Goal: Task Accomplishment & Management: Complete application form

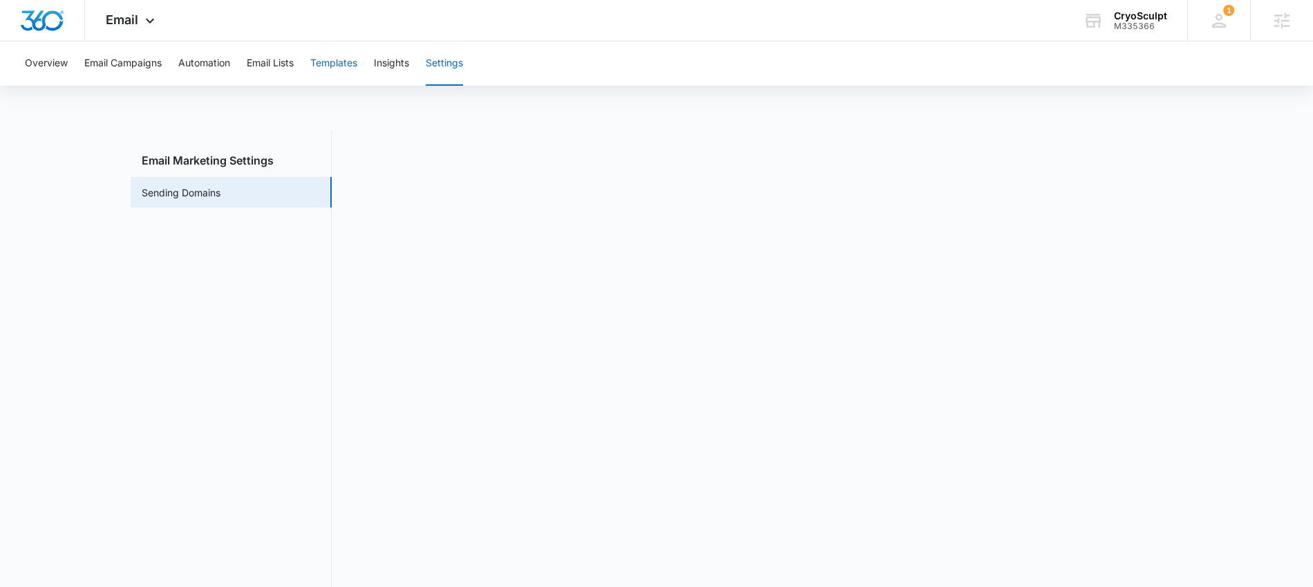
click at [332, 61] on button "Templates" at bounding box center [333, 63] width 47 height 44
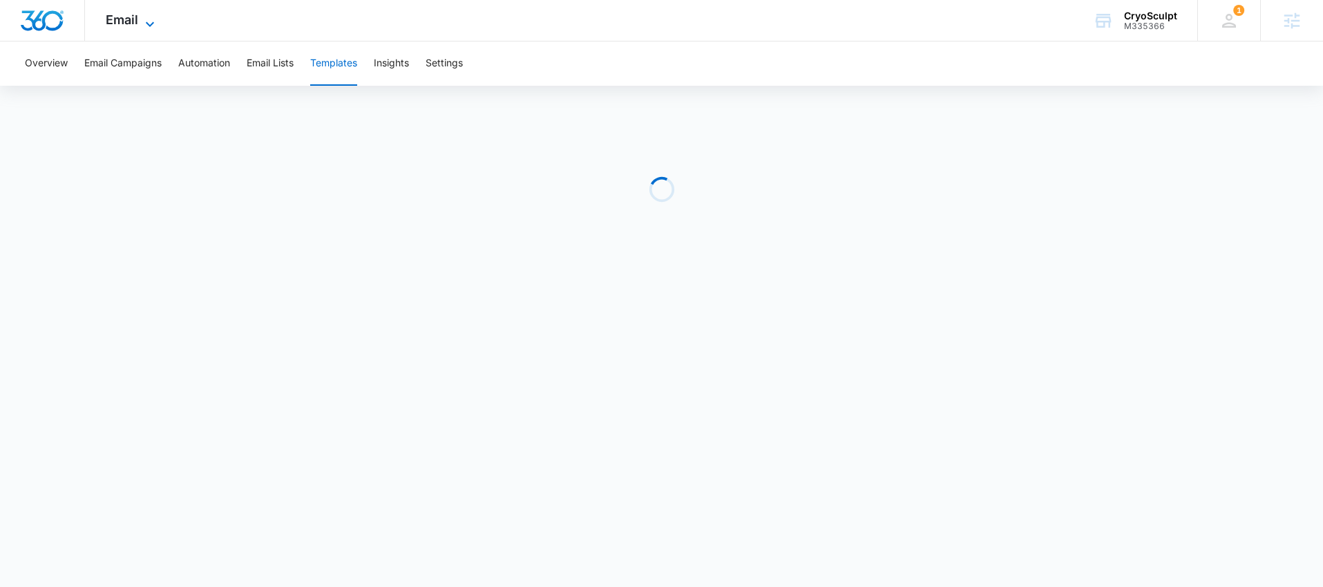
click at [133, 21] on span "Email" at bounding box center [122, 19] width 32 height 15
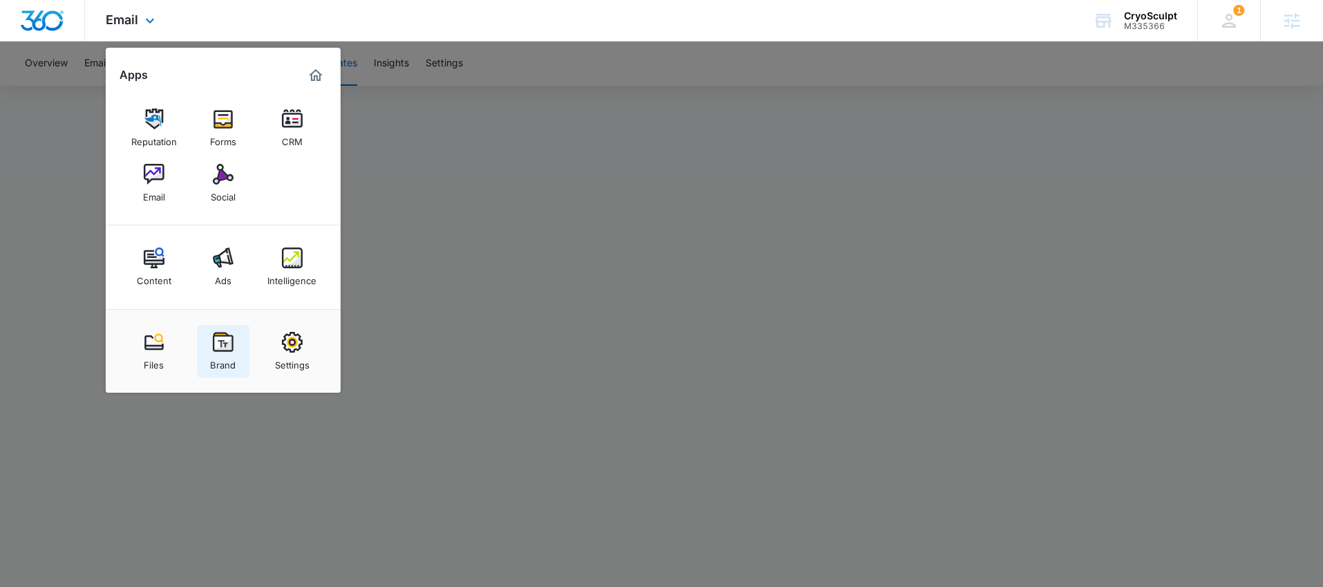
click at [225, 345] on img at bounding box center [223, 342] width 21 height 21
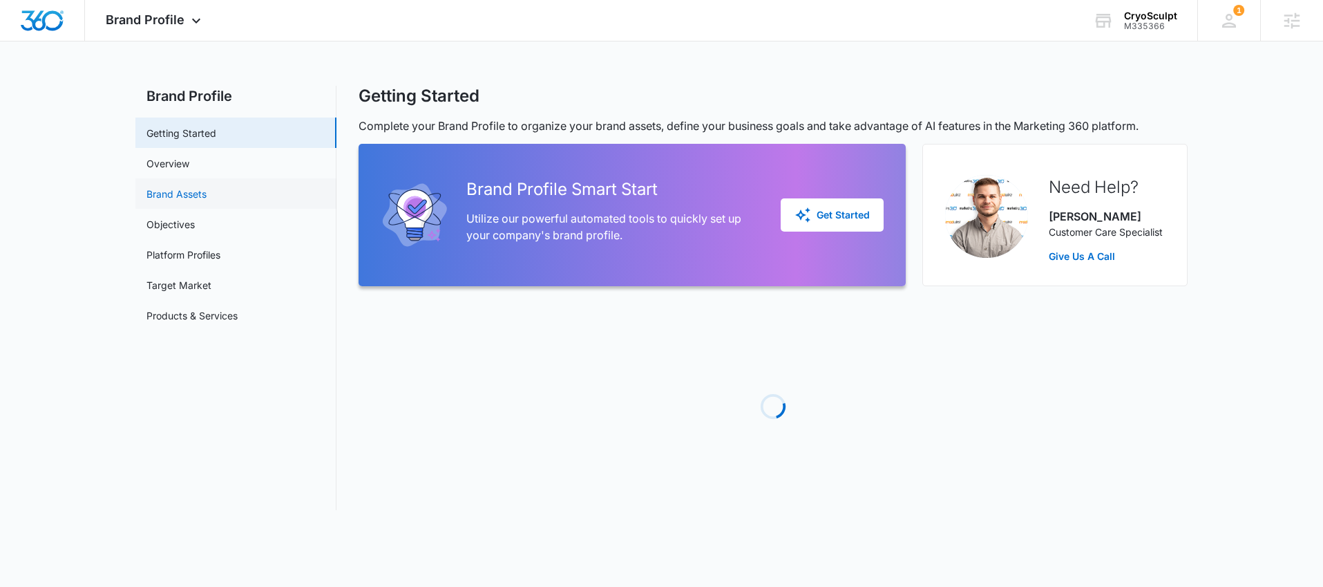
click at [180, 189] on link "Brand Assets" at bounding box center [176, 194] width 60 height 15
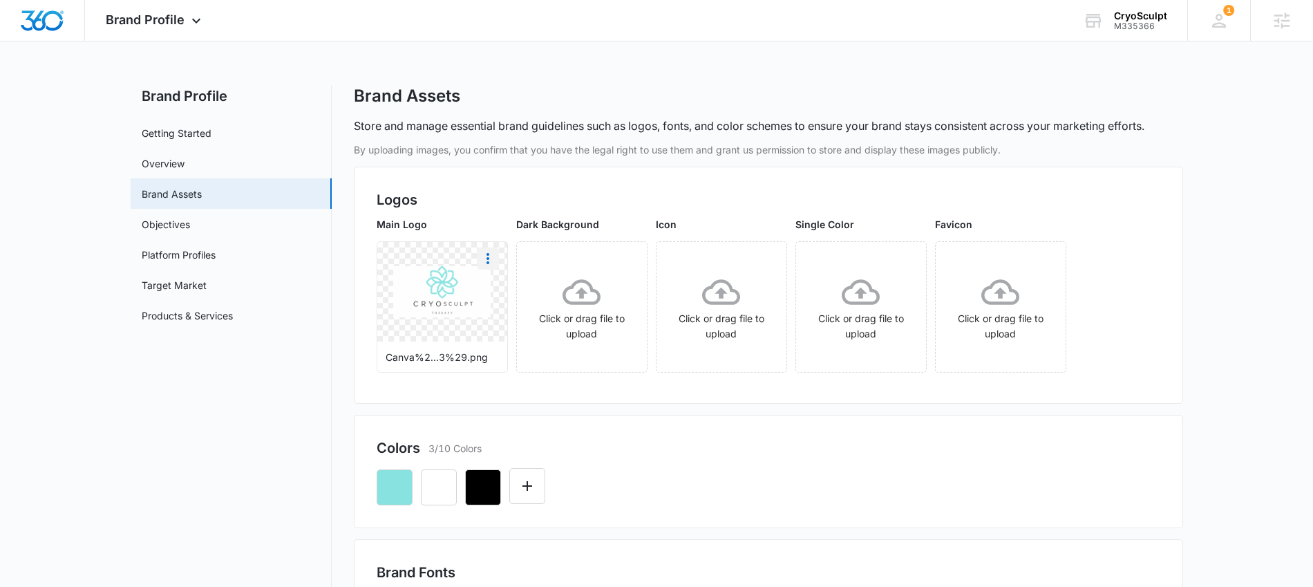
click at [489, 255] on icon "More" at bounding box center [488, 258] width 17 height 17
click at [509, 304] on button "Download" at bounding box center [524, 297] width 95 height 21
click at [156, 19] on span "Brand Profile" at bounding box center [145, 19] width 79 height 15
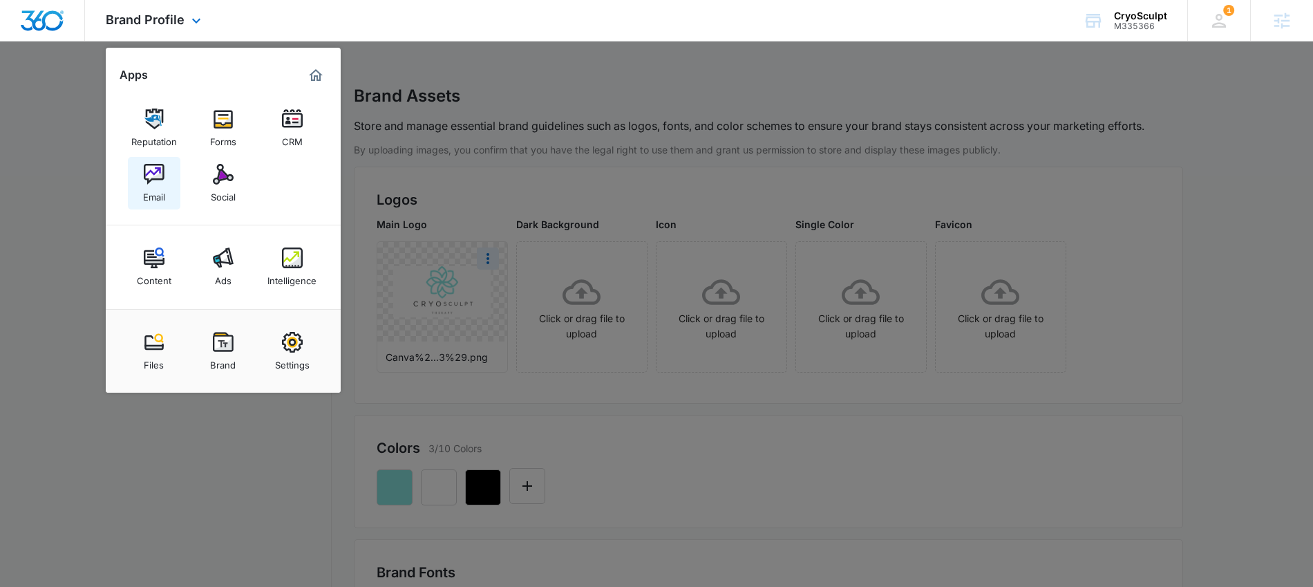
click at [139, 180] on link "Email" at bounding box center [154, 183] width 53 height 53
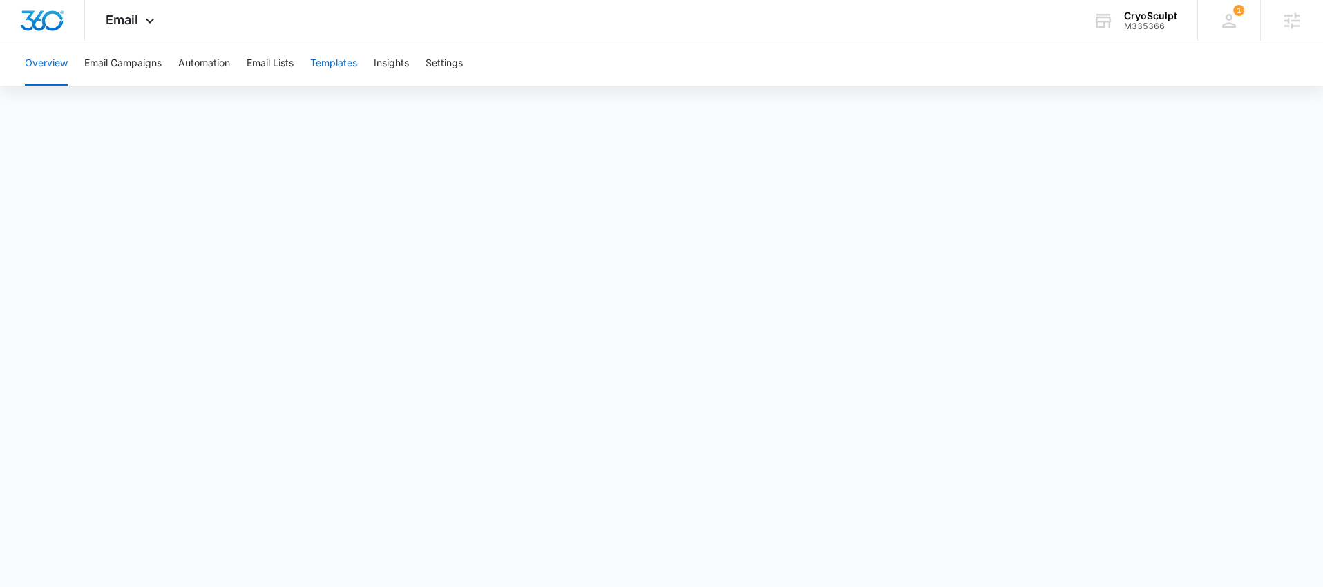
click at [321, 64] on button "Templates" at bounding box center [333, 63] width 47 height 44
click at [1134, 19] on div "CryoSculpt" at bounding box center [1150, 15] width 53 height 11
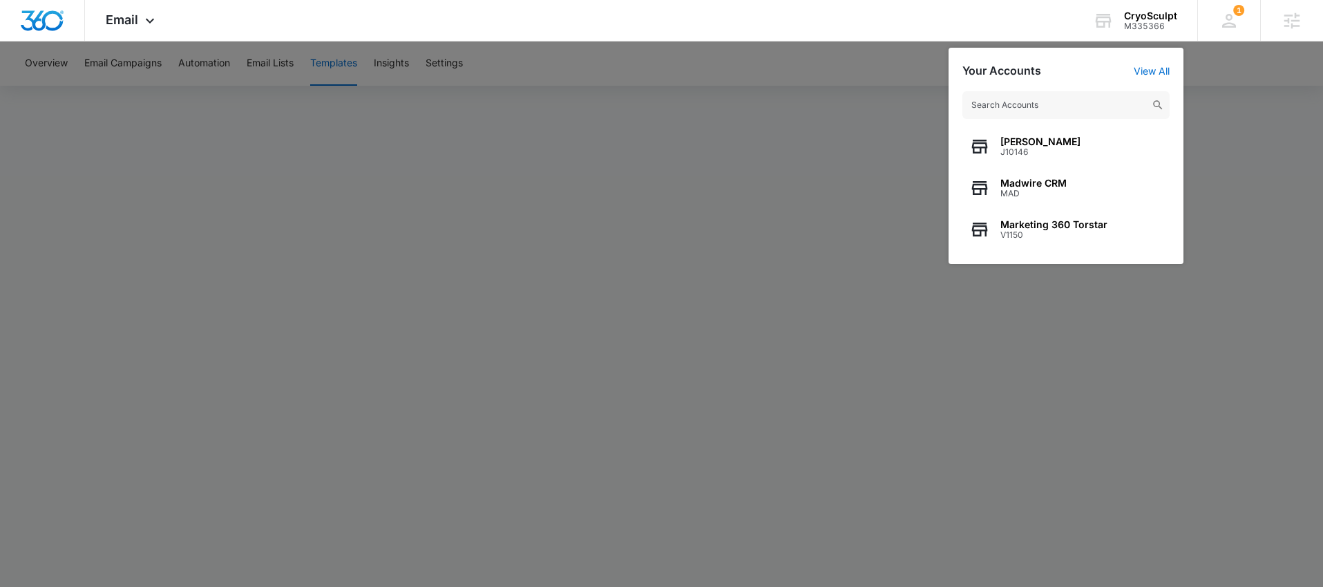
click at [877, 133] on div at bounding box center [661, 293] width 1323 height 587
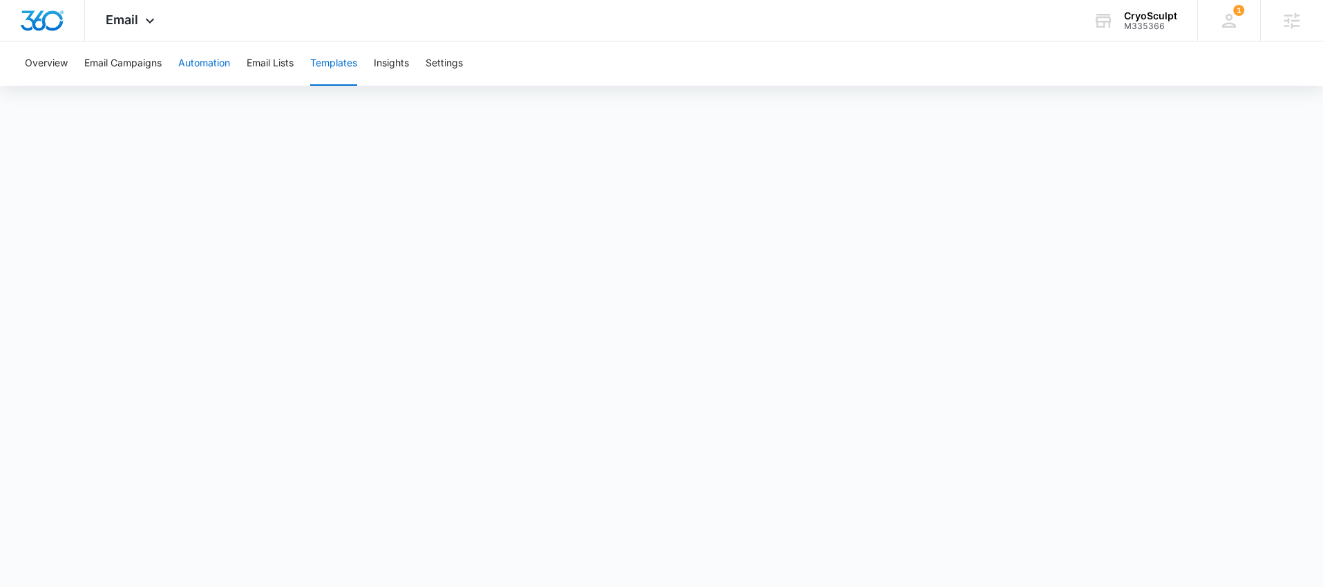
click at [218, 70] on button "Automation" at bounding box center [204, 63] width 52 height 44
click at [146, 19] on icon at bounding box center [150, 24] width 17 height 17
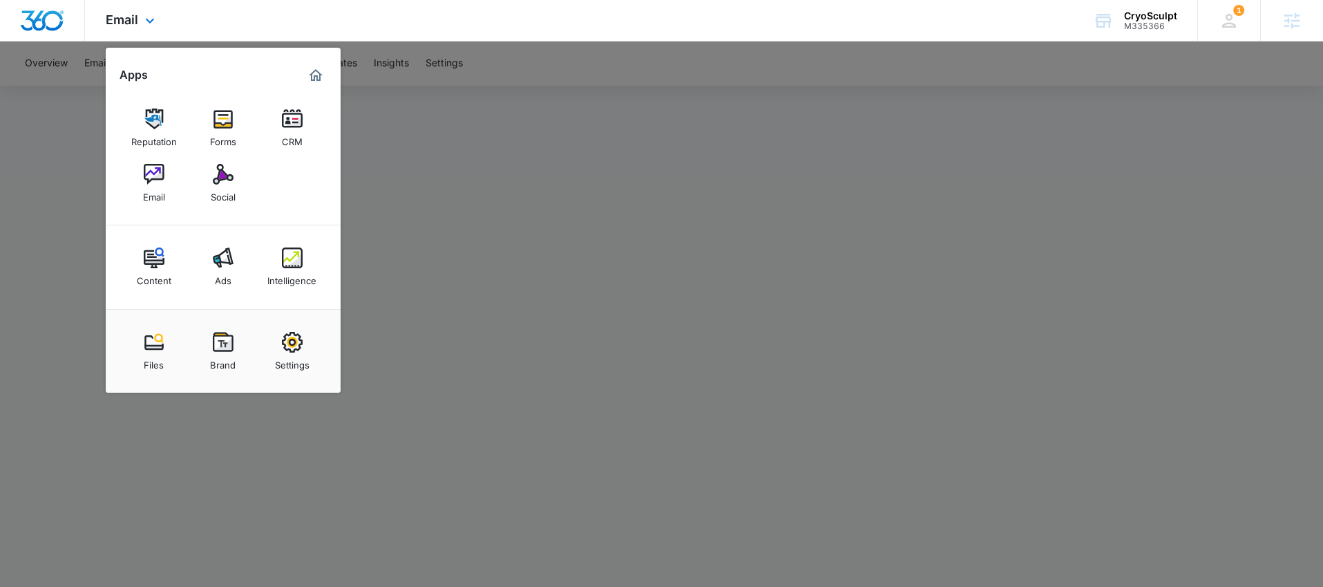
drag, startPoint x: 290, startPoint y: 123, endPoint x: 392, endPoint y: 13, distance: 149.6
click at [290, 123] on img at bounding box center [292, 118] width 21 height 21
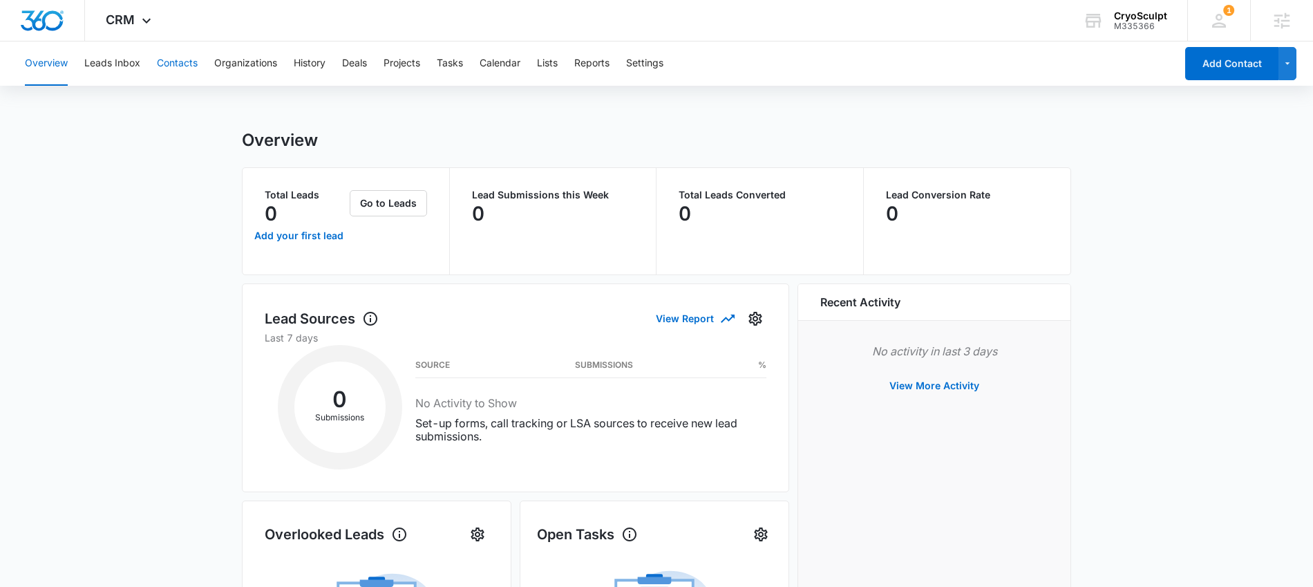
click at [173, 58] on button "Contacts" at bounding box center [177, 63] width 41 height 44
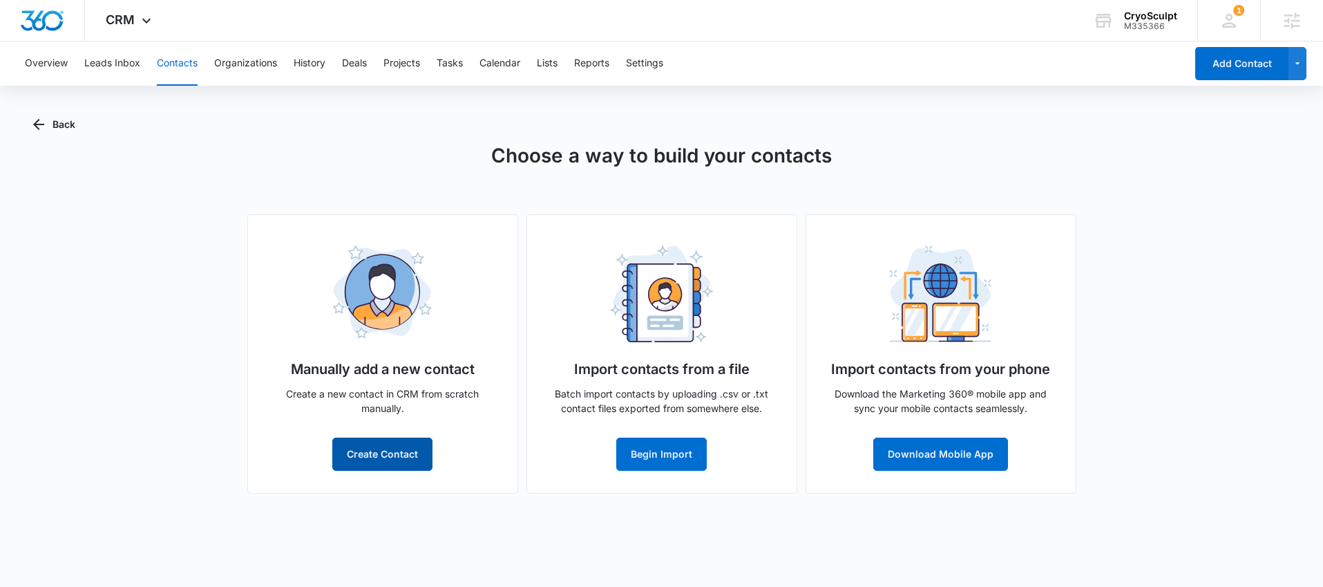
click at [381, 455] on button "Create Contact" at bounding box center [382, 453] width 100 height 33
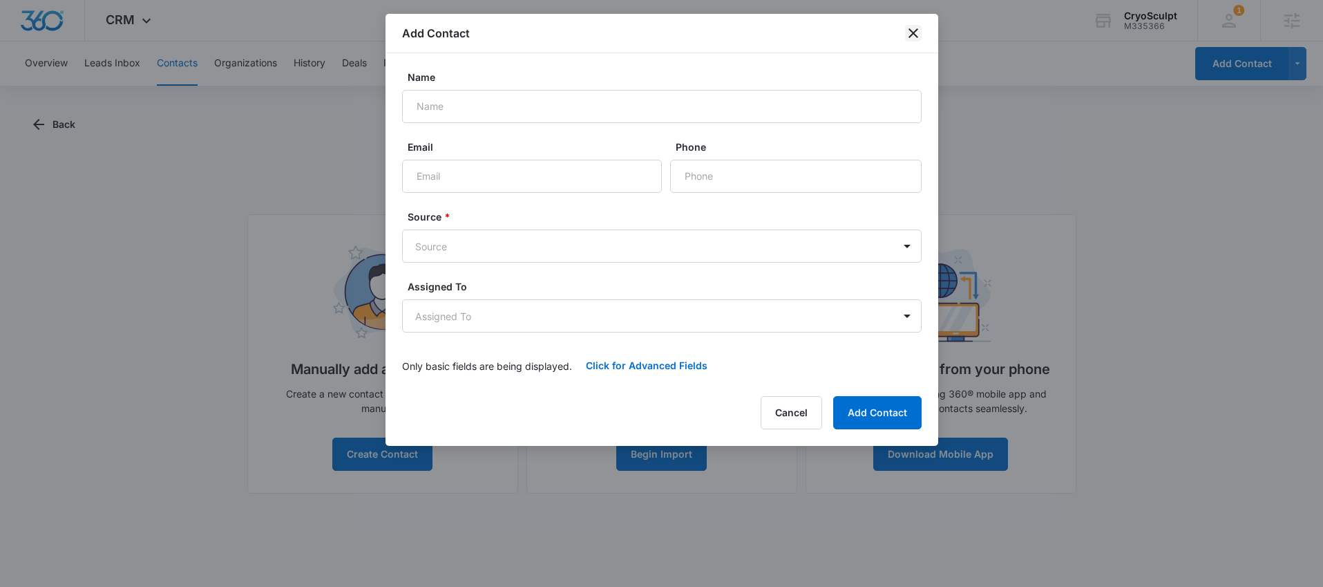
drag, startPoint x: 924, startPoint y: 32, endPoint x: 917, endPoint y: 31, distance: 7.0
click at [923, 32] on div "Add Contact" at bounding box center [662, 33] width 553 height 39
click at [915, 30] on icon "close" at bounding box center [914, 33] width 10 height 10
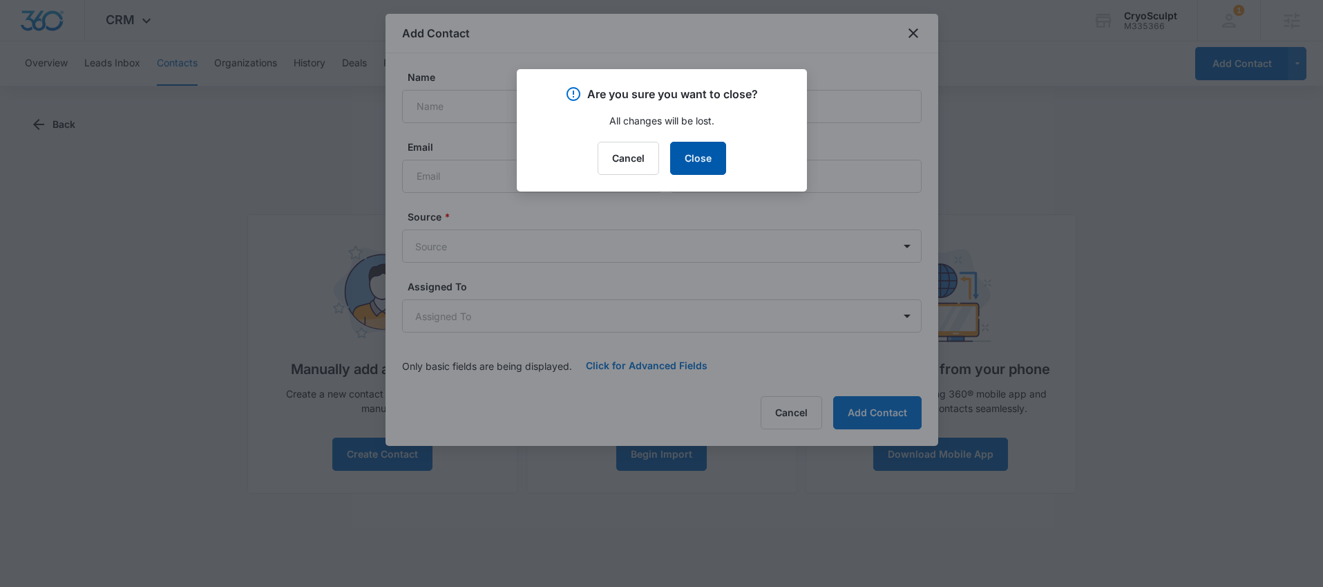
click at [703, 153] on button "Close" at bounding box center [698, 158] width 56 height 33
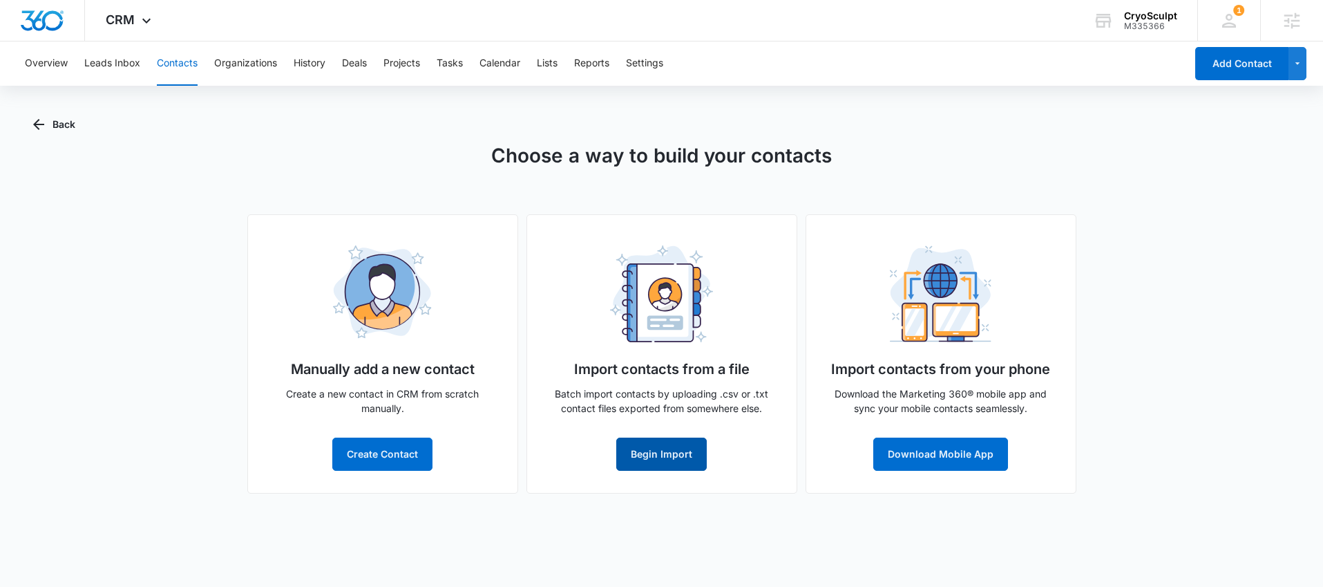
click at [649, 445] on button "Begin Import" at bounding box center [661, 453] width 91 height 33
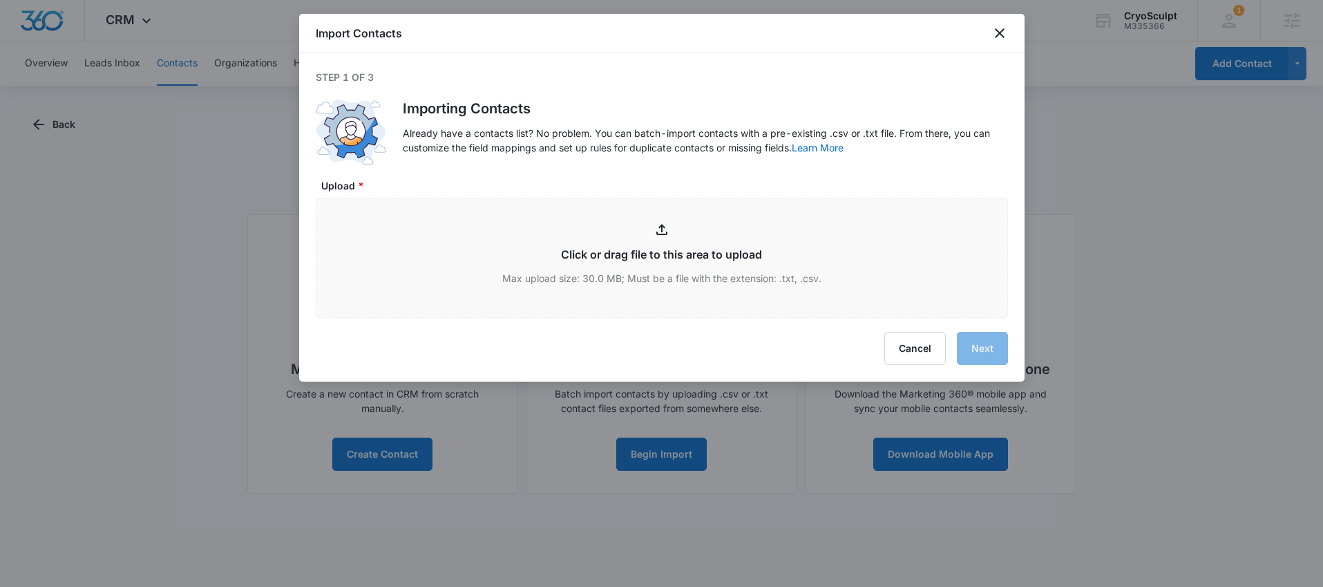
type input "C:\fakepath\contacts (2) - contacts (2).csv"
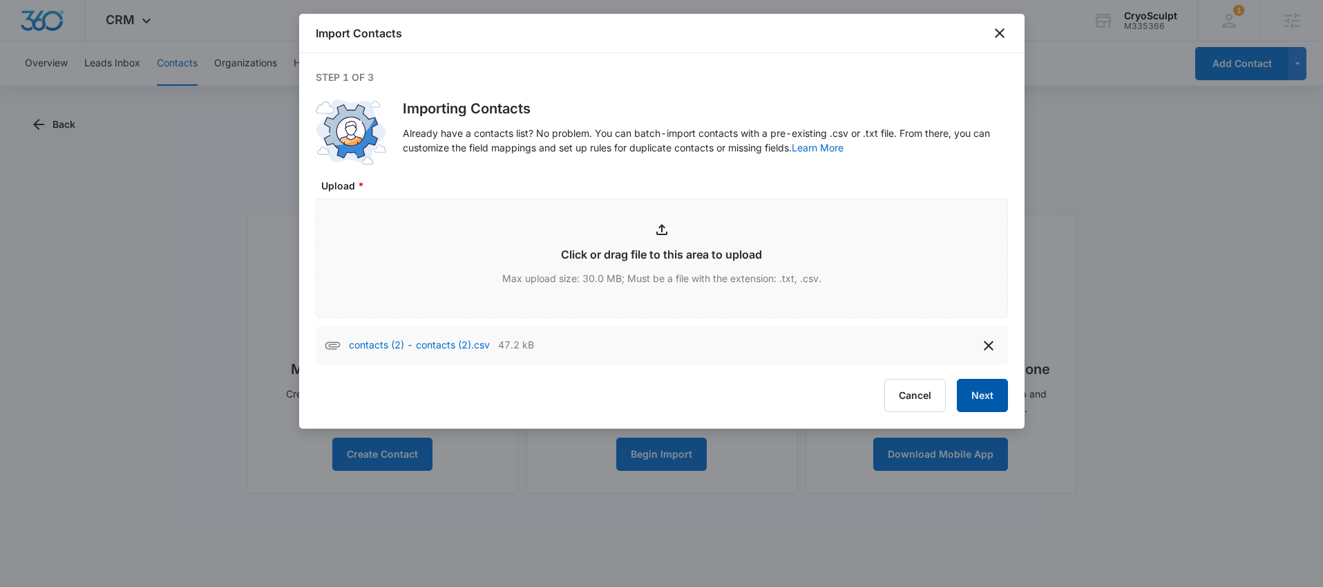
click at [972, 390] on button "Next" at bounding box center [982, 395] width 51 height 33
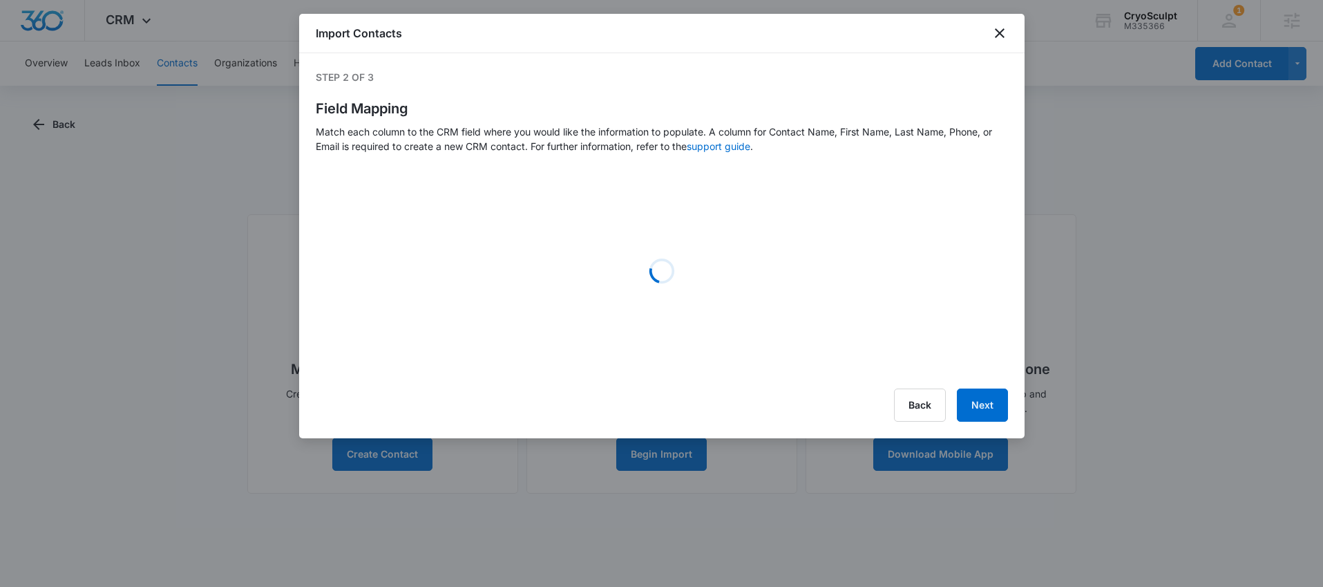
select select "78"
select select "79"
select select "185"
select select "184"
select select "286"
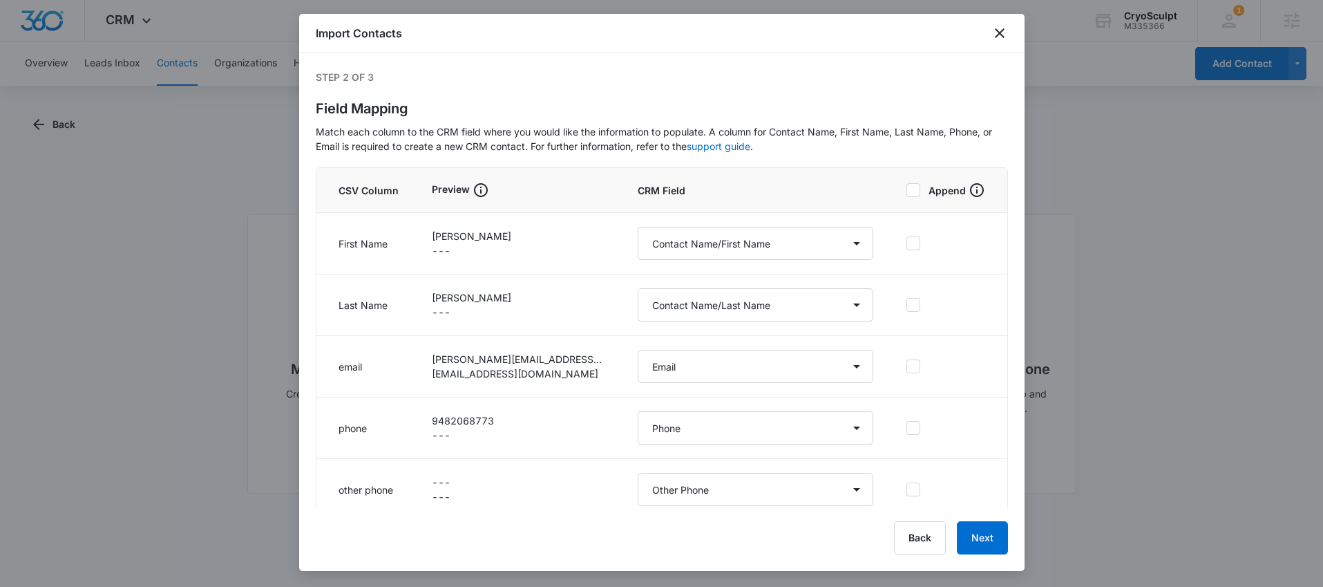
scroll to position [13, 0]
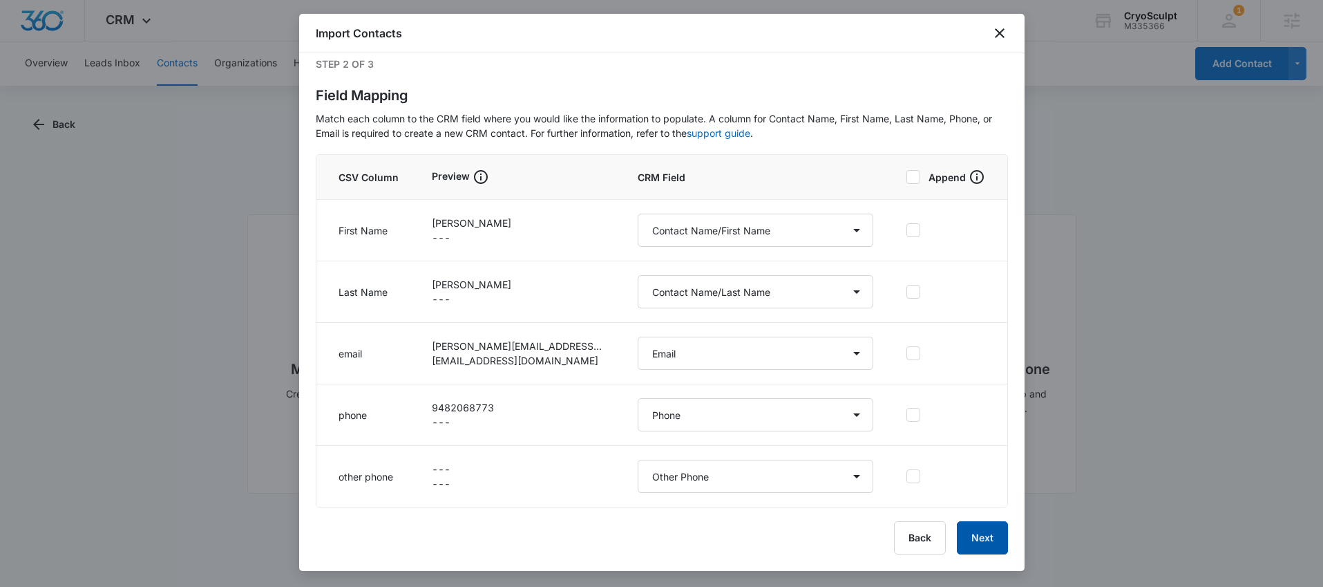
click at [1001, 538] on button "Next" at bounding box center [982, 537] width 51 height 33
click at [1001, 538] on div "Back Next" at bounding box center [951, 537] width 114 height 33
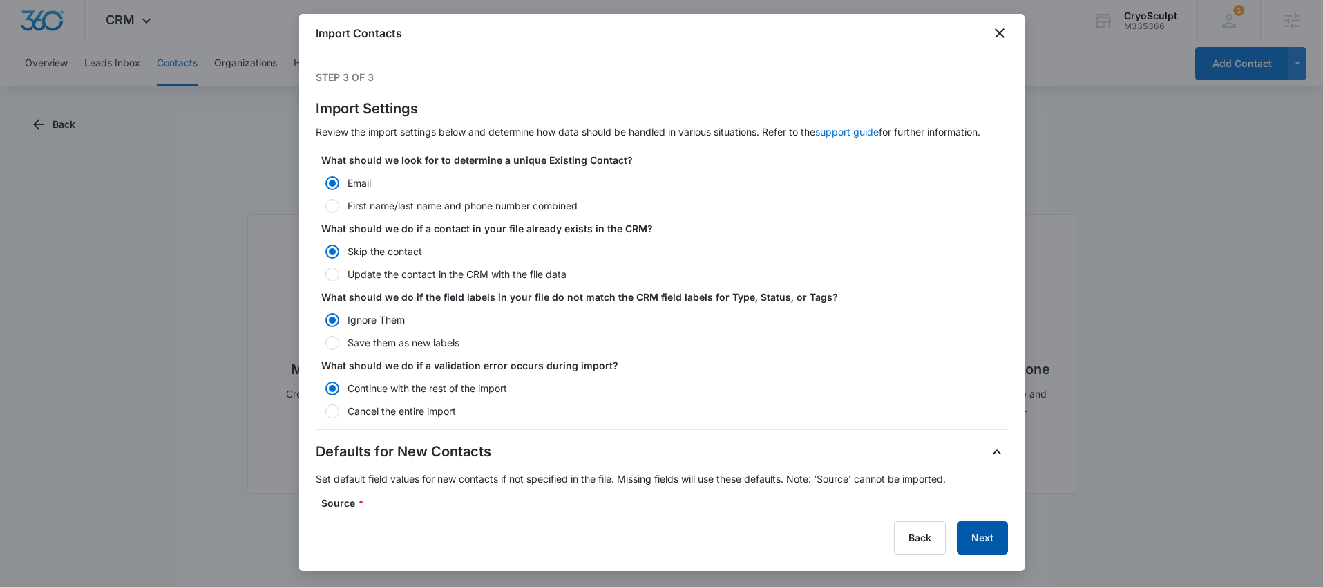
click at [988, 531] on button "Next" at bounding box center [982, 537] width 51 height 33
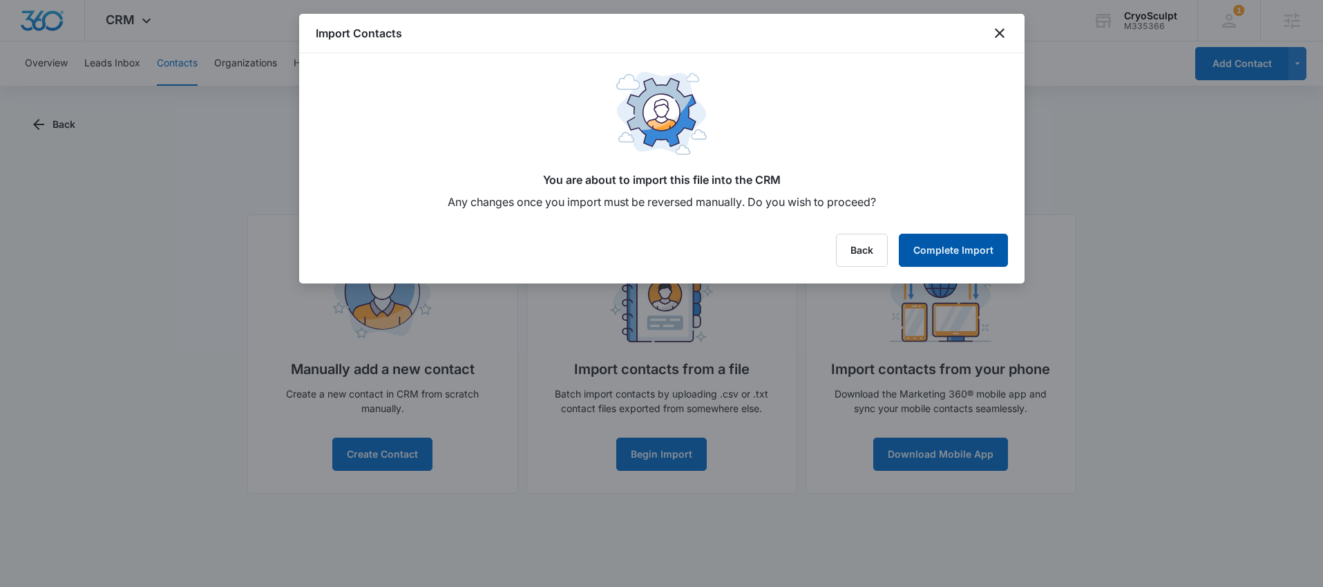
click at [960, 250] on button "Complete Import" at bounding box center [953, 250] width 109 height 33
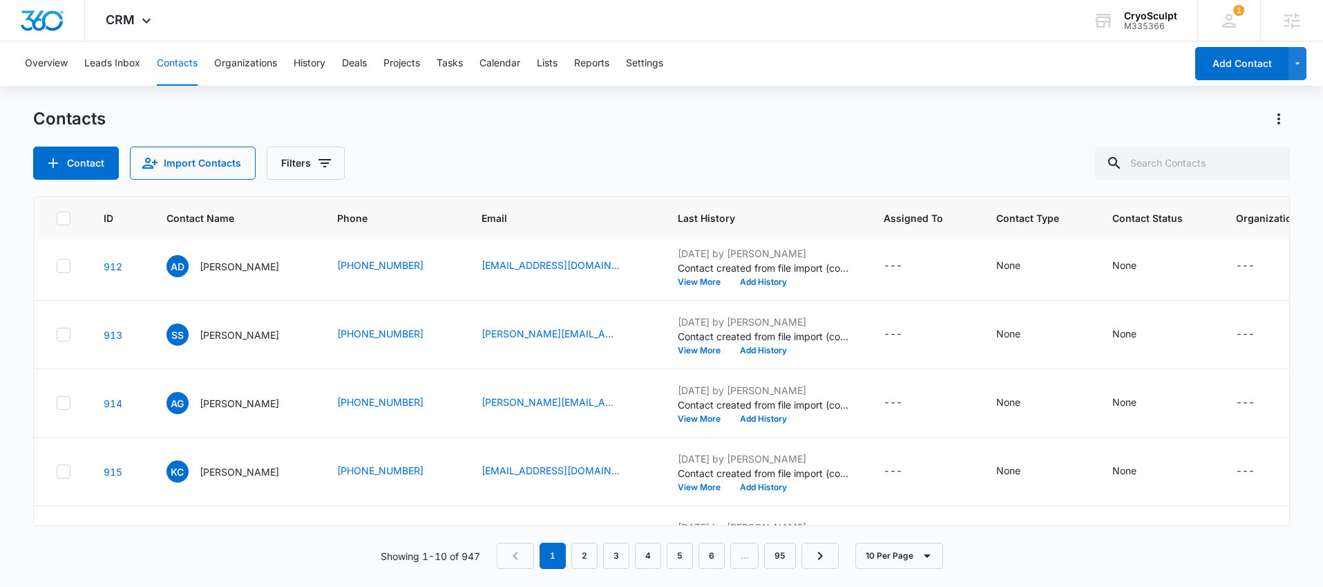
scroll to position [408, 0]
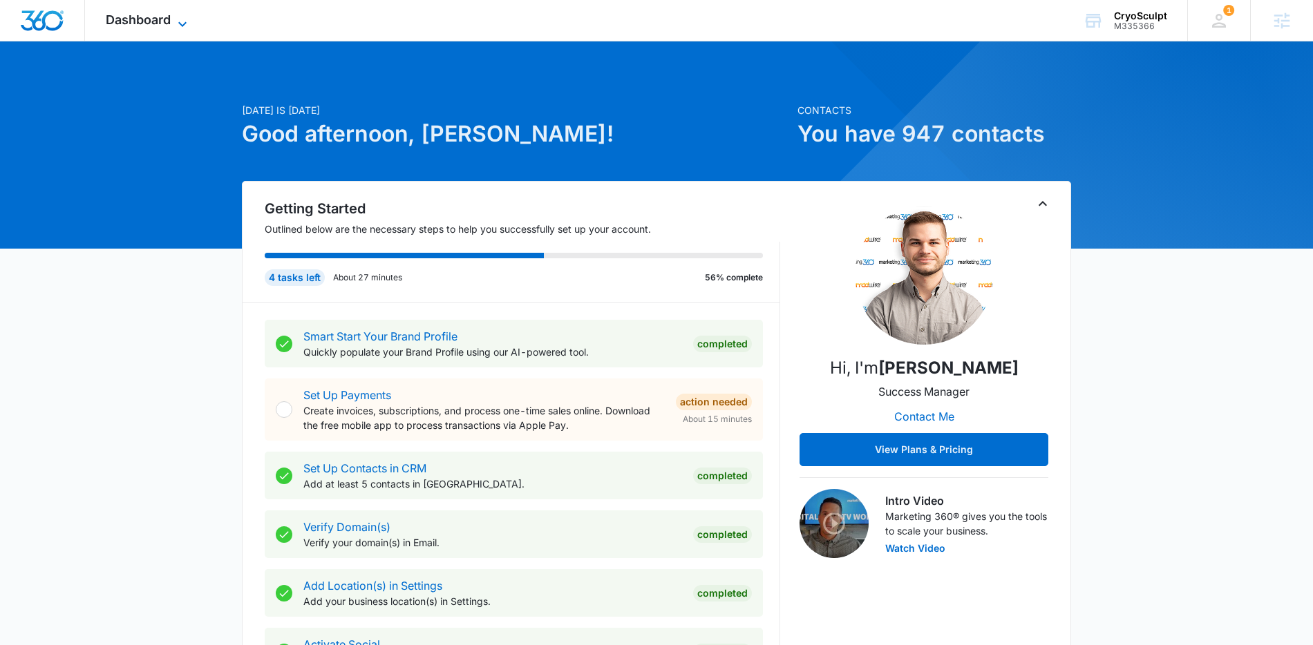
click at [159, 19] on span "Dashboard" at bounding box center [138, 19] width 65 height 15
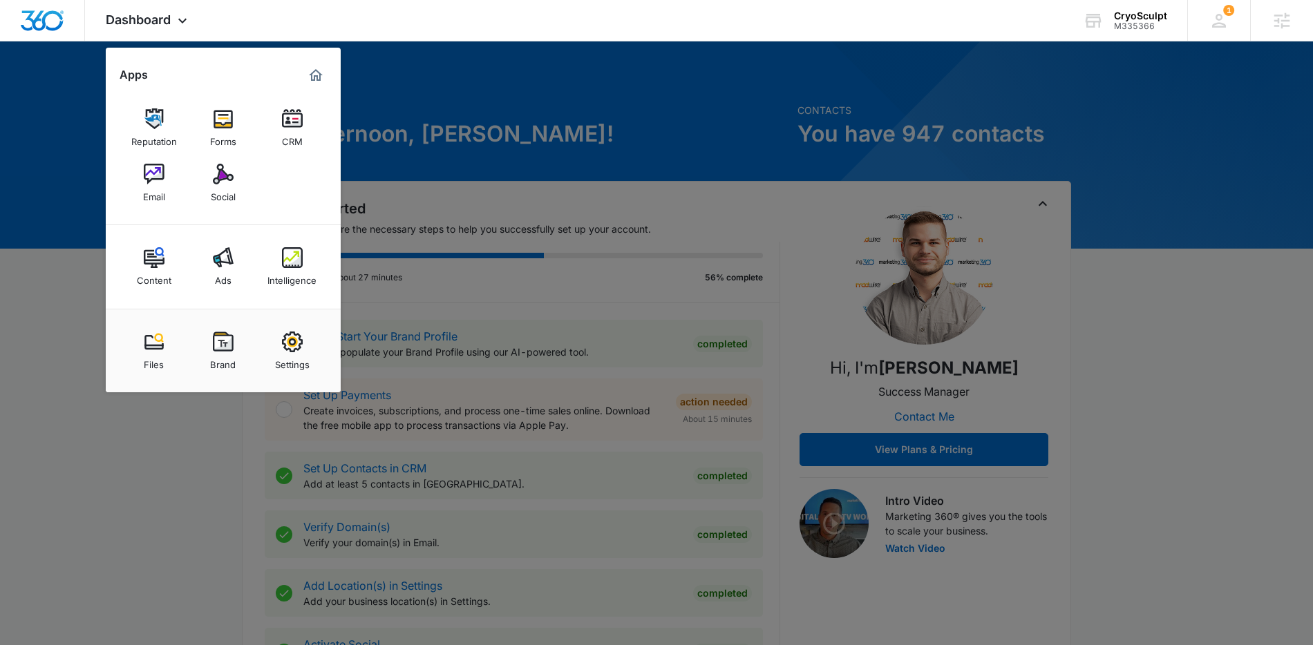
click at [552, 164] on div at bounding box center [656, 322] width 1313 height 645
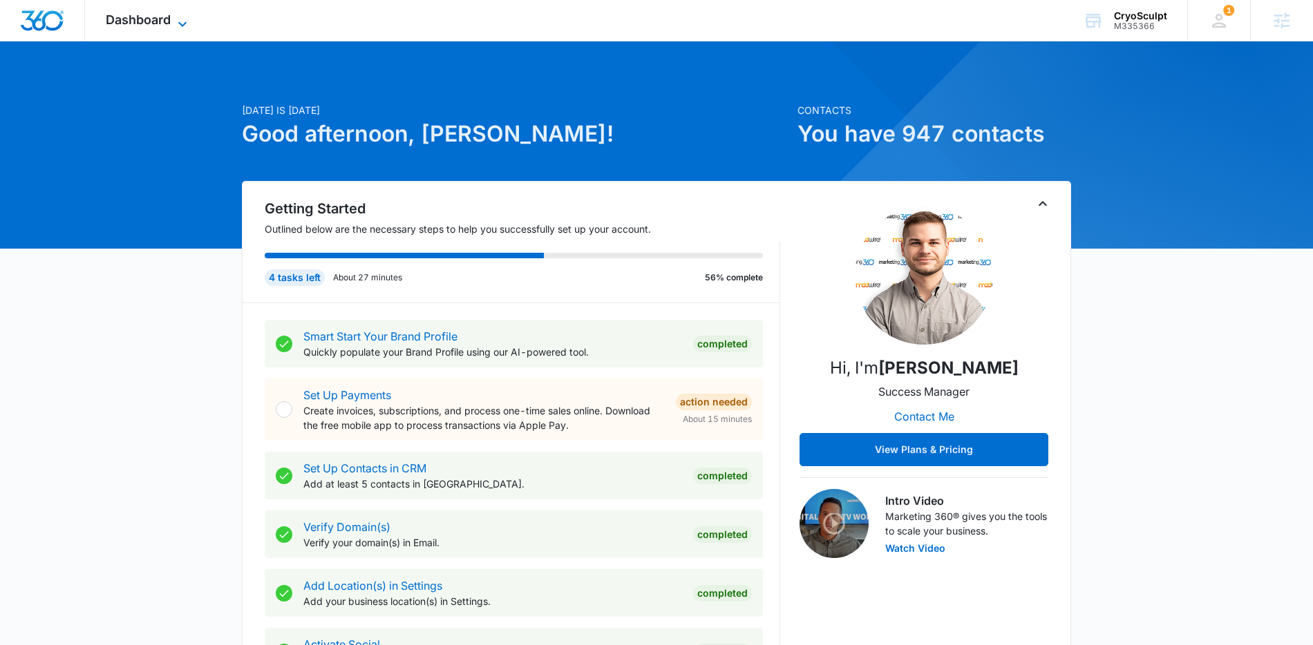
click at [140, 21] on span "Dashboard" at bounding box center [138, 19] width 65 height 15
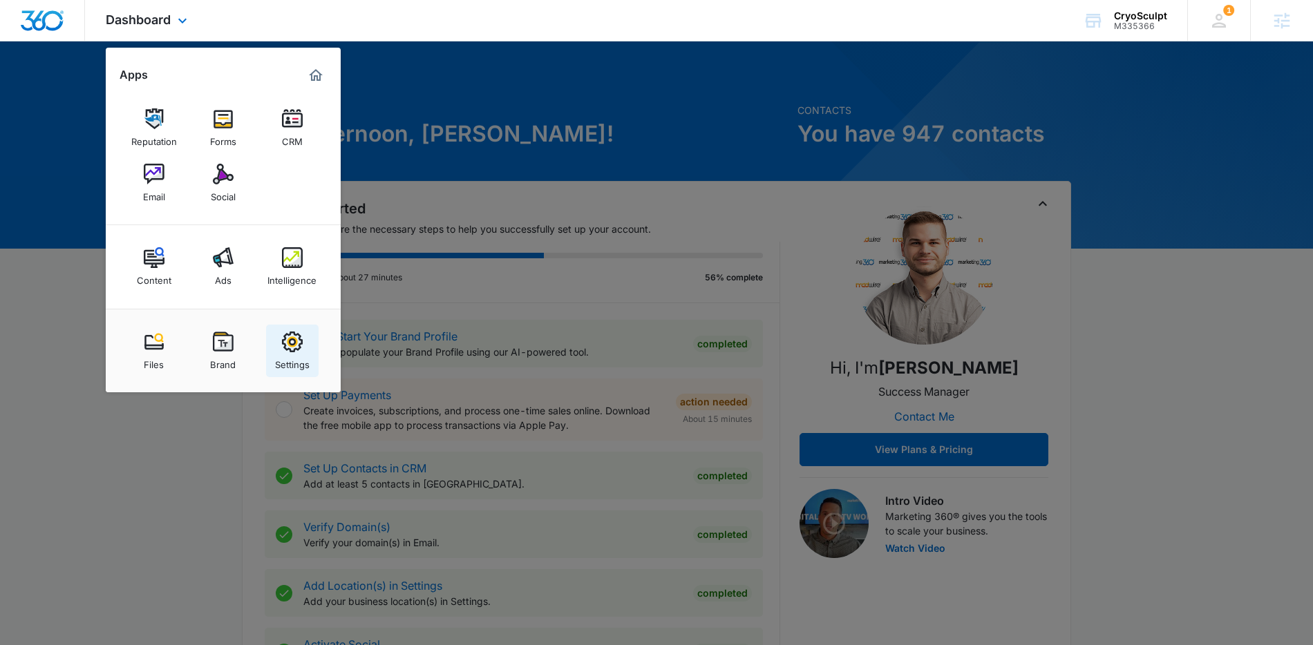
click at [290, 345] on img at bounding box center [292, 342] width 21 height 21
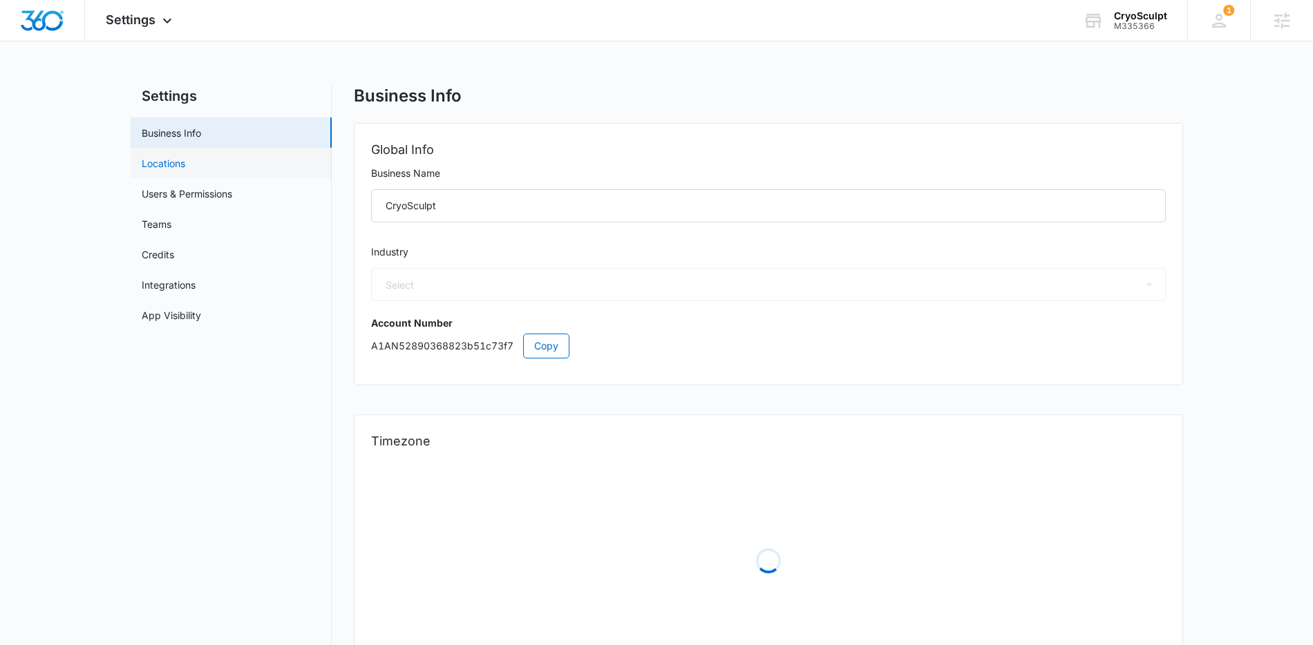
select select "14"
select select "US"
select select "America/New_York"
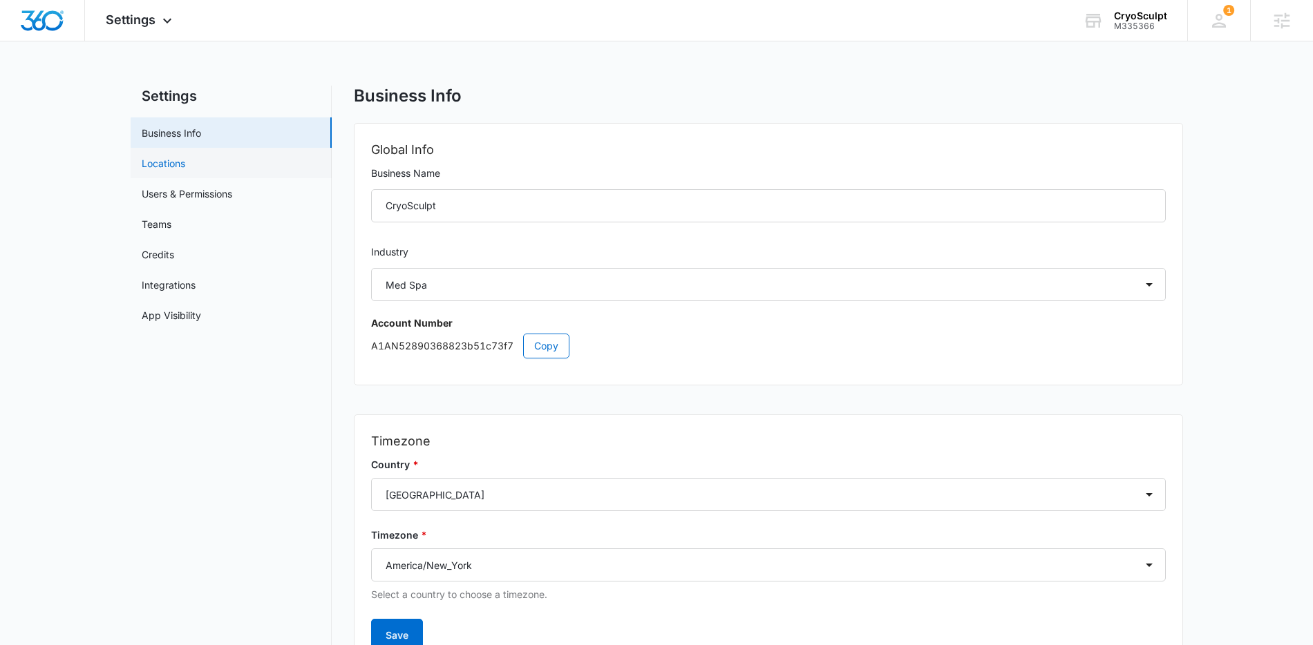
click at [174, 171] on link "Locations" at bounding box center [164, 163] width 44 height 15
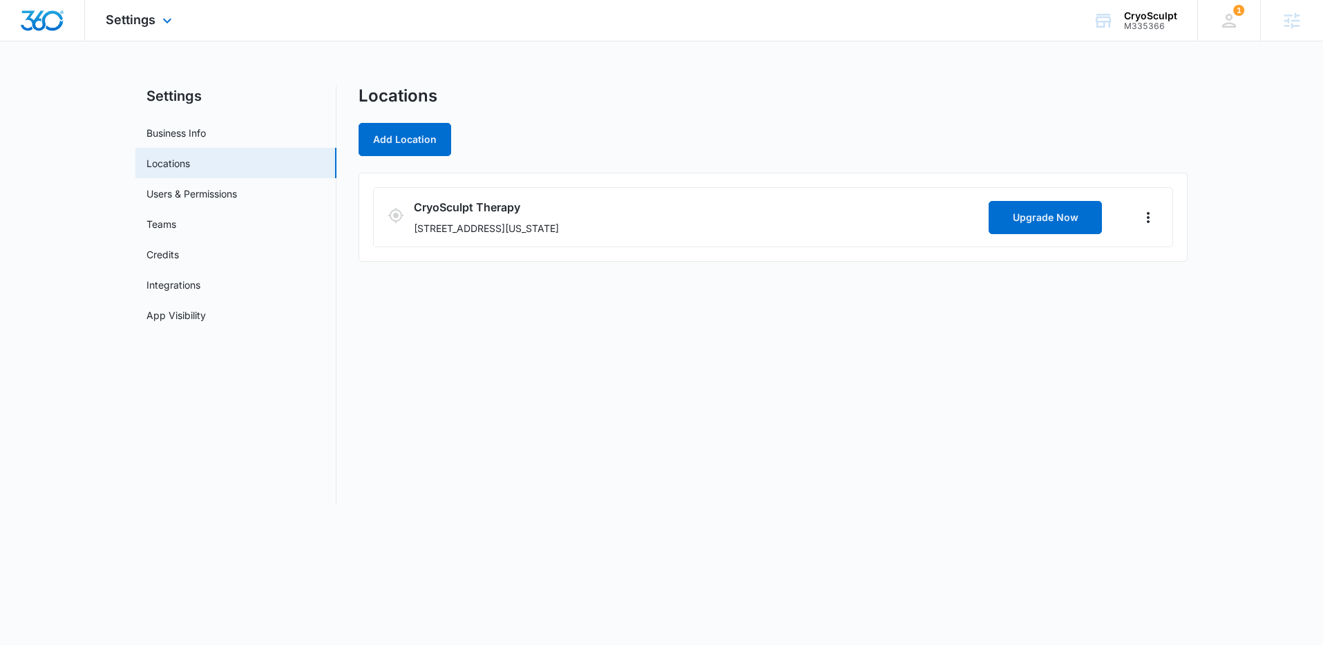
click at [147, 36] on div "Settings Apps Reputation Forms CRM Email Social Content Ads Intelligence Files …" at bounding box center [140, 20] width 111 height 41
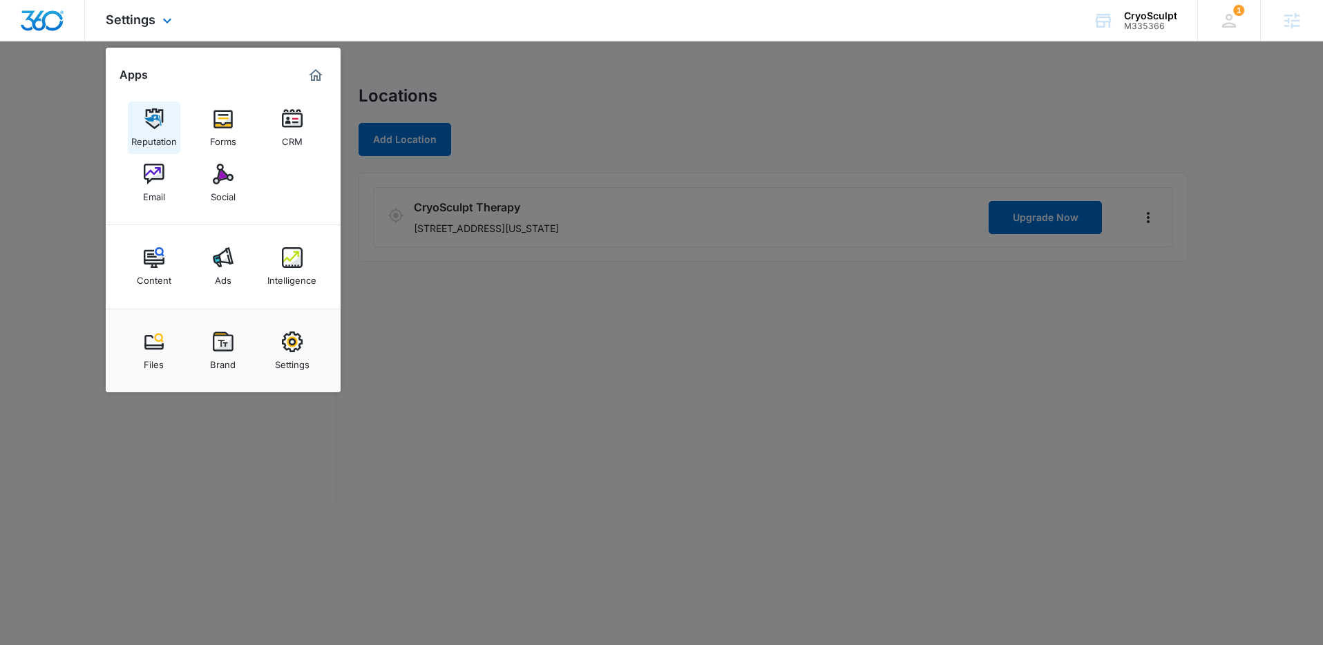
click at [165, 134] on div "Reputation" at bounding box center [154, 138] width 46 height 18
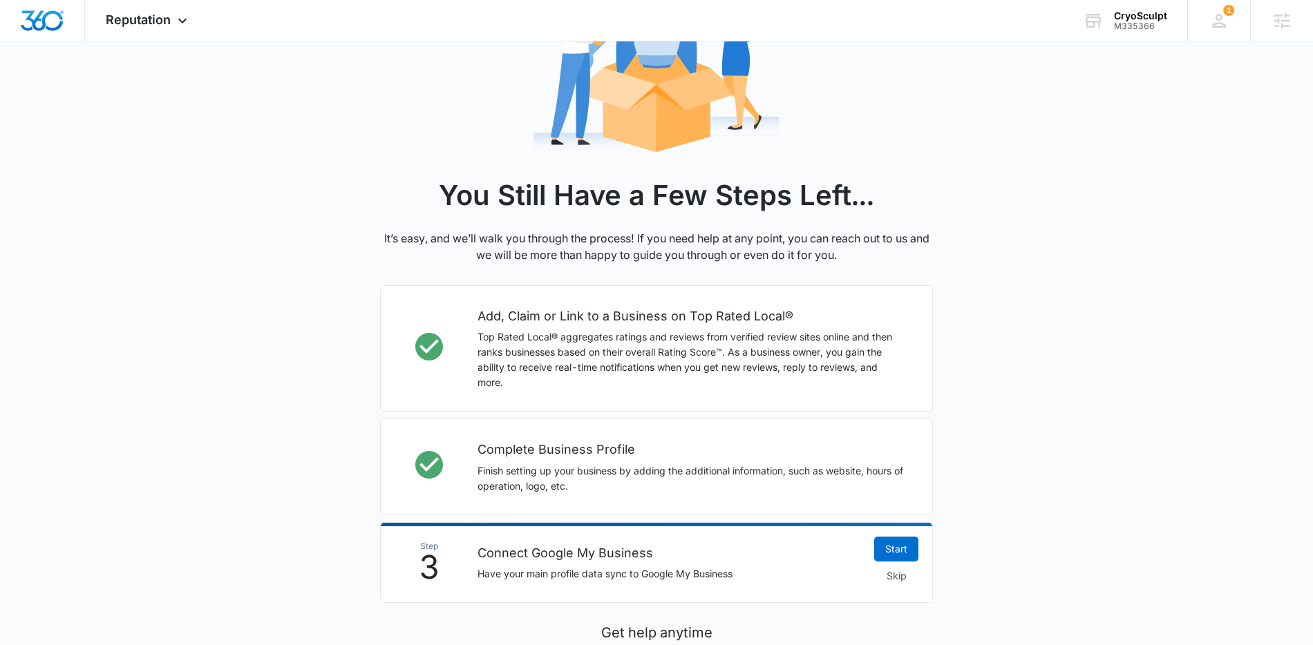
scroll to position [340, 0]
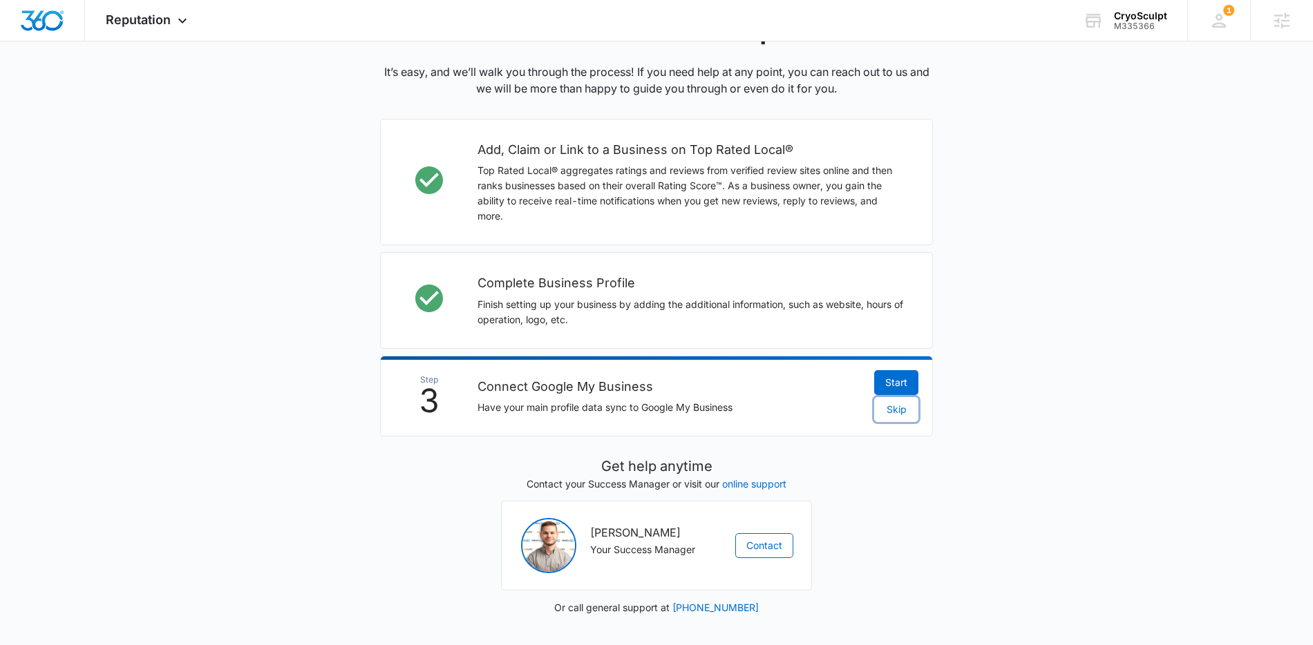
click at [899, 415] on span "Skip" at bounding box center [896, 409] width 20 height 15
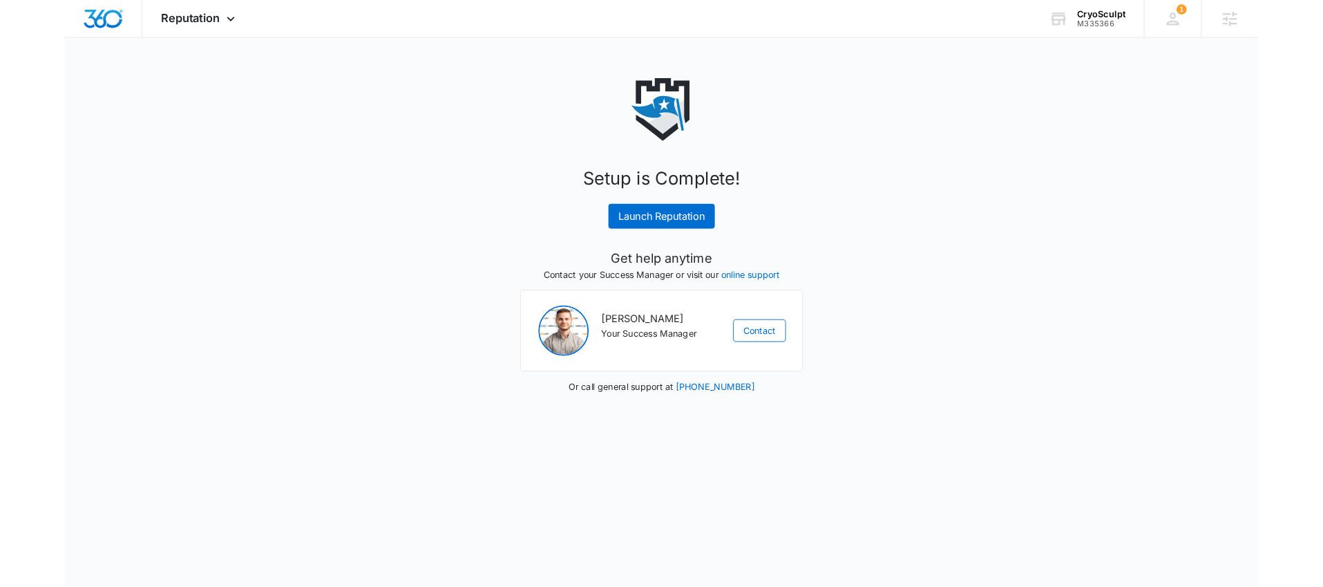
scroll to position [0, 0]
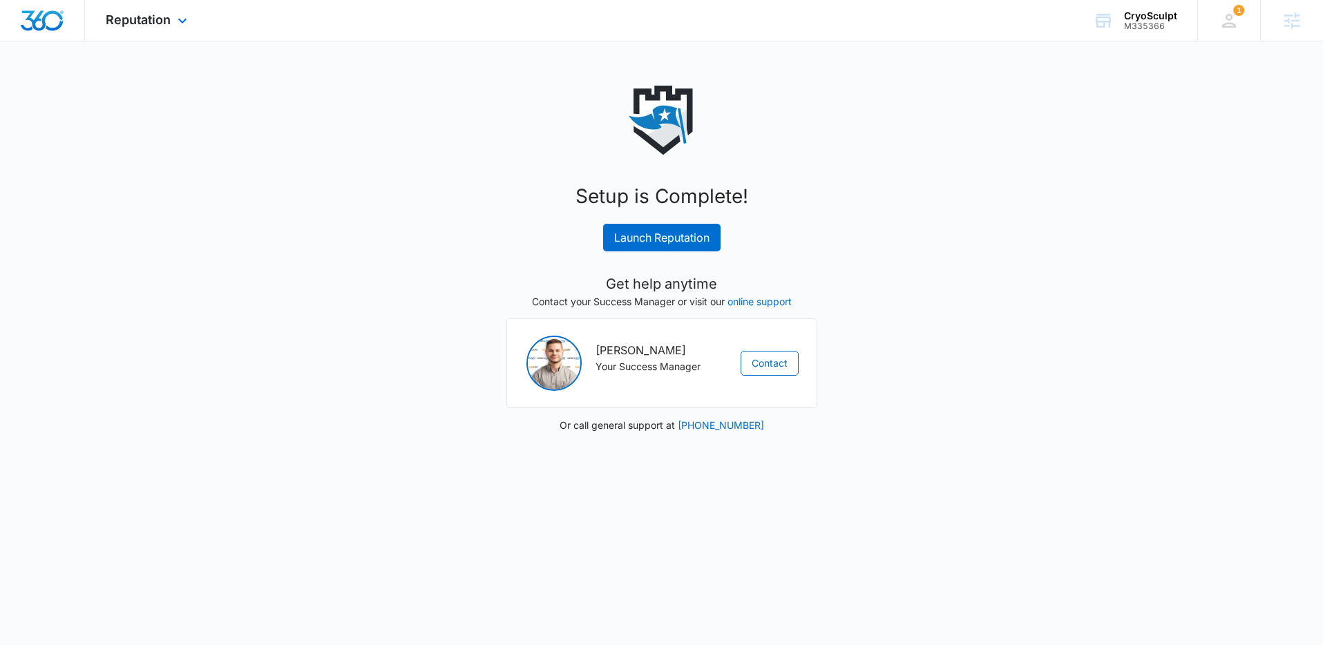
drag, startPoint x: 147, startPoint y: 18, endPoint x: 131, endPoint y: 5, distance: 21.1
click at [146, 18] on span "Reputation" at bounding box center [138, 19] width 65 height 15
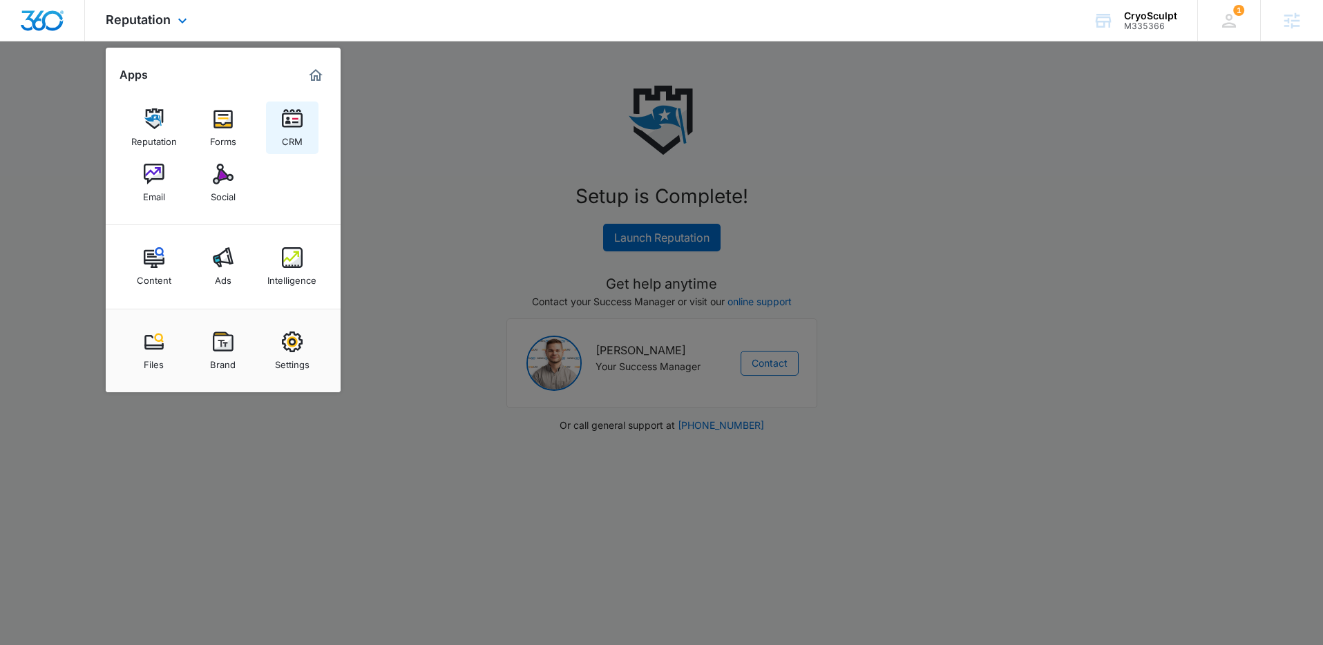
click at [292, 122] on img at bounding box center [292, 118] width 21 height 21
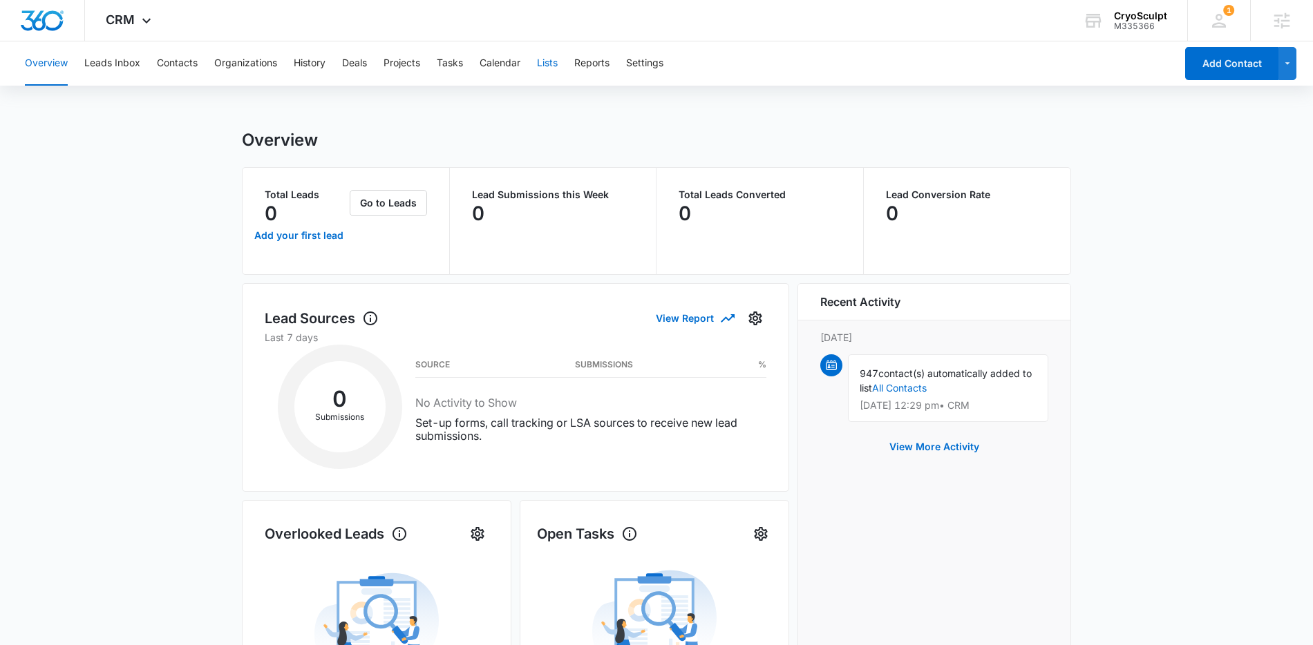
click at [542, 62] on button "Lists" at bounding box center [547, 63] width 21 height 44
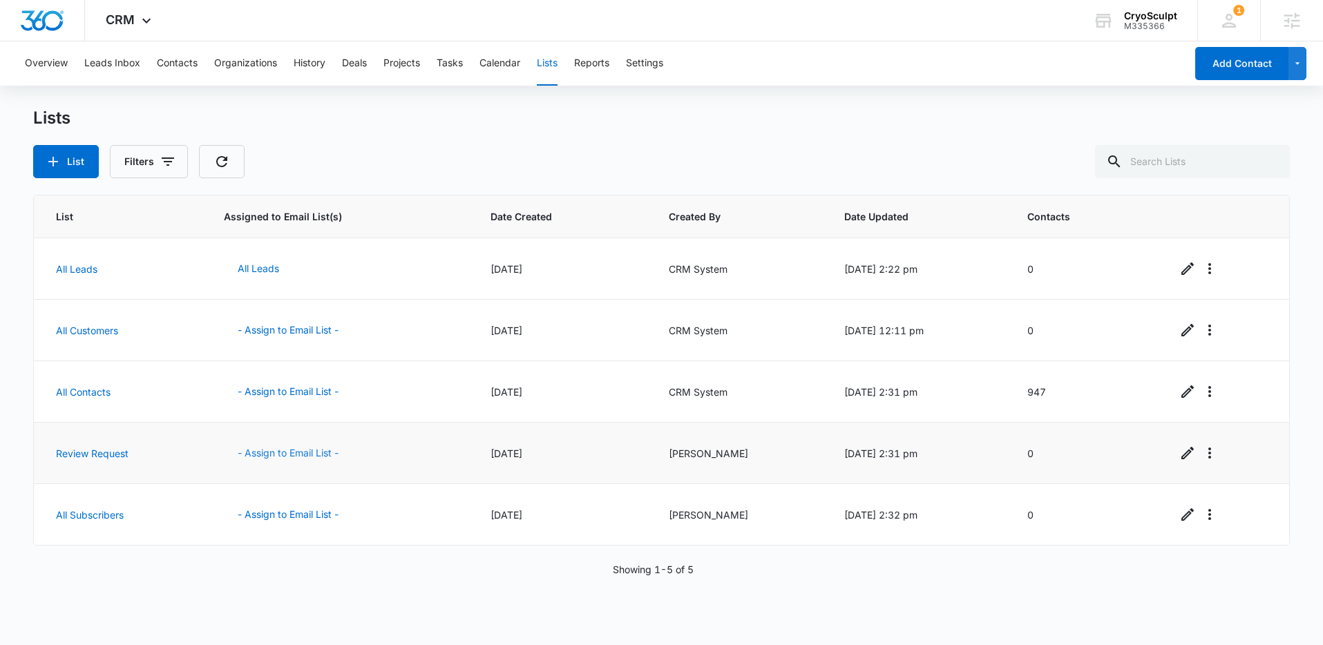
click at [254, 455] on button "- Assign to Email List -" at bounding box center [288, 453] width 129 height 33
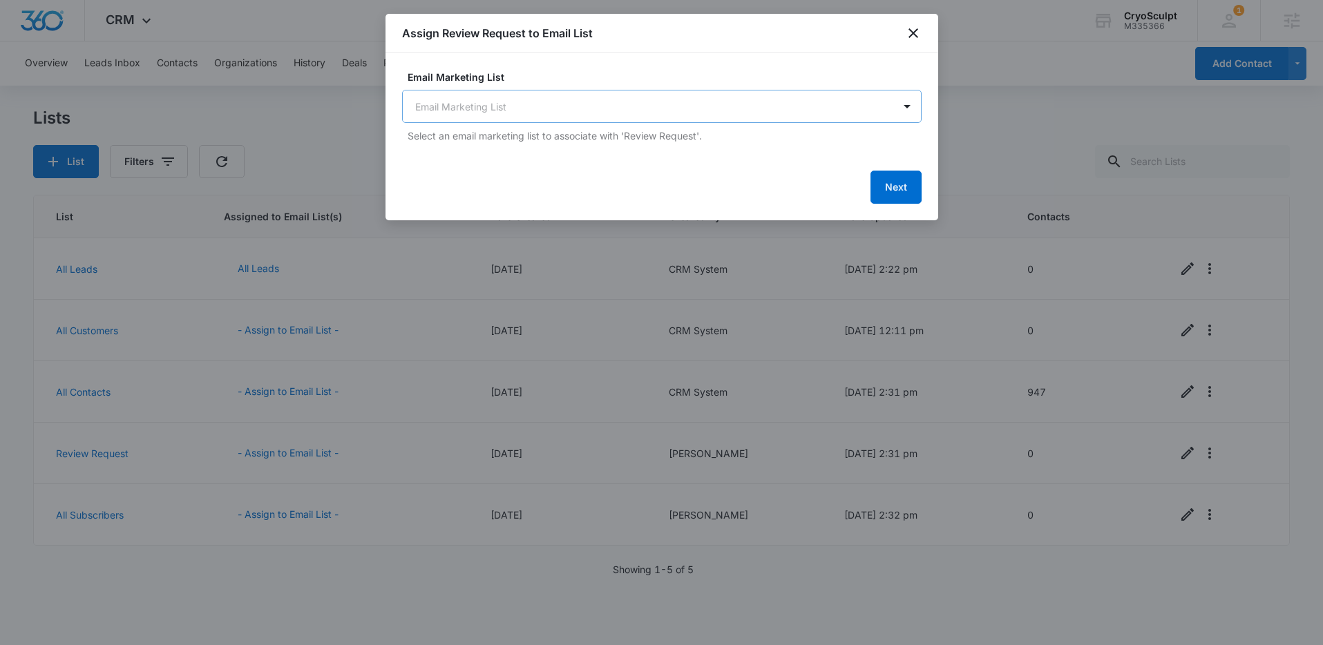
click at [705, 122] on body "CRM Apps Reputation Forms CRM Email Social Content Ads Intelligence Files Brand…" at bounding box center [661, 322] width 1323 height 645
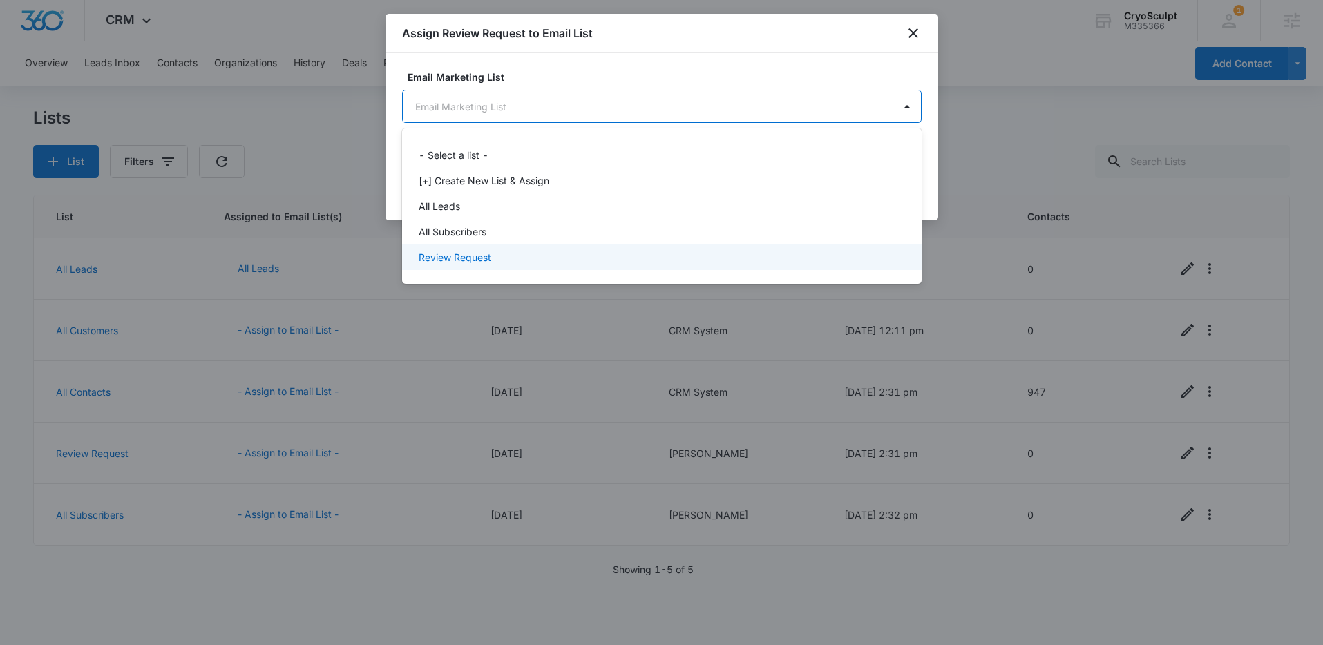
click at [538, 254] on div "Review Request" at bounding box center [661, 257] width 484 height 15
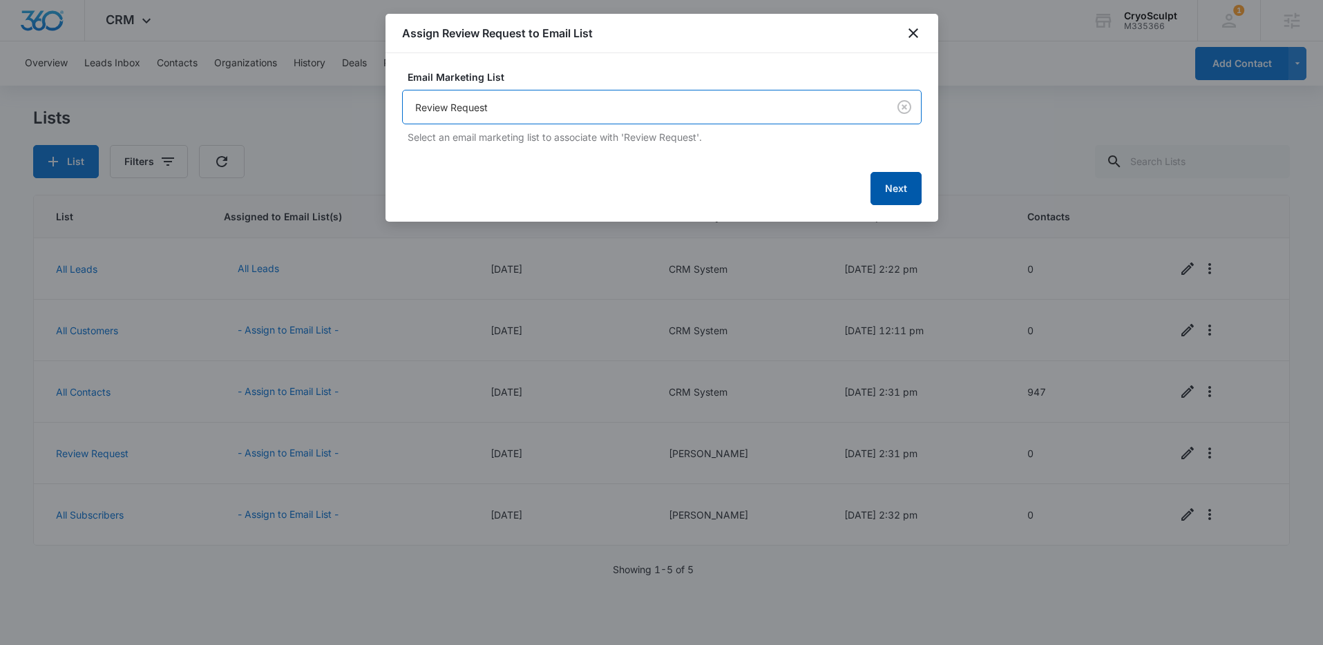
click at [892, 189] on button "Next" at bounding box center [896, 188] width 51 height 33
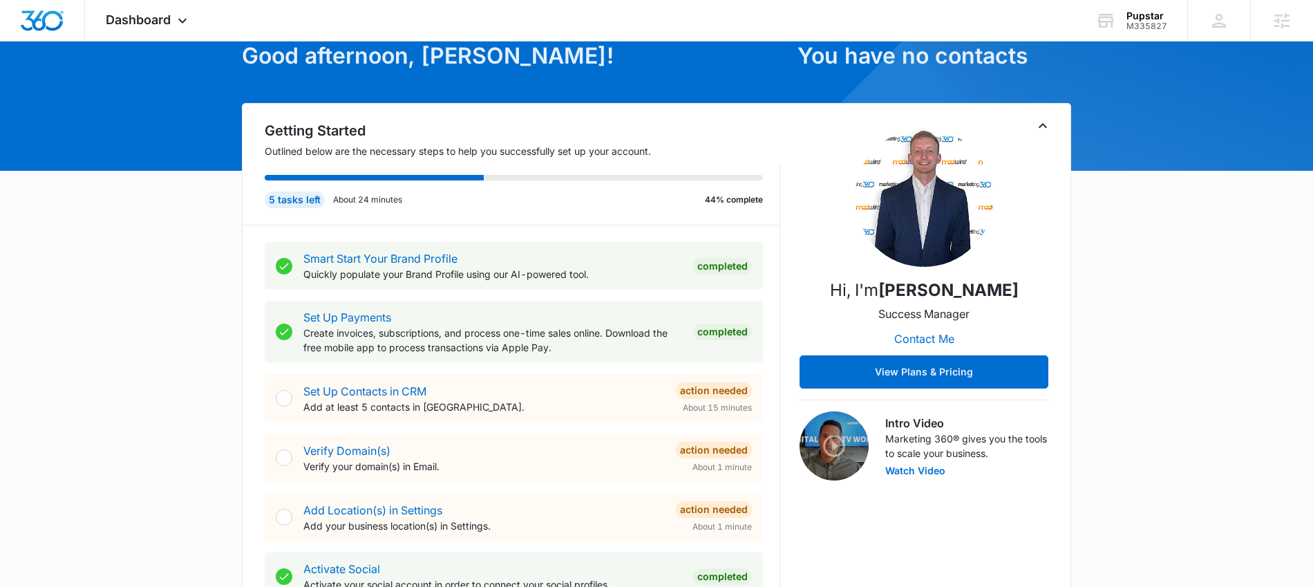
scroll to position [127, 0]
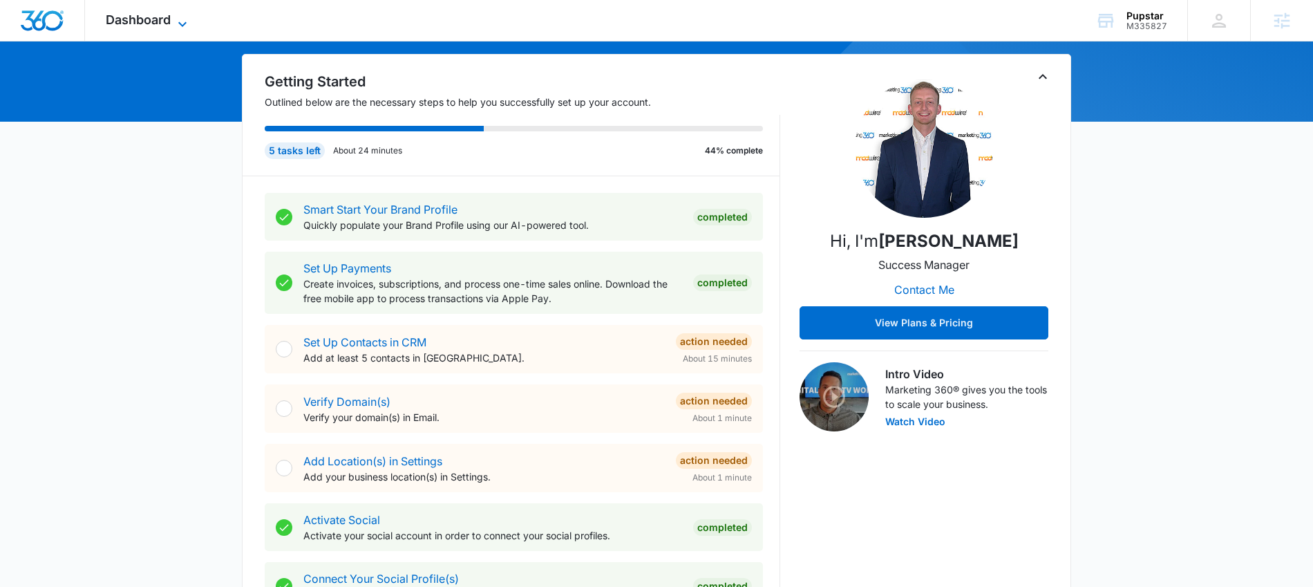
click at [154, 17] on span "Dashboard" at bounding box center [138, 19] width 65 height 15
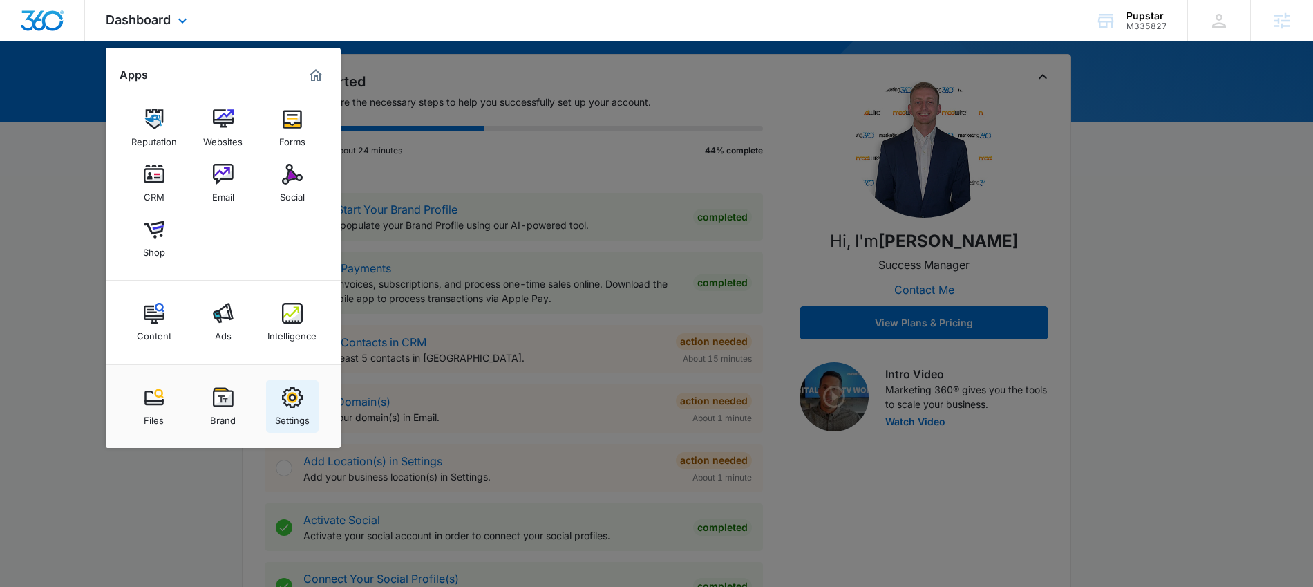
click at [286, 395] on img at bounding box center [292, 397] width 21 height 21
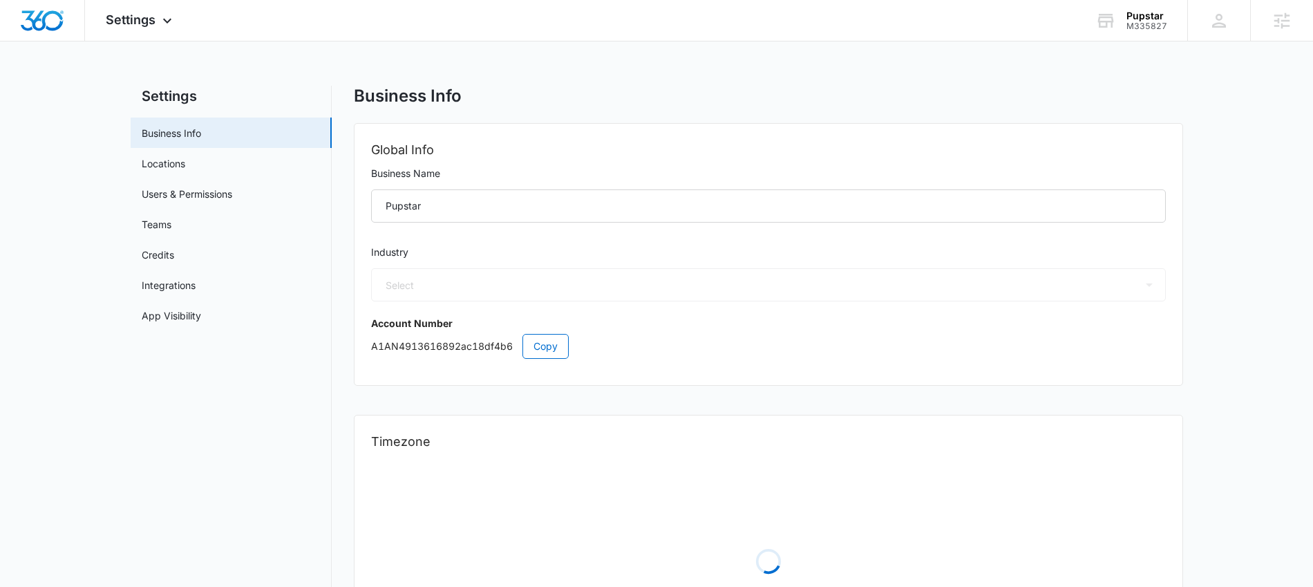
select select "52"
select select "US"
select select "America/New_York"
click at [223, 194] on link "Users & Permissions" at bounding box center [187, 194] width 91 height 15
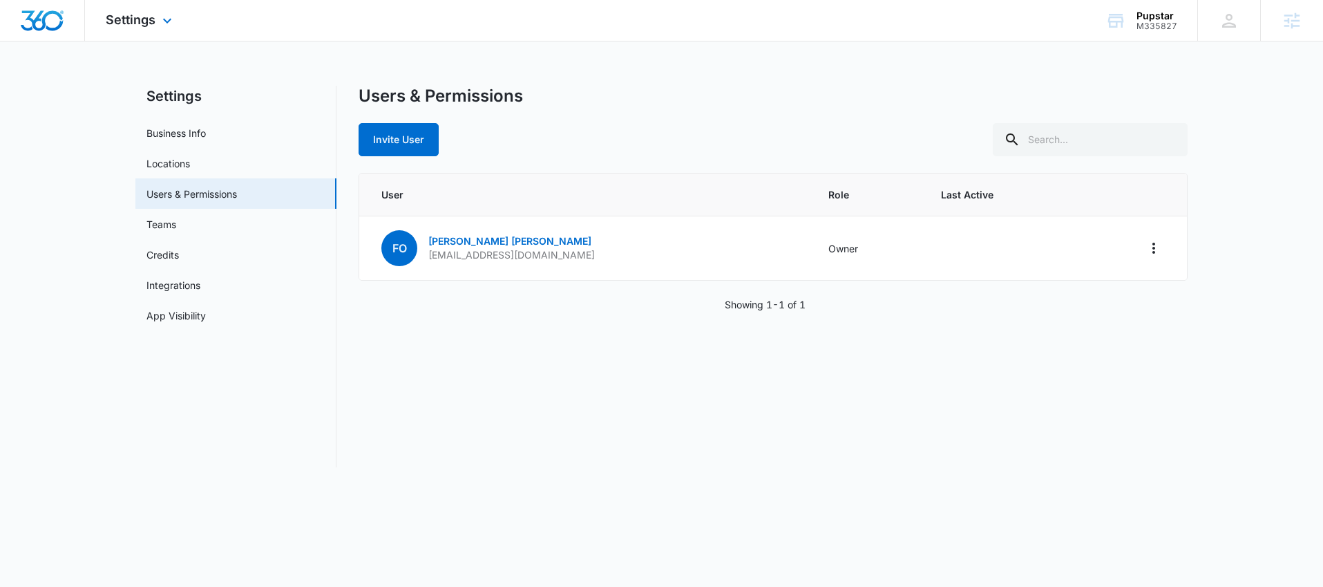
click at [124, 30] on div "Settings Apps Reputation Websites Forms CRM Email Social Shop Content Ads Intel…" at bounding box center [140, 20] width 111 height 41
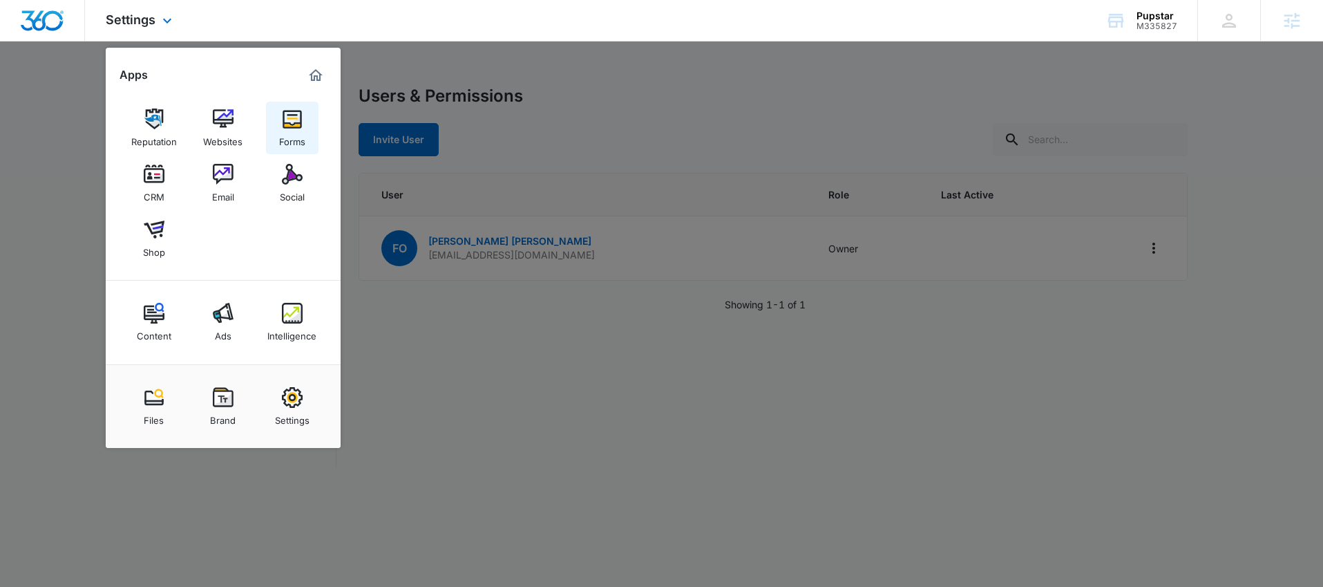
click at [292, 124] on img at bounding box center [292, 118] width 21 height 21
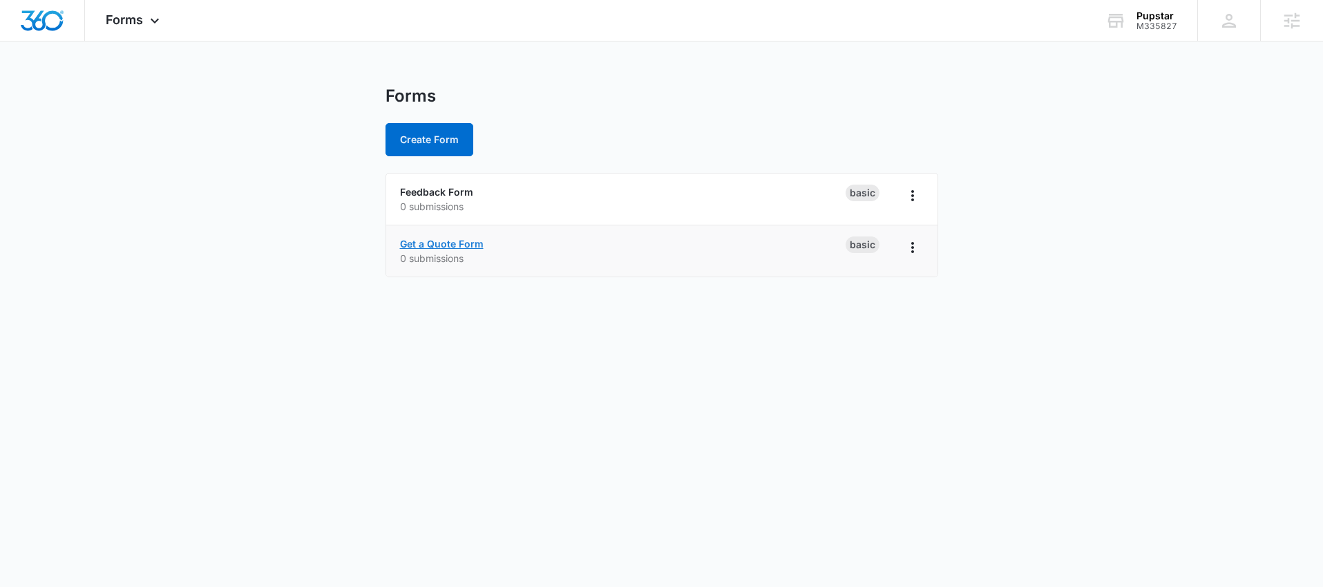
click at [457, 247] on link "Get a Quote Form" at bounding box center [442, 244] width 84 height 12
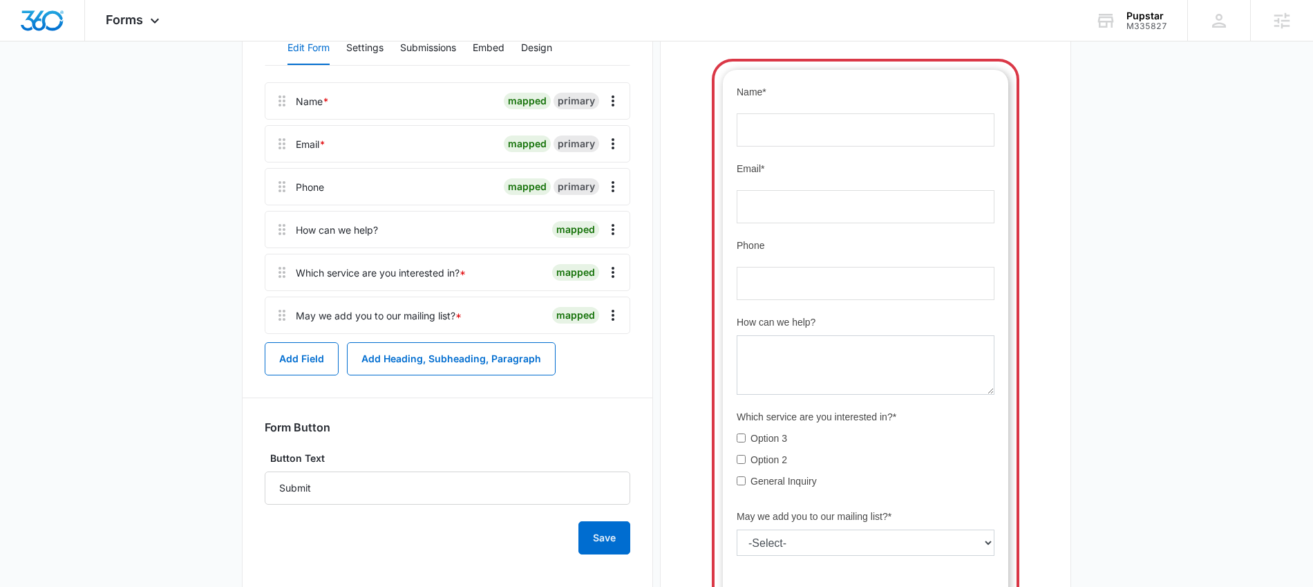
scroll to position [208, 0]
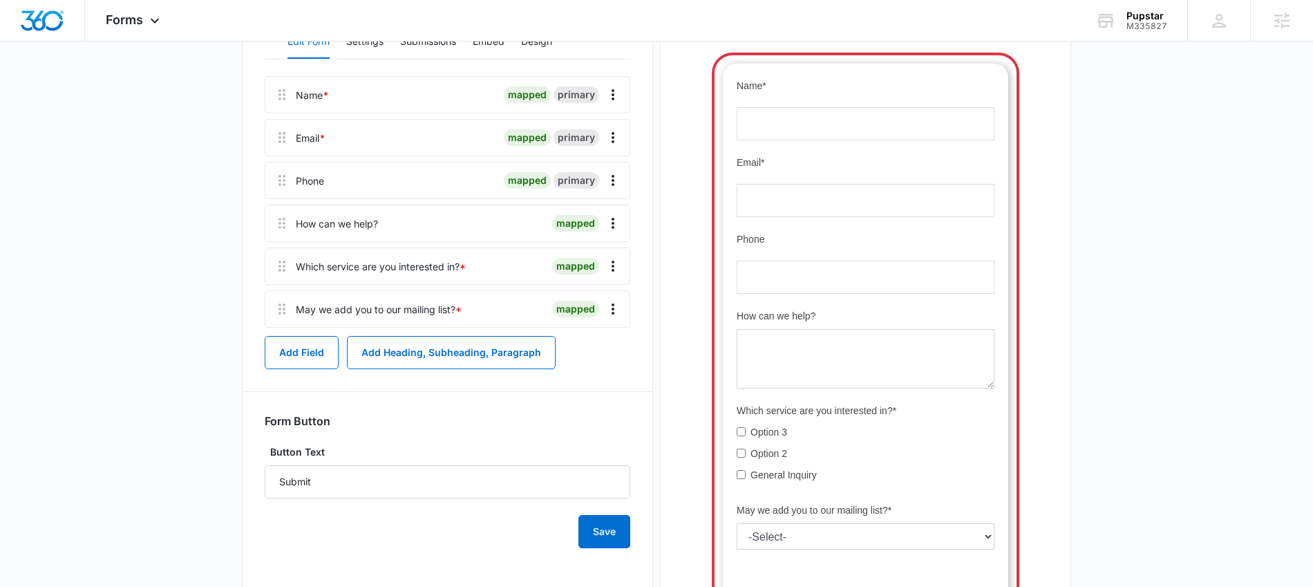
drag, startPoint x: 804, startPoint y: 452, endPoint x: 707, endPoint y: 368, distance: 128.3
click at [707, 368] on div at bounding box center [866, 317] width 366 height 605
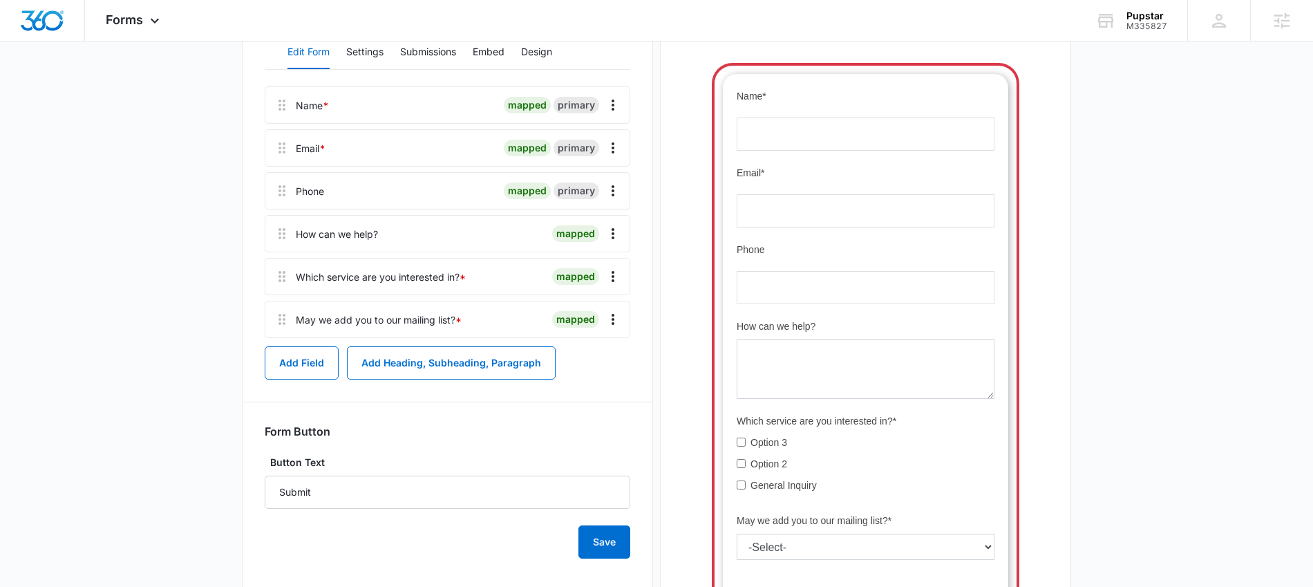
scroll to position [187, 0]
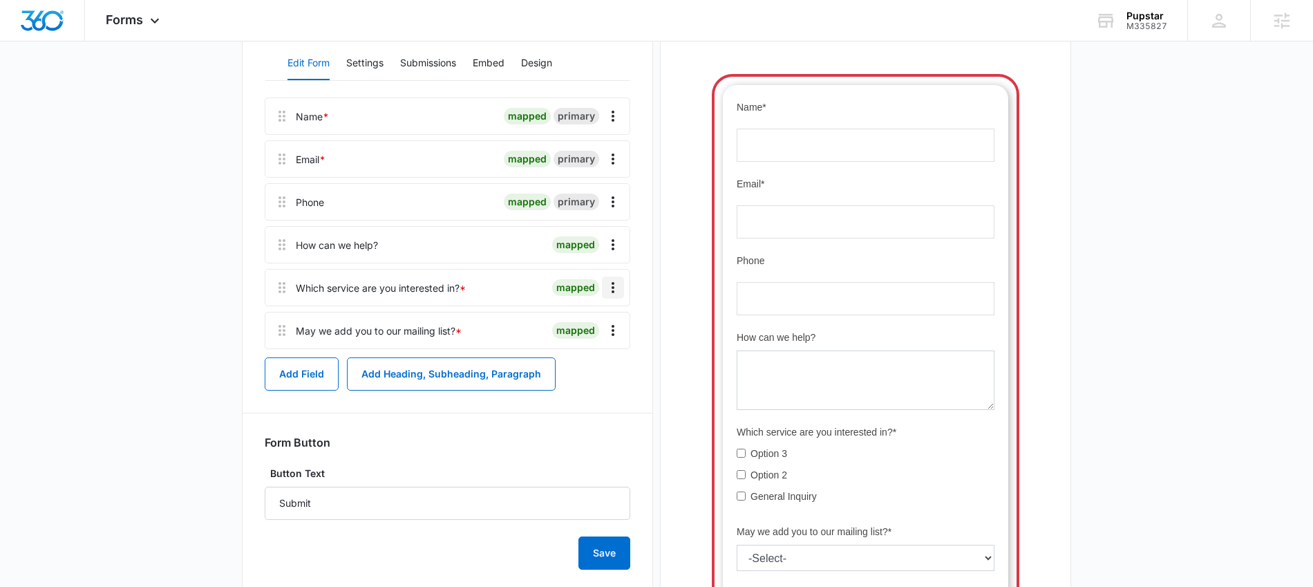
click at [607, 287] on icon "Overflow Menu" at bounding box center [613, 287] width 17 height 17
click at [577, 350] on div "Delete" at bounding box center [575, 347] width 29 height 10
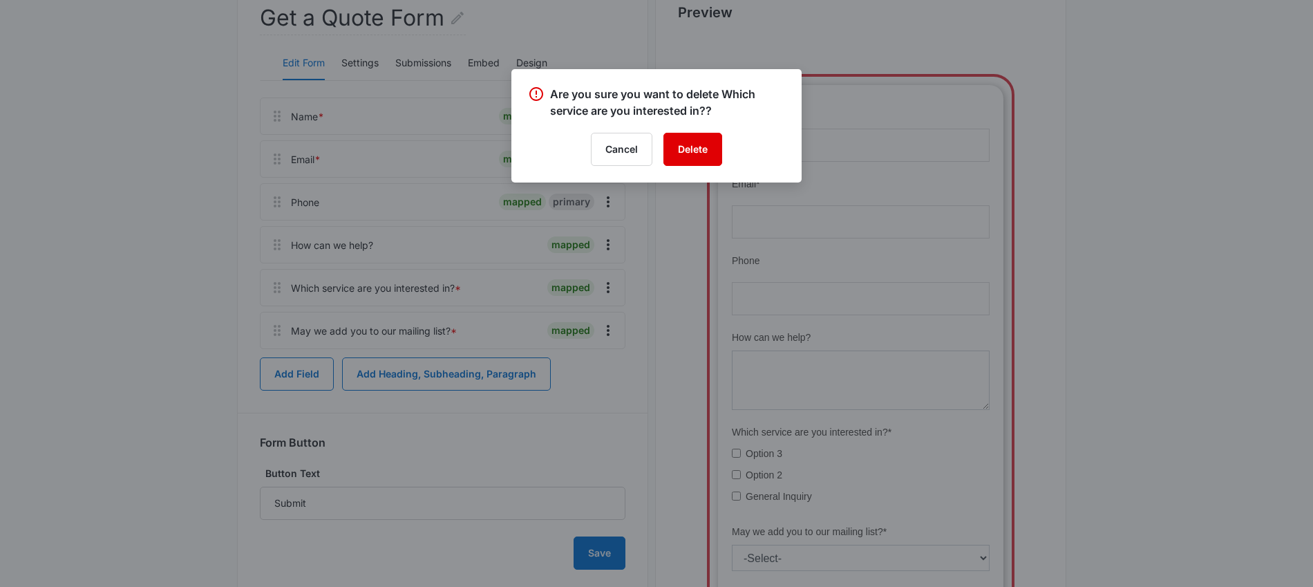
click at [696, 148] on button "Delete" at bounding box center [692, 149] width 59 height 33
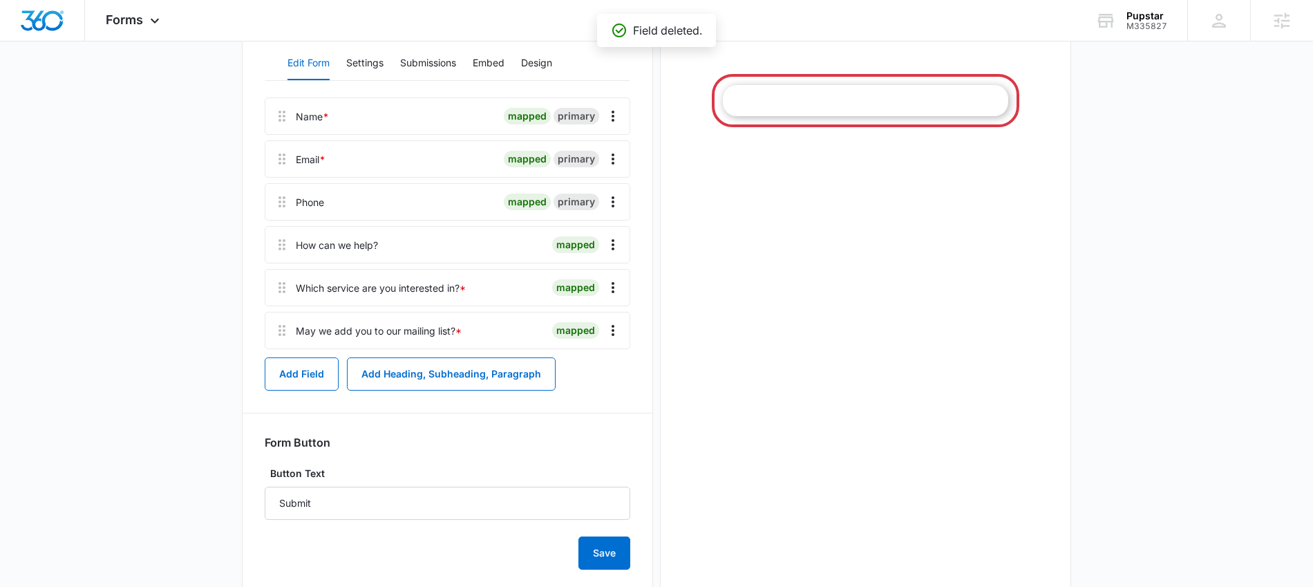
scroll to position [0, 0]
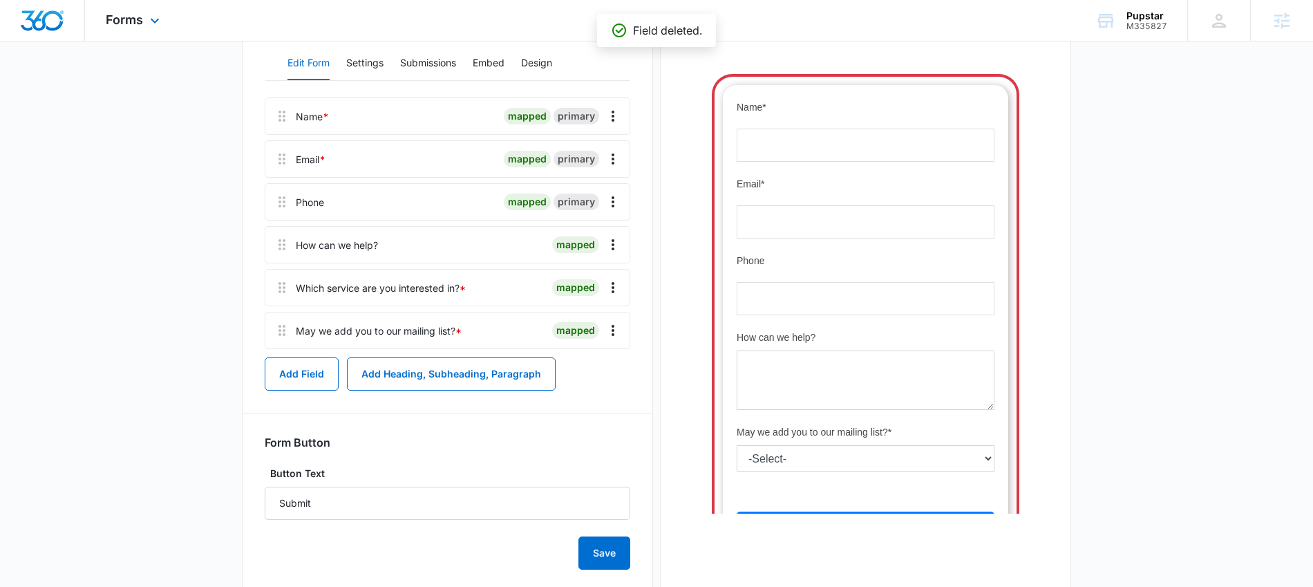
click at [143, 25] on div "Forms Apps Reputation Websites Forms CRM Email Social Shop Content Ads Intellig…" at bounding box center [134, 20] width 99 height 41
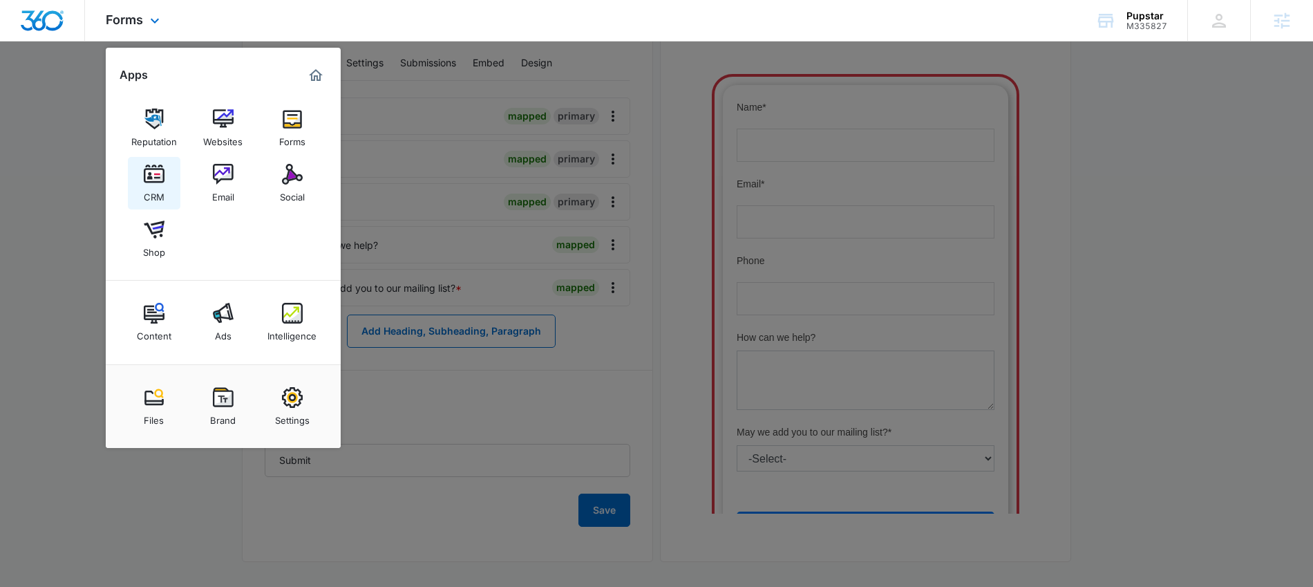
click at [149, 183] on img at bounding box center [154, 174] width 21 height 21
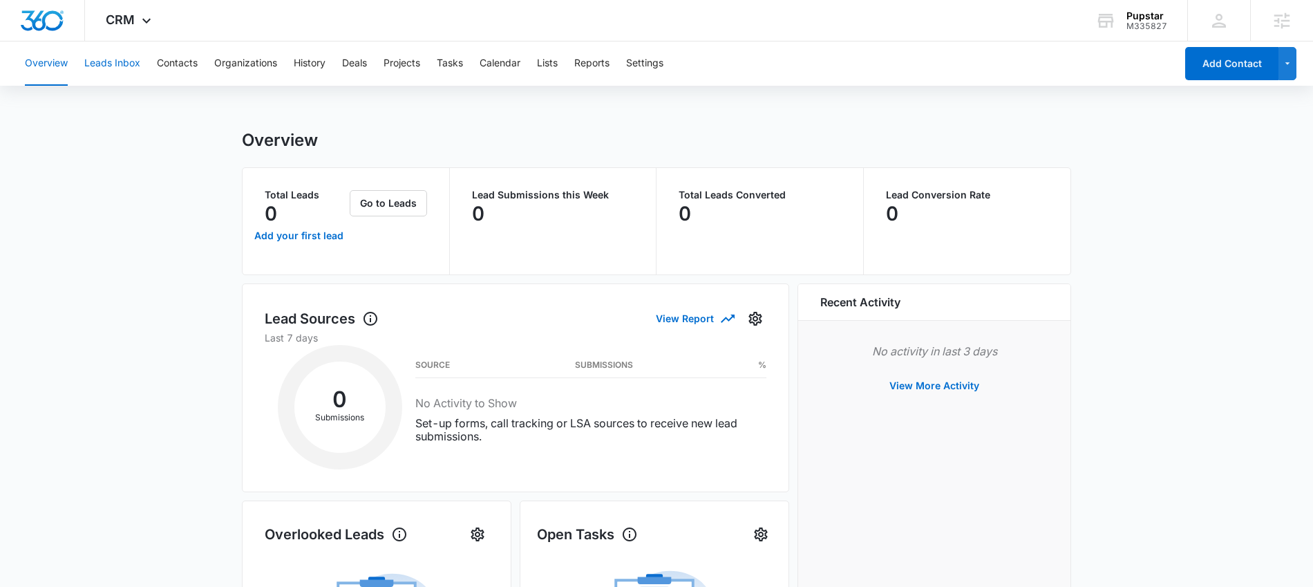
click at [132, 70] on button "Leads Inbox" at bounding box center [112, 63] width 56 height 44
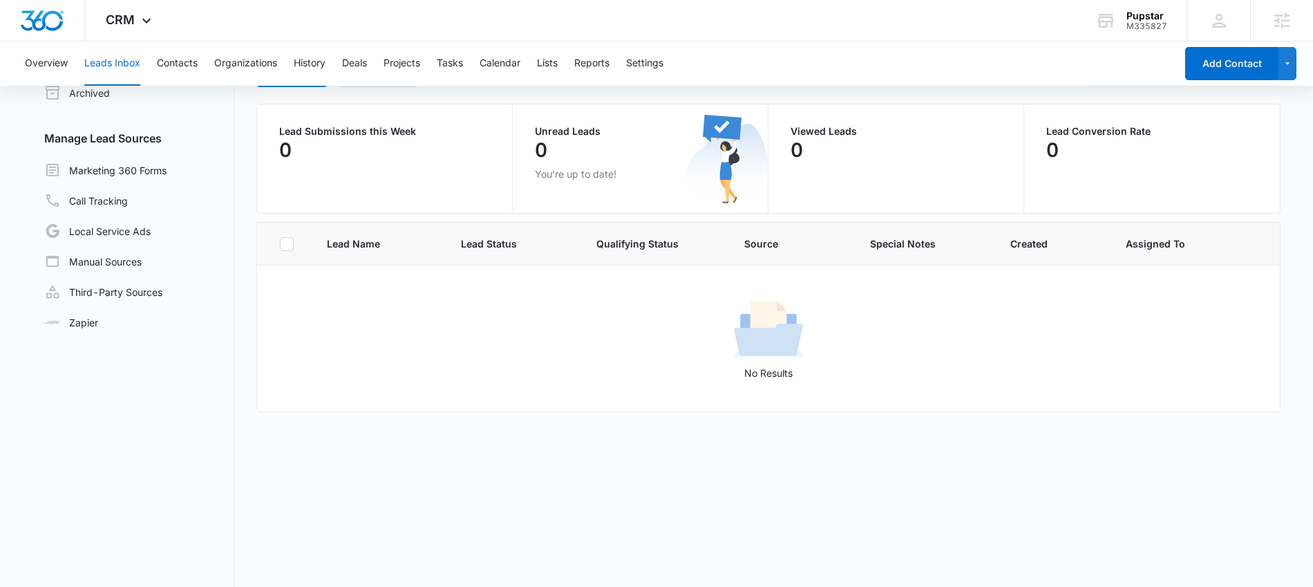
scroll to position [117, 0]
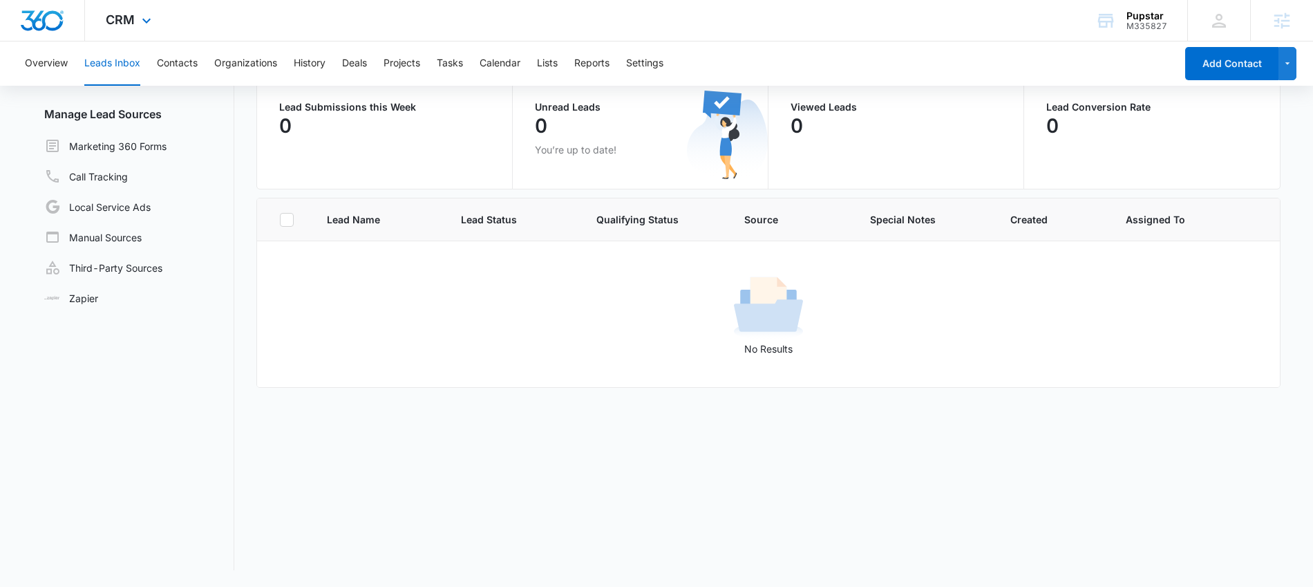
drag, startPoint x: 108, startPoint y: 25, endPoint x: 142, endPoint y: 50, distance: 42.4
click at [109, 24] on span "CRM" at bounding box center [120, 19] width 29 height 15
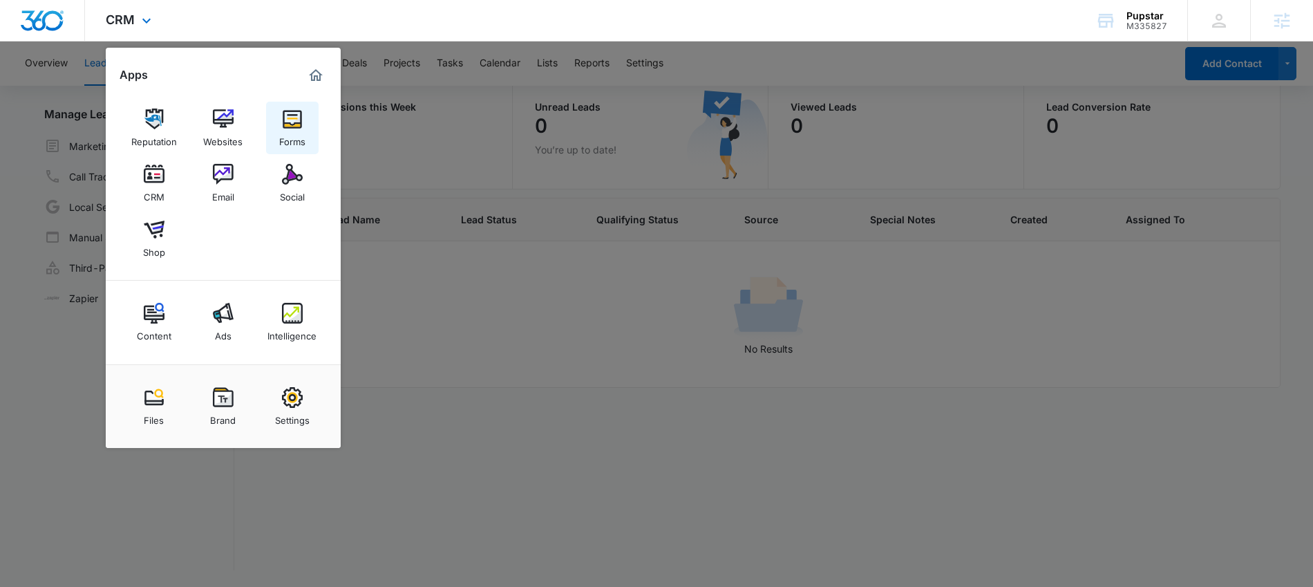
click at [303, 125] on link "Forms" at bounding box center [292, 128] width 53 height 53
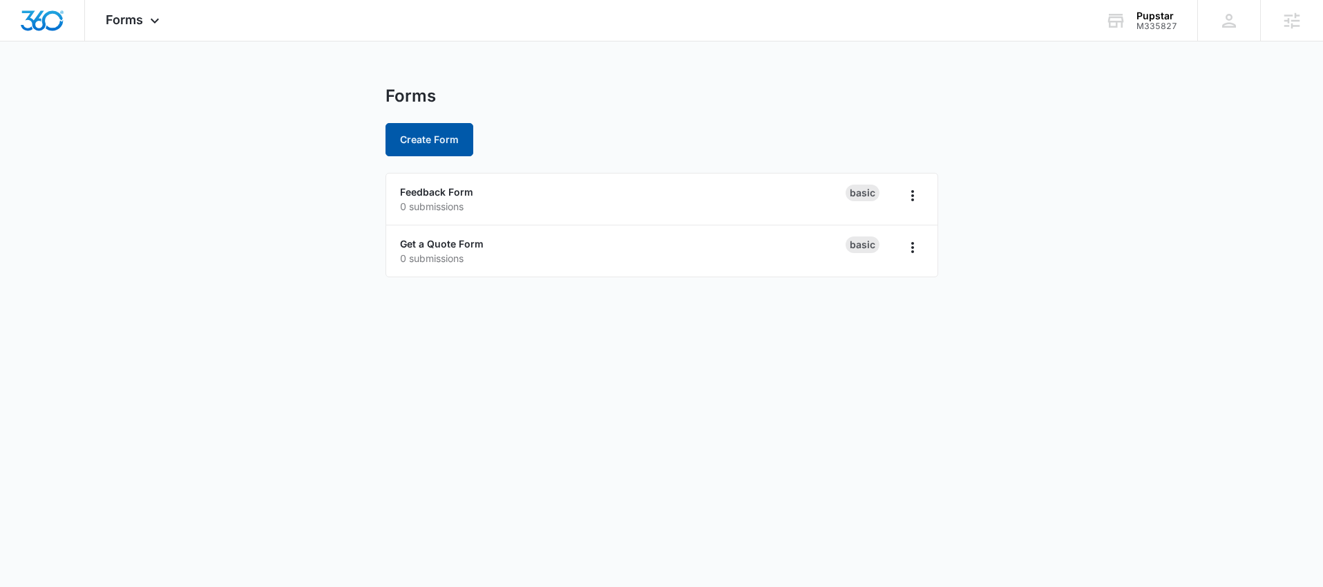
click at [423, 133] on button "Create Form" at bounding box center [430, 139] width 88 height 33
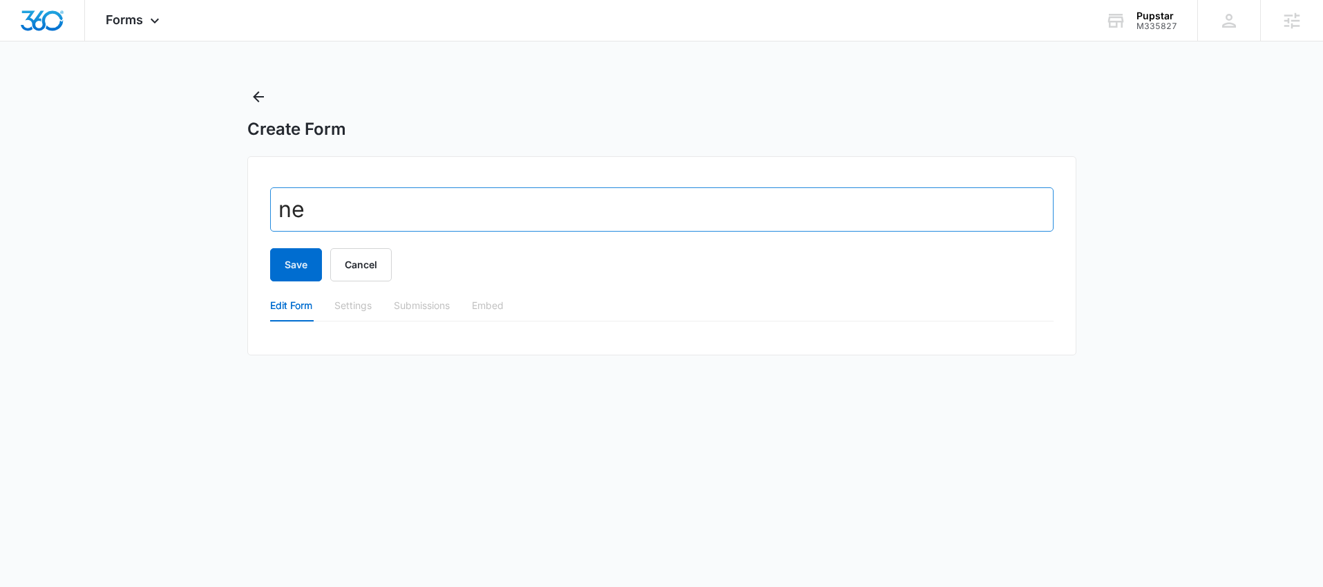
type input "n"
type input "Contact"
click at [270, 248] on button "Save" at bounding box center [296, 264] width 52 height 33
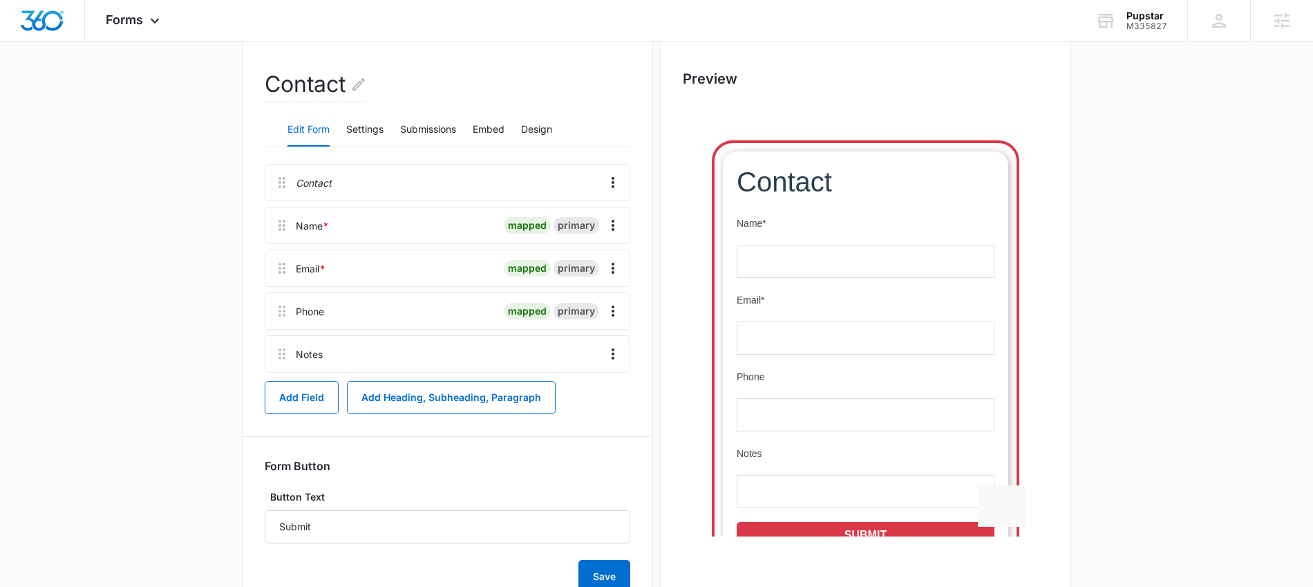
scroll to position [177, 0]
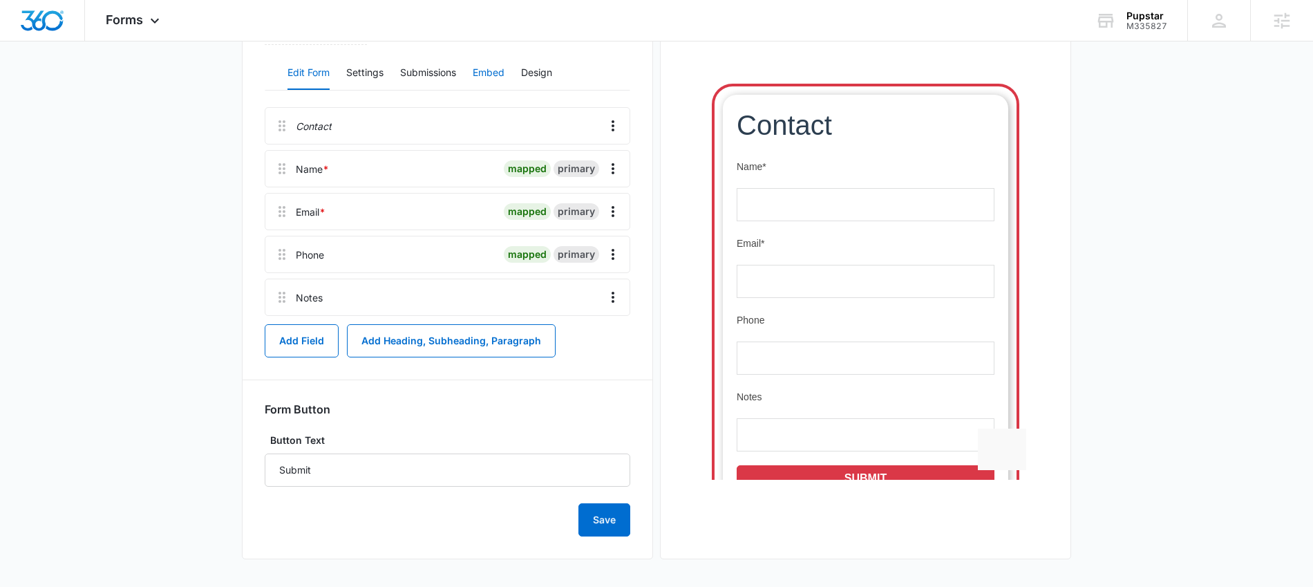
click at [493, 77] on button "Embed" at bounding box center [489, 73] width 32 height 33
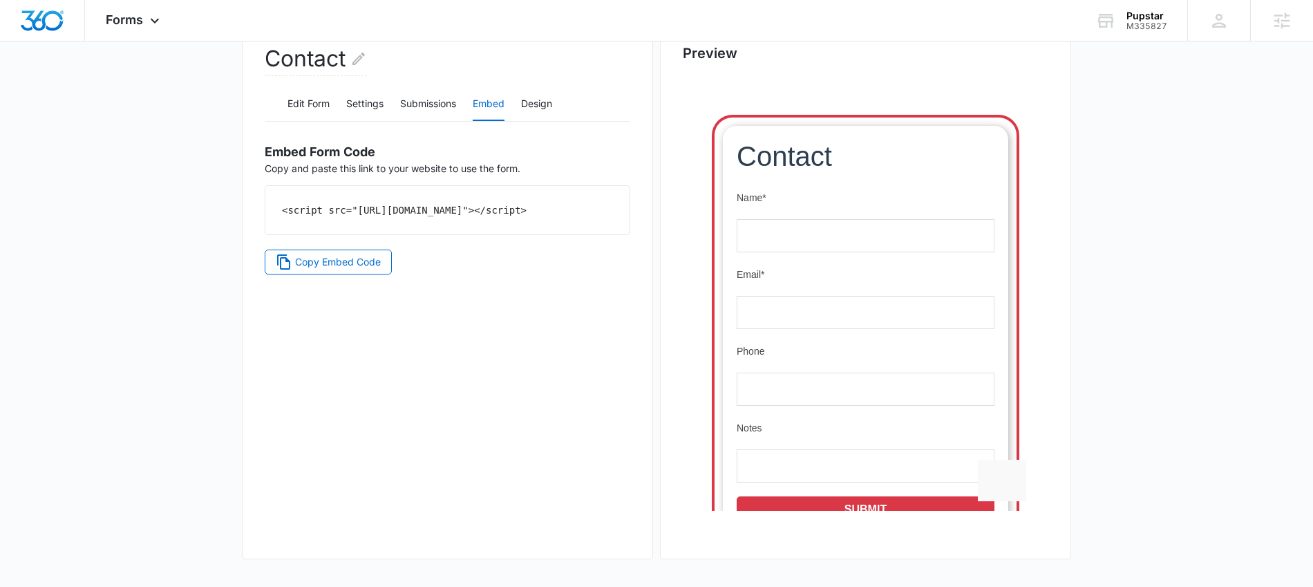
drag, startPoint x: 505, startPoint y: 228, endPoint x: 269, endPoint y: 205, distance: 237.4
click at [269, 205] on div "<script src="https://forms.marketing360.com/load.js?id=689ce29666ad06c3c80db612…" at bounding box center [447, 210] width 364 height 48
click at [570, 314] on div "Contact Edit Form Settings Submissions Embed Design Embed Form Code Copy and pa…" at bounding box center [447, 285] width 411 height 547
click at [153, 21] on icon at bounding box center [154, 24] width 17 height 17
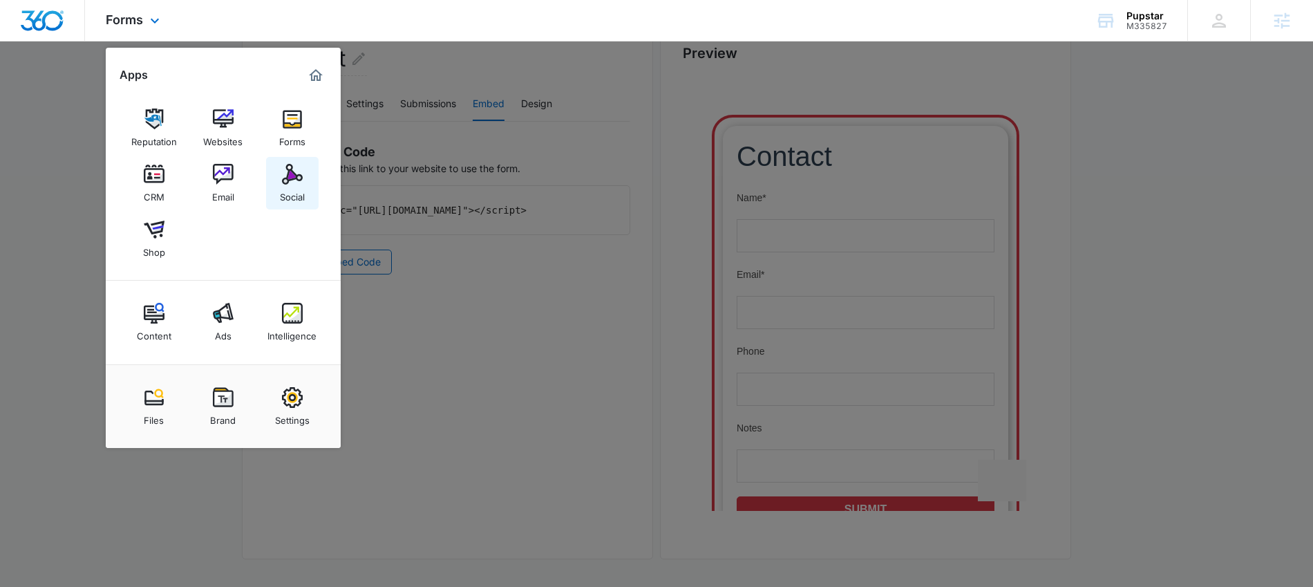
click at [294, 189] on div "Social" at bounding box center [292, 193] width 25 height 18
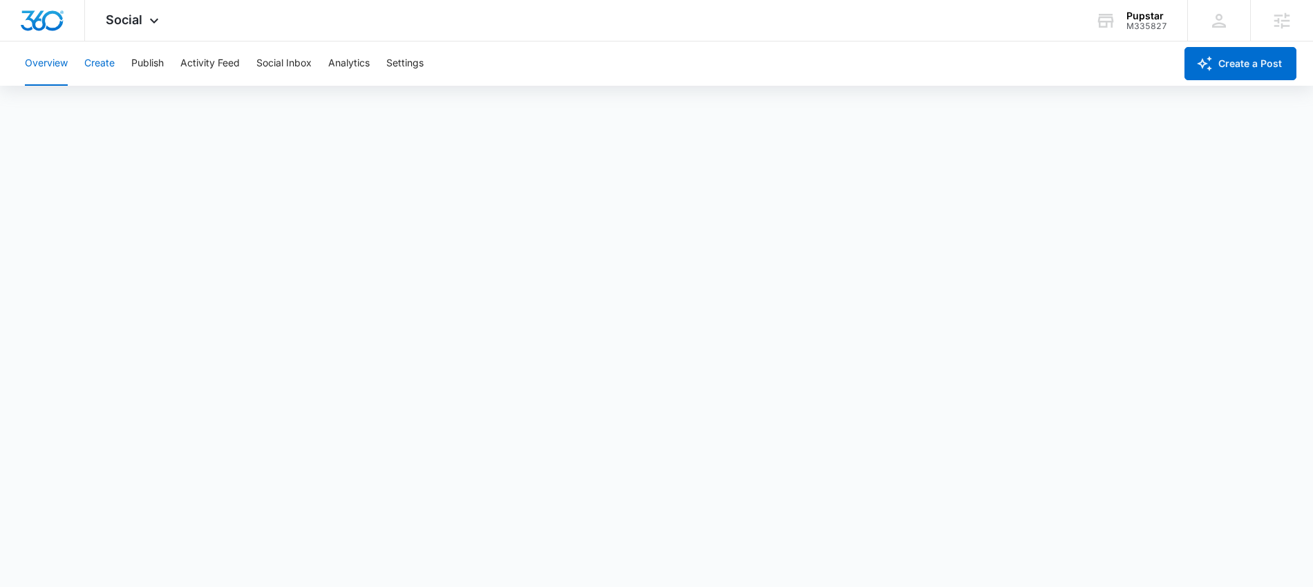
click at [99, 62] on button "Create" at bounding box center [99, 63] width 30 height 44
click at [49, 64] on button "Overview" at bounding box center [46, 63] width 43 height 44
click at [125, 30] on div "Social Apps Reputation Websites Forms CRM Email Social Shop Content Ads Intelli…" at bounding box center [134, 20] width 98 height 41
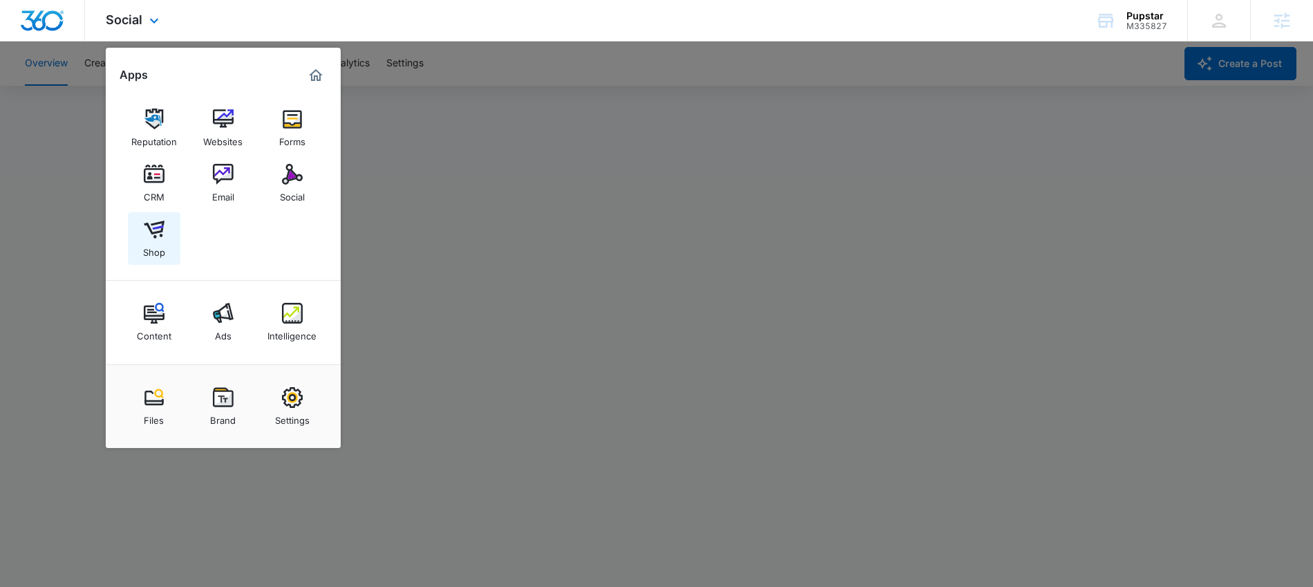
click at [160, 236] on img at bounding box center [154, 229] width 21 height 21
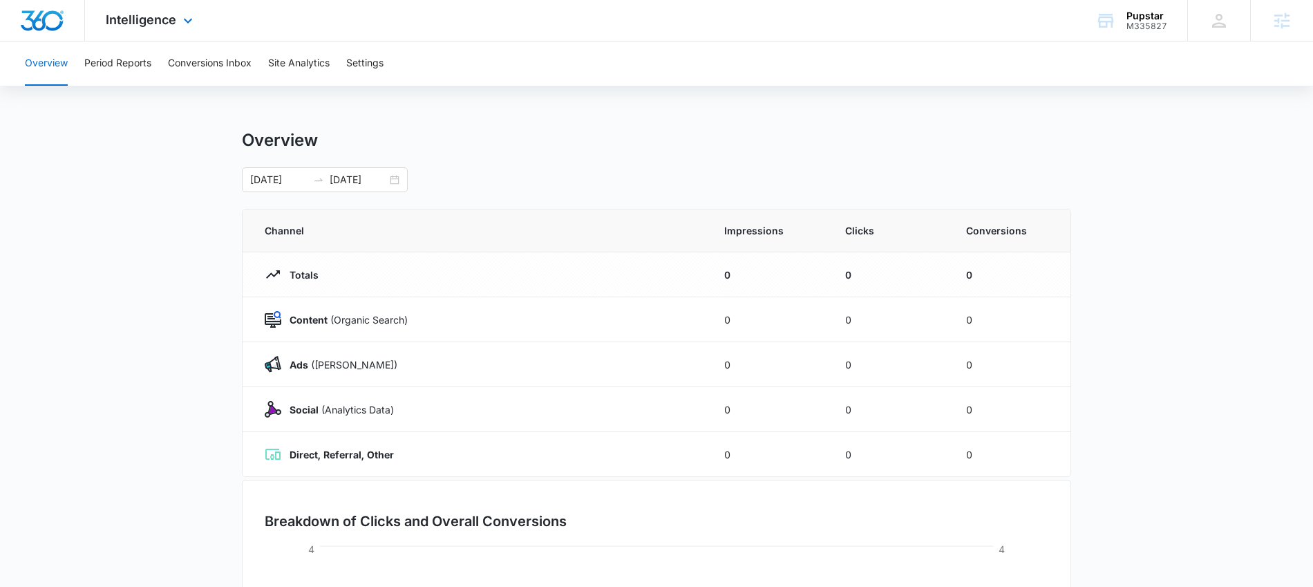
click at [137, 28] on div "Intelligence Apps Reputation Websites Forms CRM Email Social Shop Content Ads I…" at bounding box center [151, 20] width 132 height 41
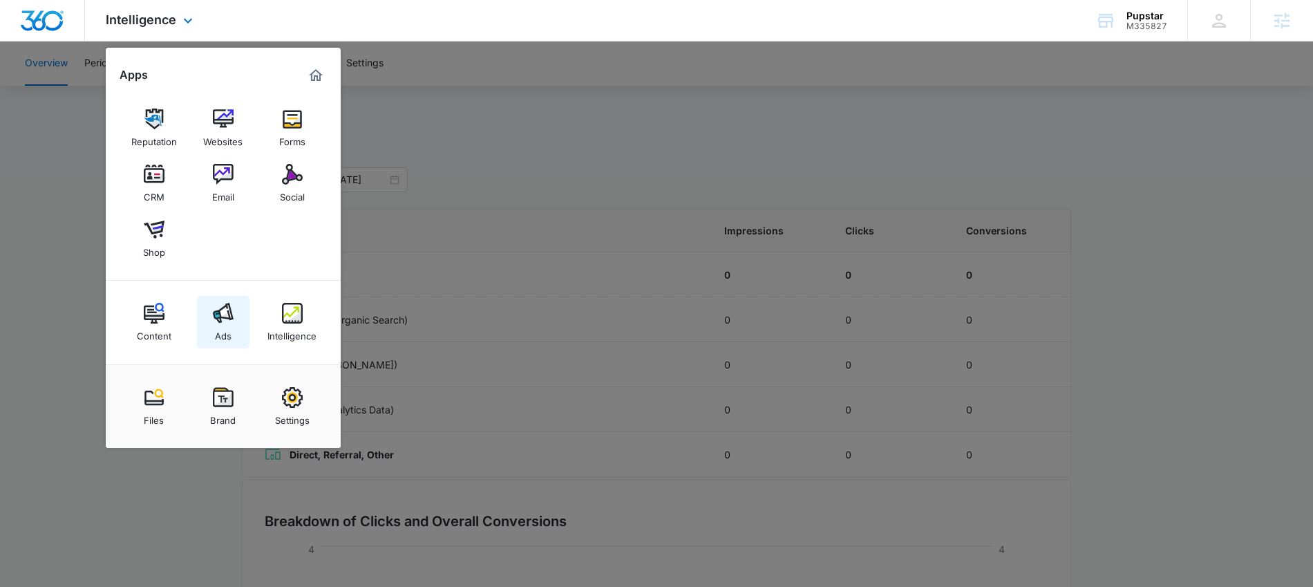
click at [226, 321] on img at bounding box center [223, 313] width 21 height 21
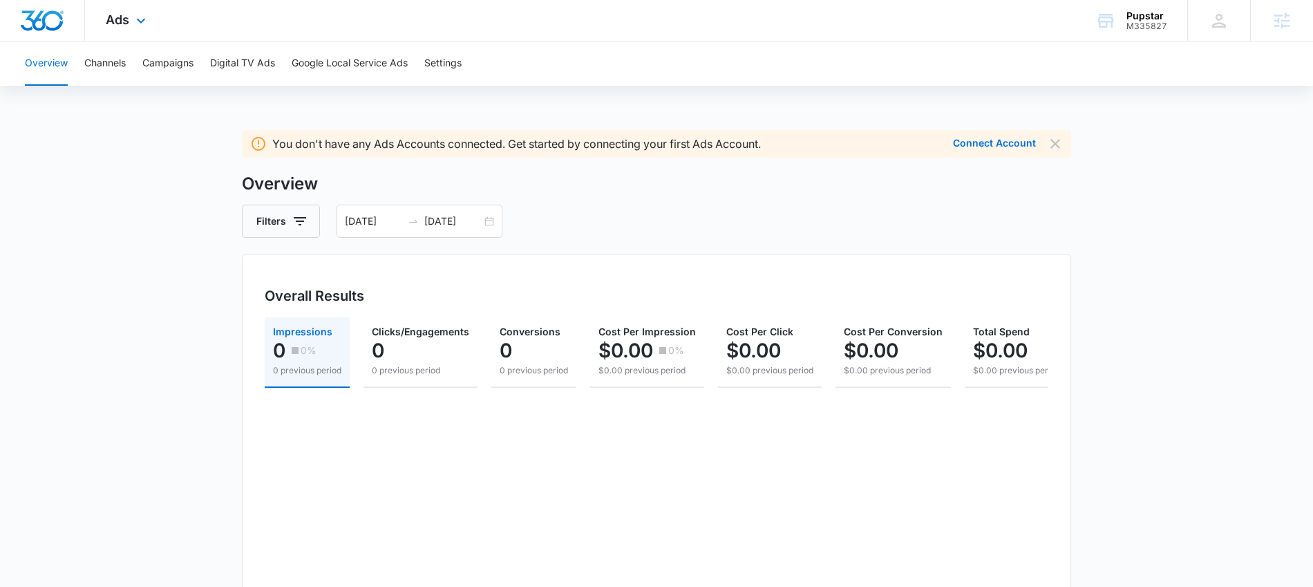
click at [131, 21] on div "Ads Apps Reputation Websites Forms CRM Email Social Shop Content Ads Intelligen…" at bounding box center [127, 20] width 85 height 41
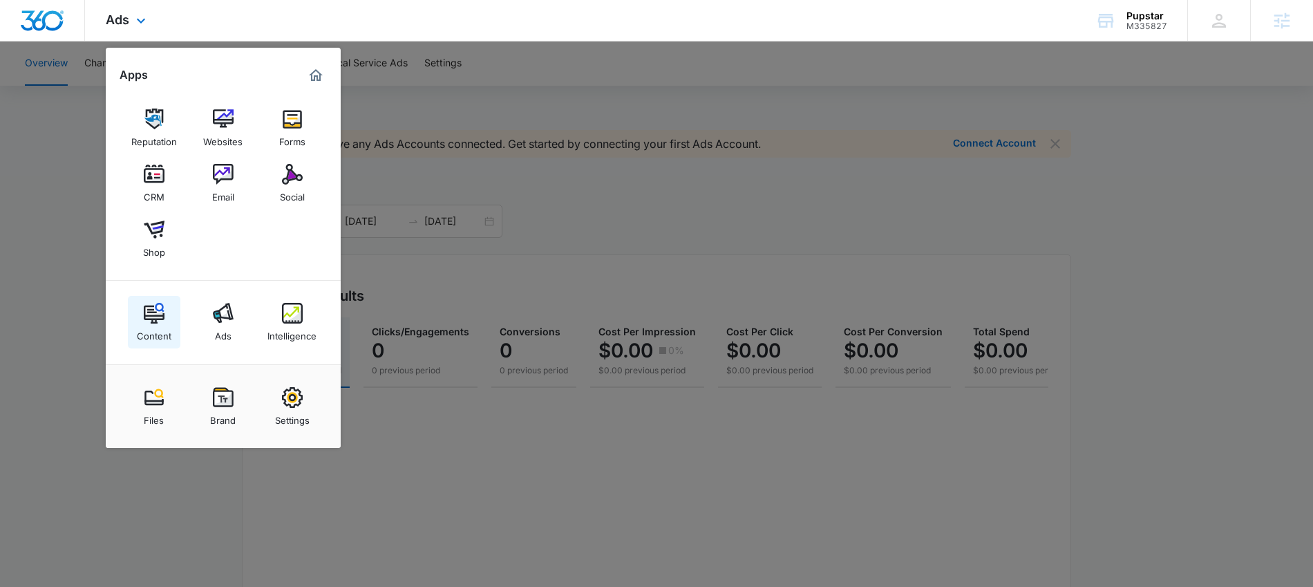
click at [161, 312] on img at bounding box center [154, 313] width 21 height 21
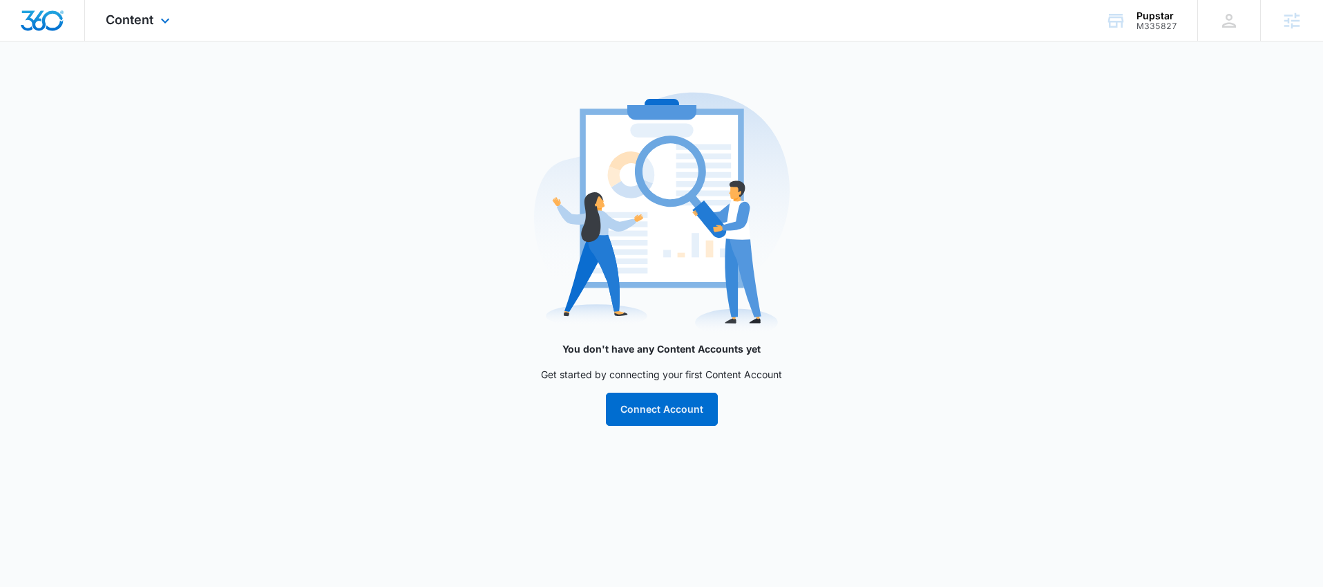
click at [163, 35] on div "Content Apps Reputation Websites Forms CRM Email Social Shop Content Ads Intell…" at bounding box center [139, 20] width 109 height 41
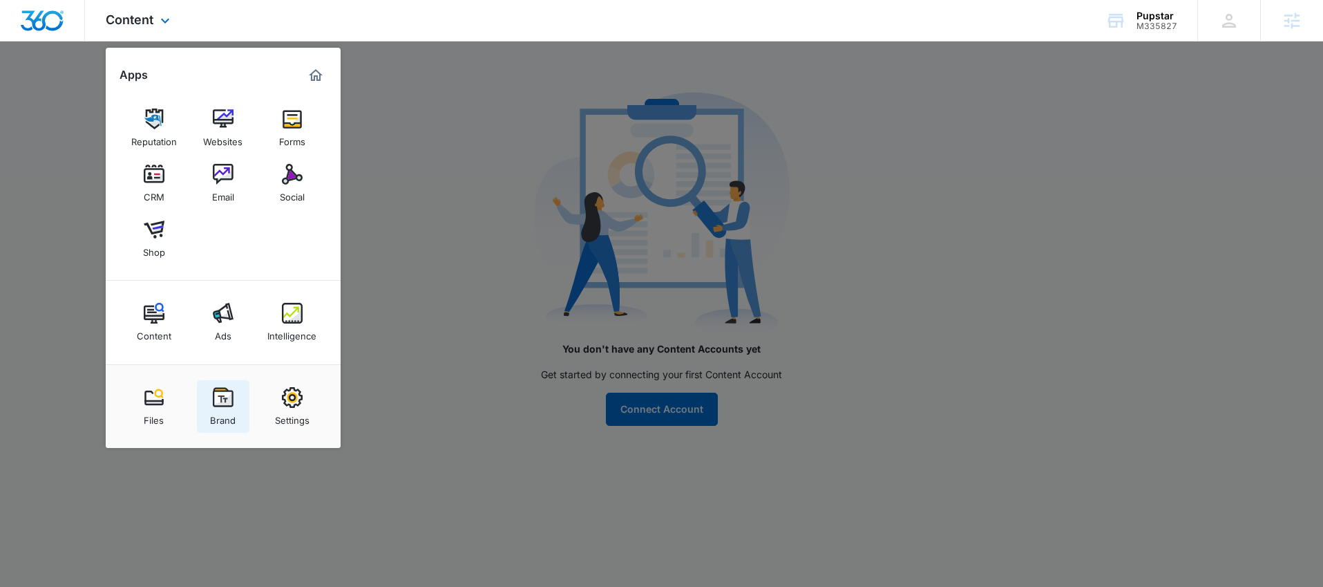
click at [225, 397] on img at bounding box center [223, 397] width 21 height 21
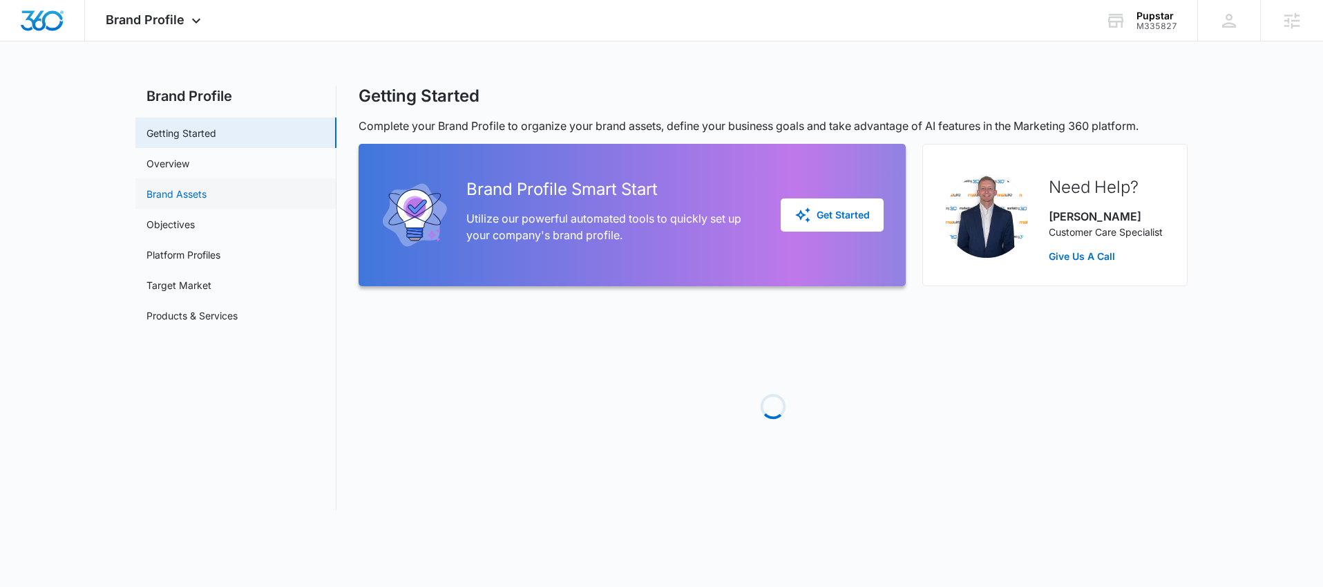
click at [195, 201] on link "Brand Assets" at bounding box center [176, 194] width 60 height 15
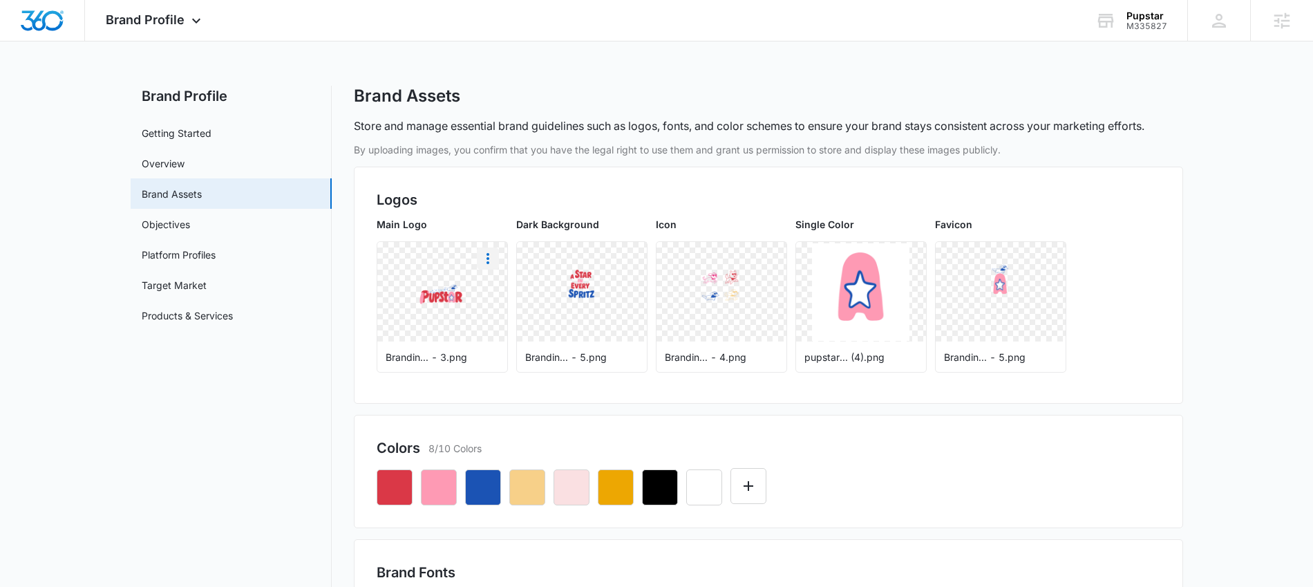
drag, startPoint x: 489, startPoint y: 261, endPoint x: 491, endPoint y: 249, distance: 12.6
click at [490, 260] on icon "More" at bounding box center [488, 258] width 17 height 17
click at [504, 302] on div "Download" at bounding box center [516, 297] width 45 height 10
click at [635, 257] on button "More" at bounding box center [627, 258] width 22 height 22
click at [663, 299] on div "Download" at bounding box center [656, 297] width 45 height 10
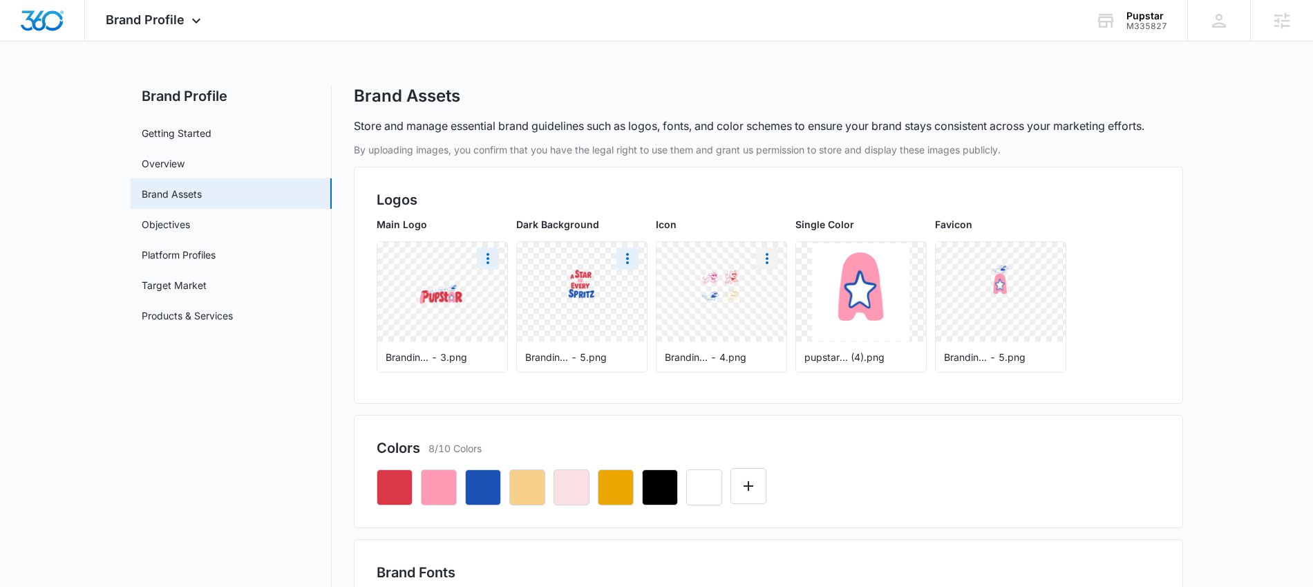
click at [770, 251] on icon "More" at bounding box center [767, 258] width 17 height 17
click at [796, 298] on div "Download" at bounding box center [795, 297] width 45 height 10
click at [909, 254] on icon "More" at bounding box center [906, 258] width 17 height 17
click at [941, 301] on div "Download" at bounding box center [935, 297] width 45 height 10
click at [1043, 256] on icon "More" at bounding box center [1046, 258] width 17 height 17
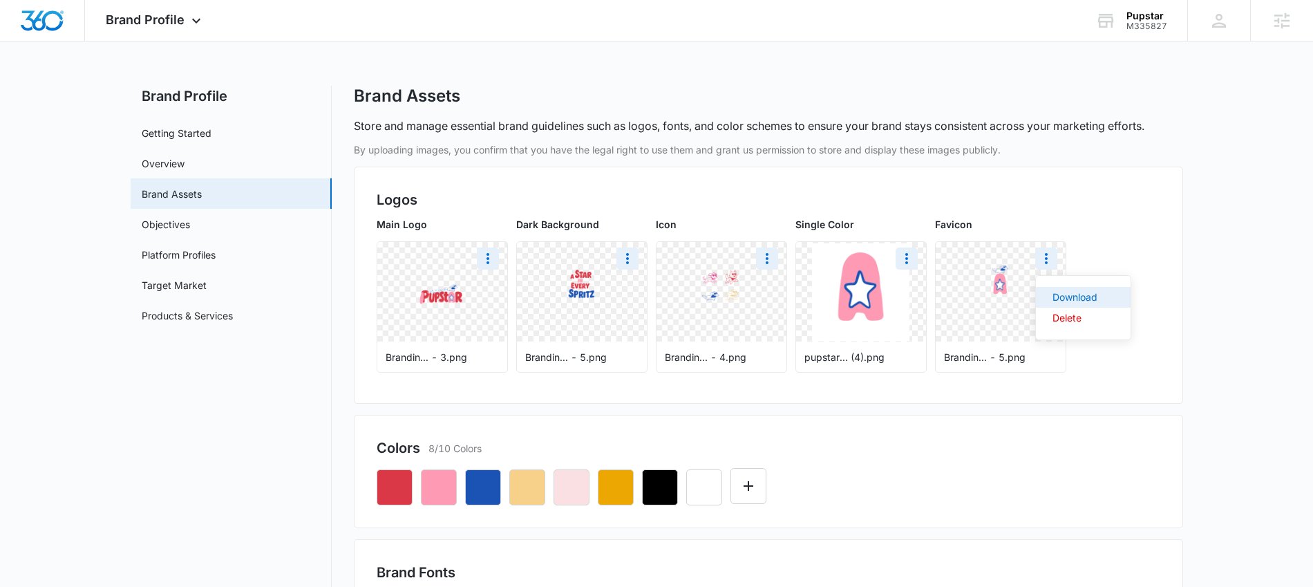
click at [1084, 300] on div "Download" at bounding box center [1074, 297] width 45 height 10
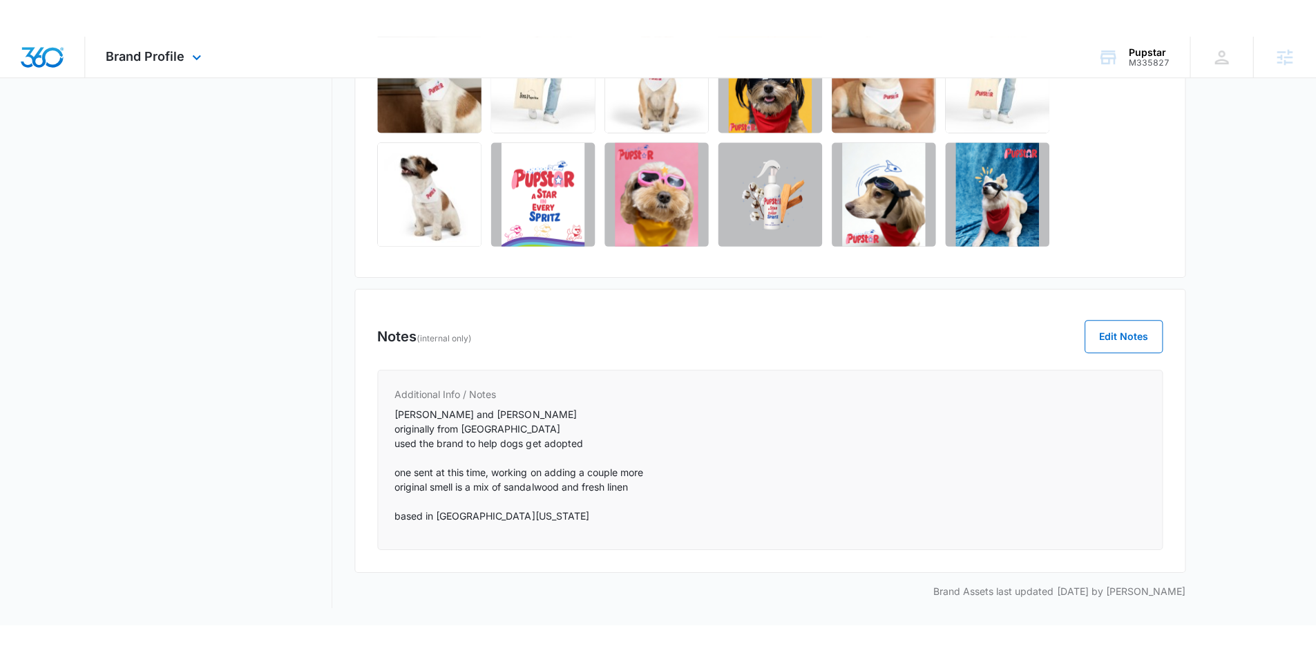
scroll to position [533, 0]
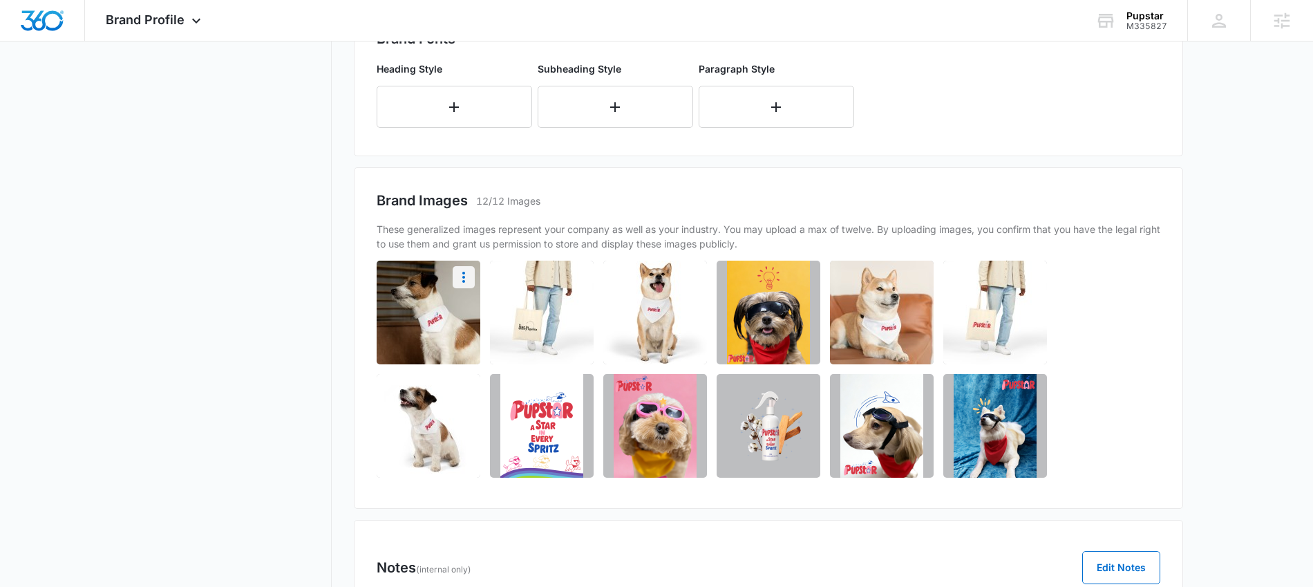
click at [468, 279] on icon "More" at bounding box center [463, 277] width 17 height 17
click at [437, 316] on div "Download" at bounding box center [418, 316] width 45 height 10
click at [578, 273] on icon "More" at bounding box center [577, 277] width 17 height 17
click at [550, 314] on div "Download" at bounding box center [531, 316] width 45 height 10
click at [804, 273] on icon "More" at bounding box center [803, 277] width 17 height 17
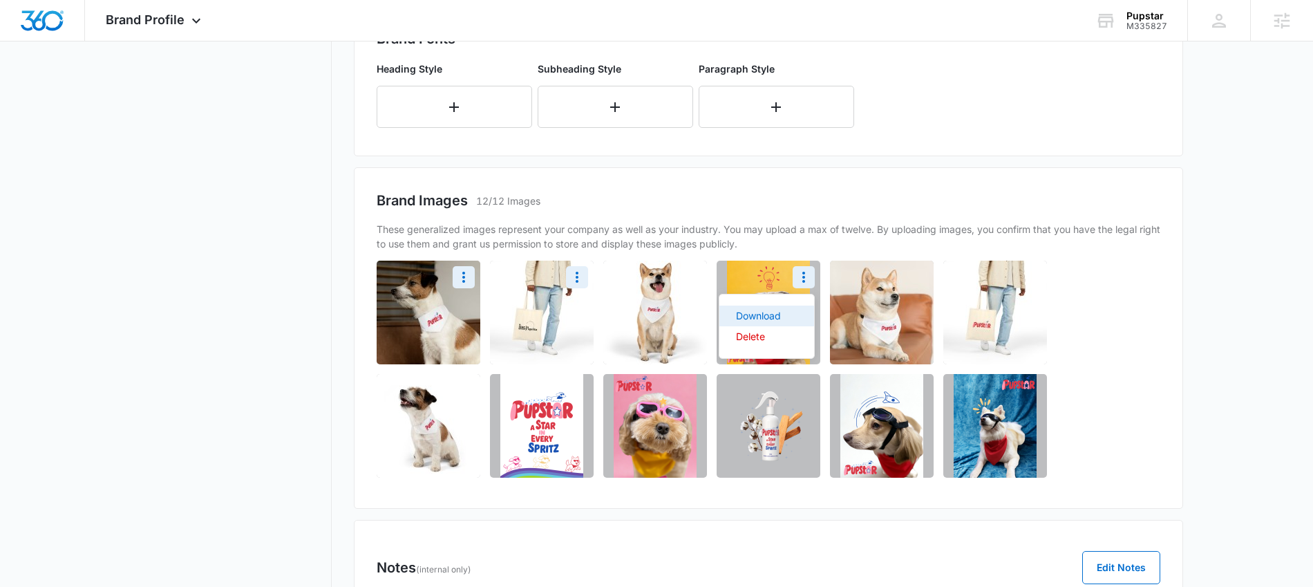
click at [784, 314] on button "Download" at bounding box center [766, 315] width 95 height 21
click at [923, 277] on icon "More" at bounding box center [917, 277] width 17 height 17
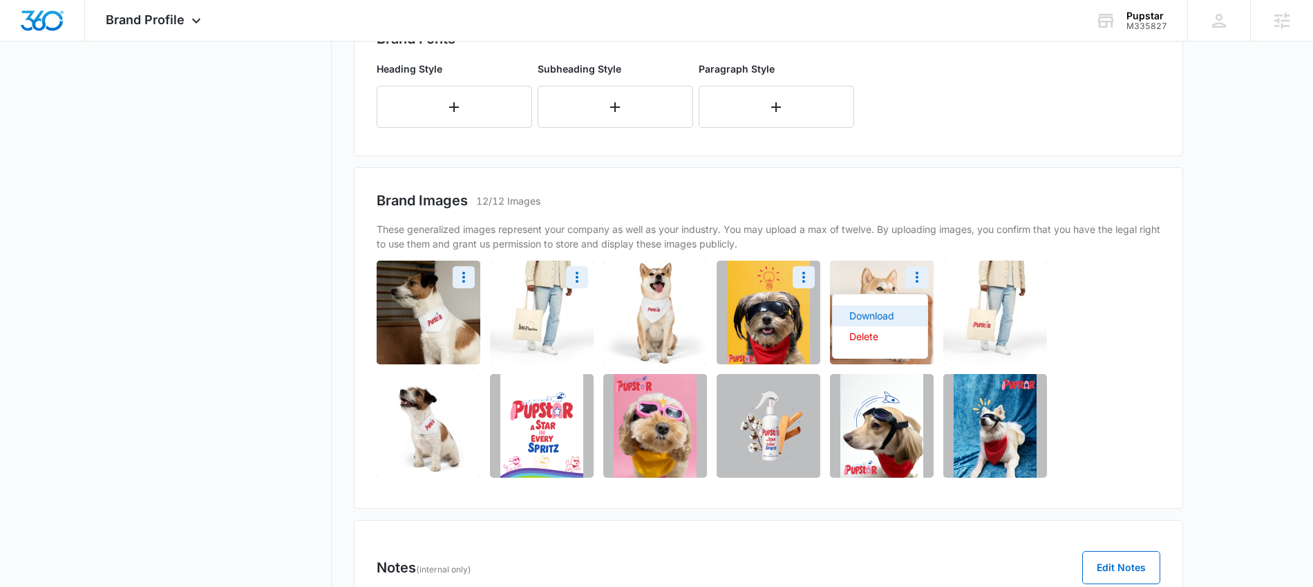
click at [900, 321] on button "Download" at bounding box center [880, 315] width 95 height 21
click at [465, 390] on icon "More" at bounding box center [463, 390] width 17 height 17
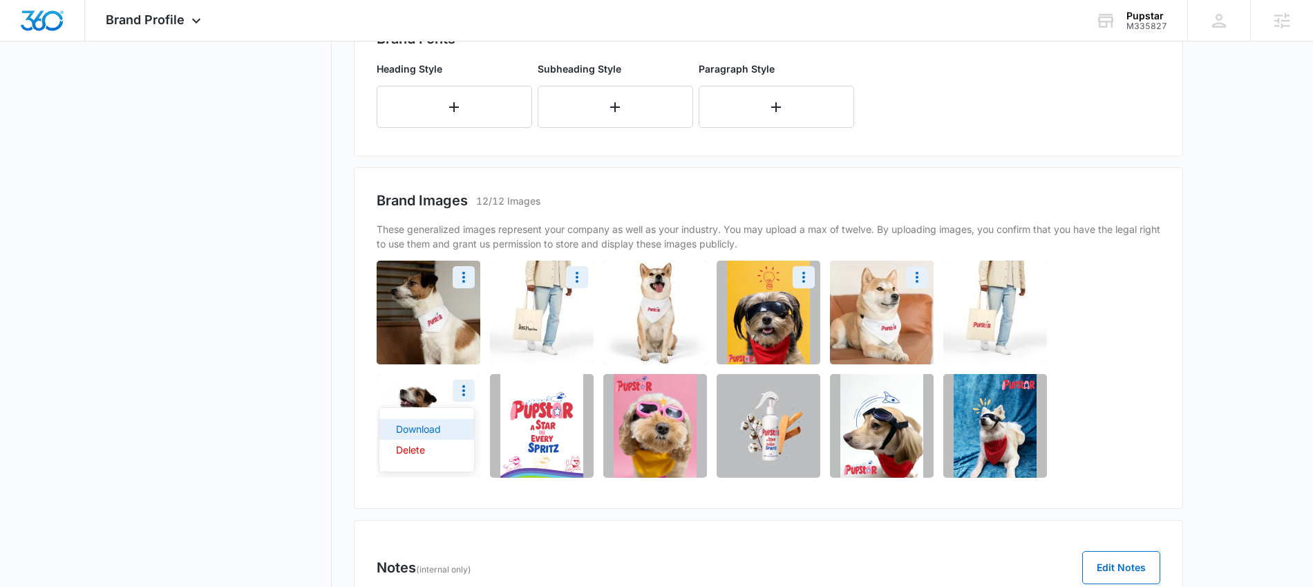
click at [406, 424] on div "Download" at bounding box center [418, 429] width 45 height 10
click at [573, 399] on button "More" at bounding box center [577, 390] width 22 height 22
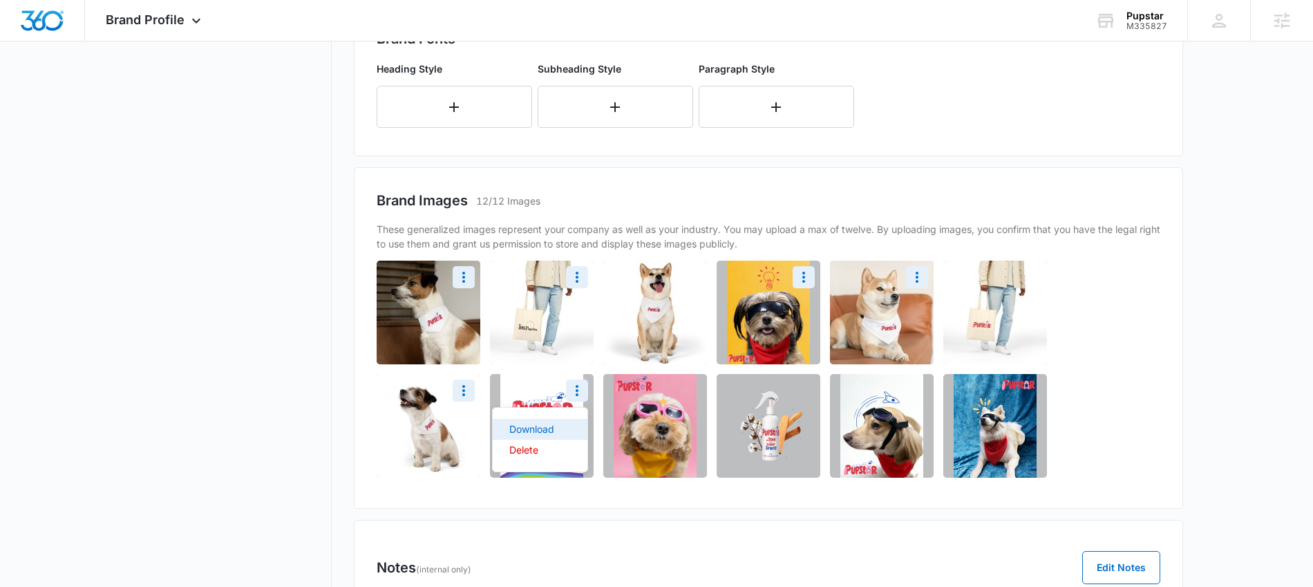
click at [540, 432] on div "Download" at bounding box center [531, 429] width 45 height 10
click at [690, 390] on icon "More" at bounding box center [690, 390] width 3 height 11
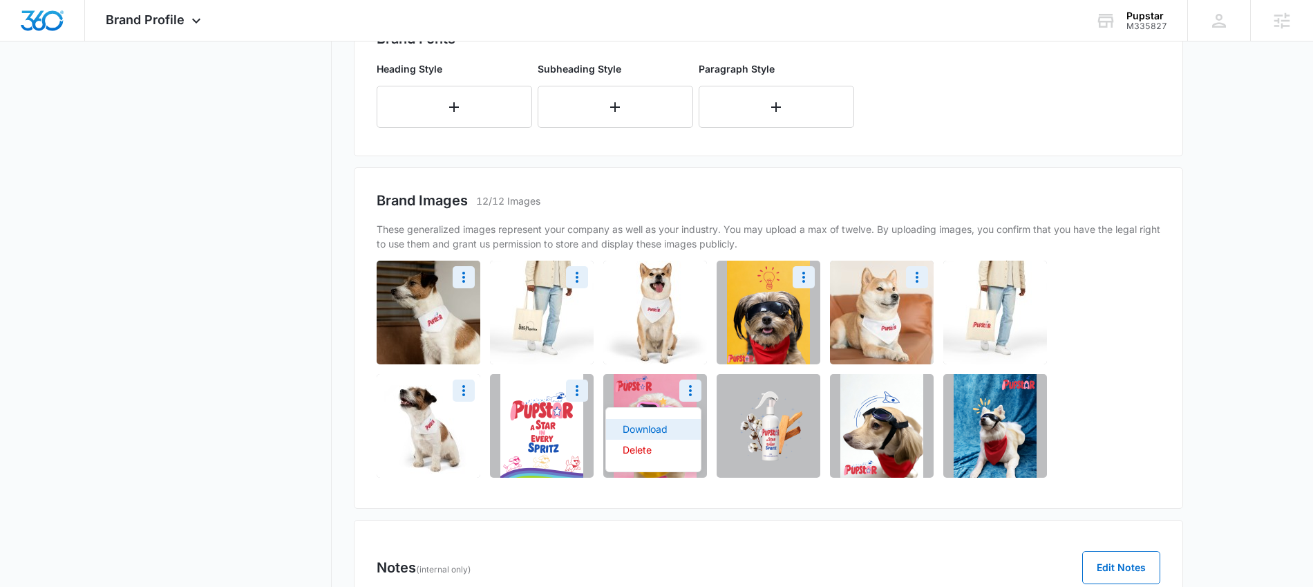
click at [670, 424] on button "Download" at bounding box center [653, 429] width 95 height 21
click at [804, 397] on icon "More" at bounding box center [803, 390] width 17 height 17
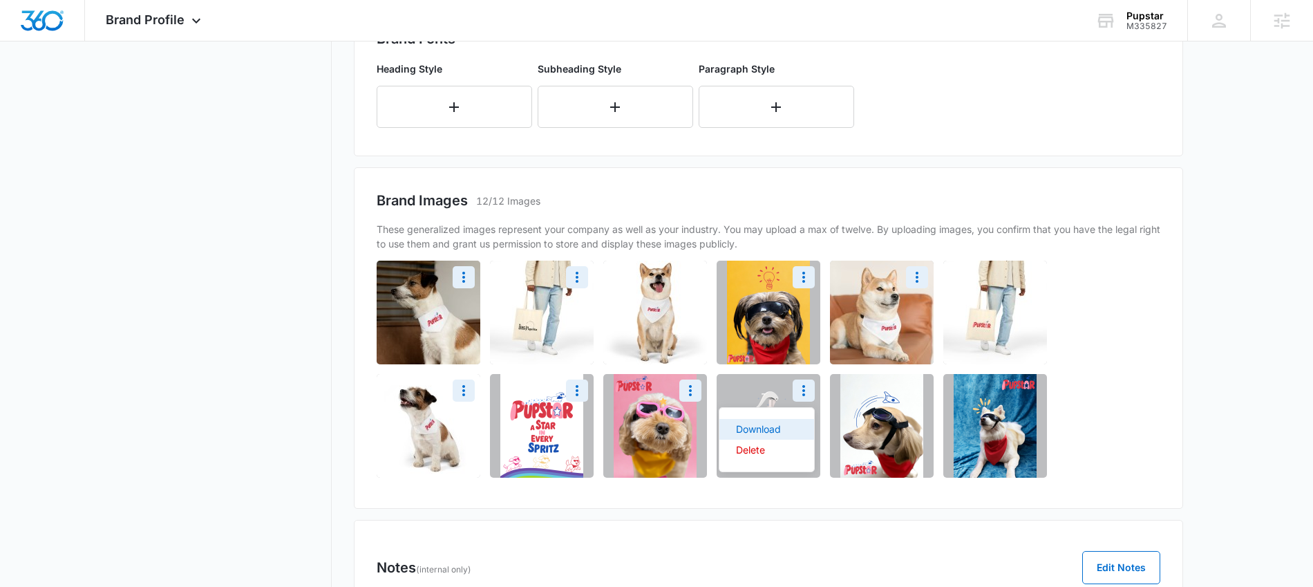
click at [764, 428] on div "Download" at bounding box center [758, 429] width 45 height 10
click at [915, 390] on icon "More" at bounding box center [917, 390] width 17 height 17
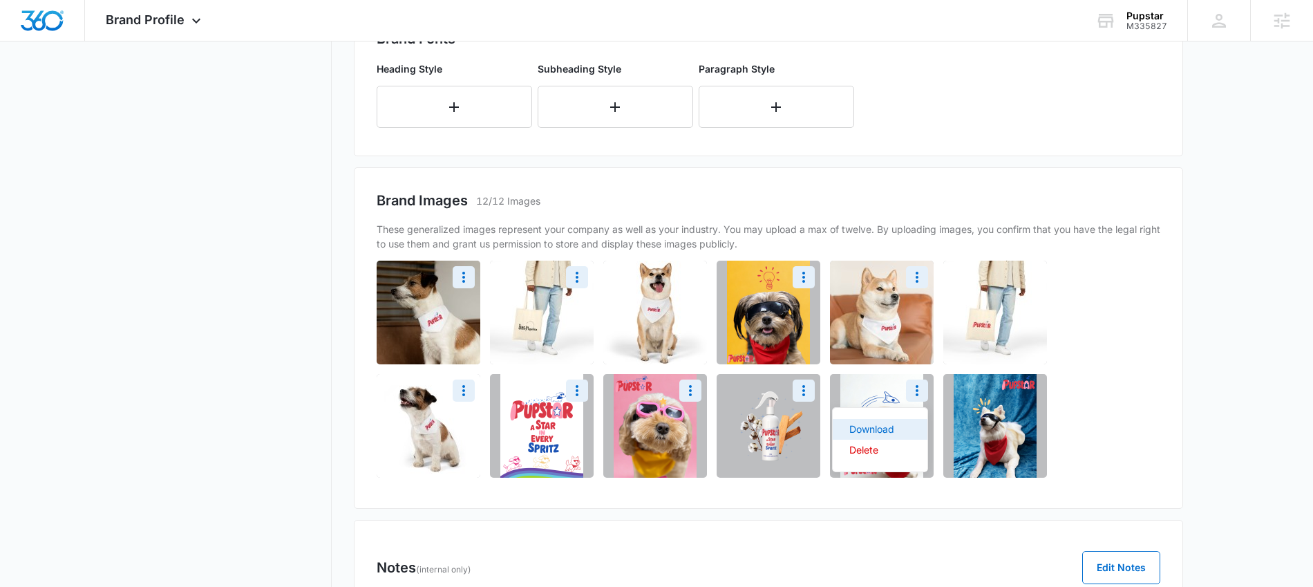
click at [893, 426] on button "Download" at bounding box center [880, 429] width 95 height 21
click at [989, 421] on img at bounding box center [994, 426] width 83 height 104
click at [1032, 395] on icon "More" at bounding box center [1030, 390] width 17 height 17
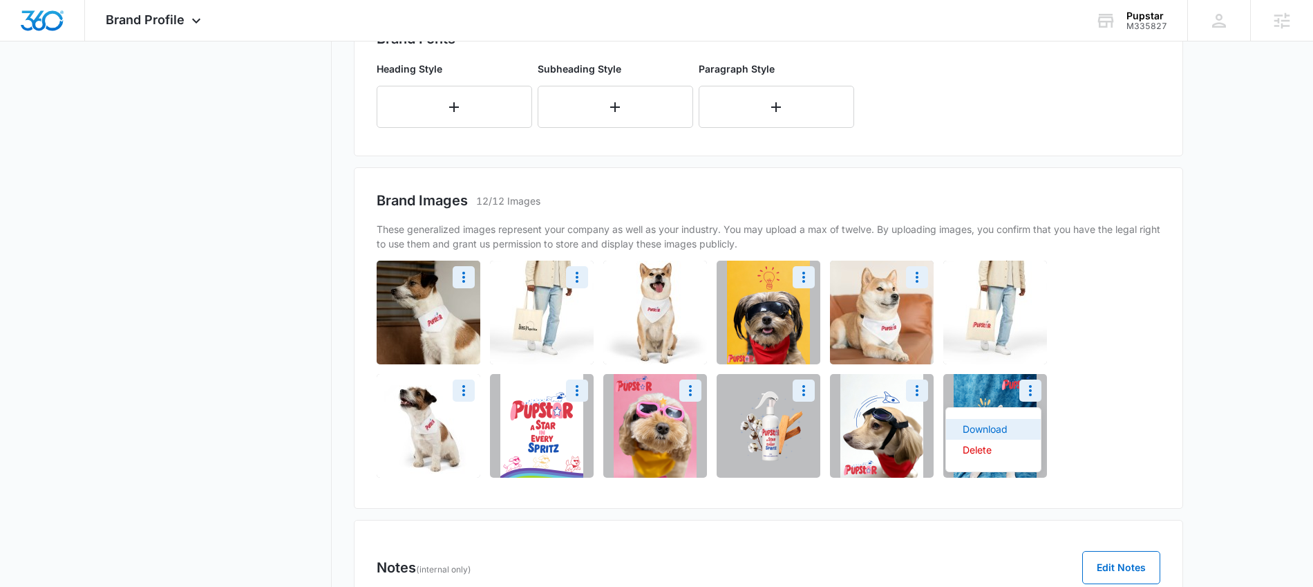
click at [1003, 429] on div "Download" at bounding box center [984, 429] width 45 height 10
